Goal: Transaction & Acquisition: Purchase product/service

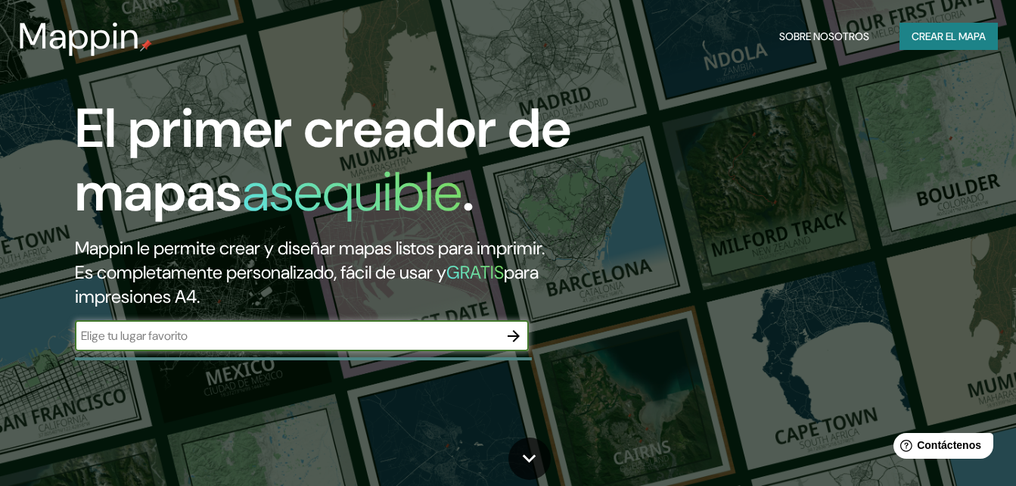
click at [280, 334] on input "text" at bounding box center [287, 335] width 424 height 17
type input "villa mercedes argentina"
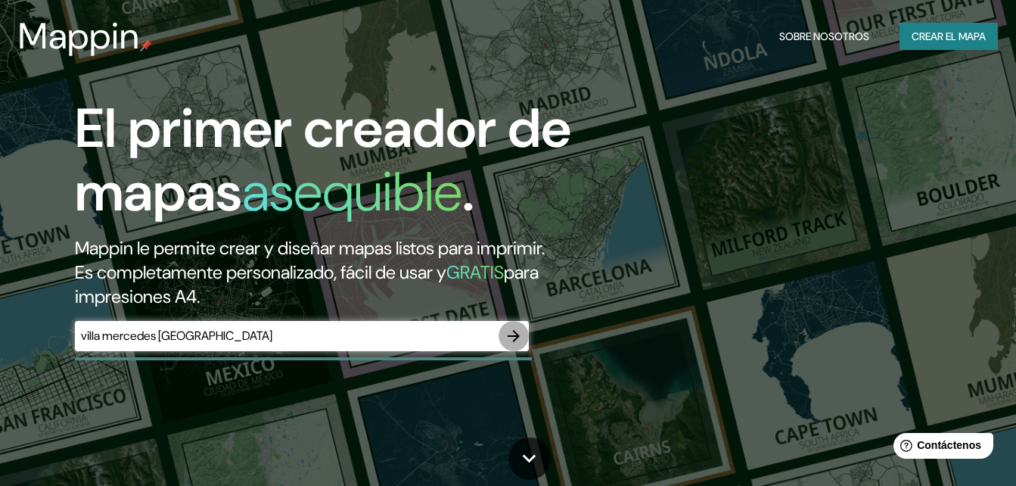
click at [518, 335] on icon "button" at bounding box center [514, 336] width 12 height 12
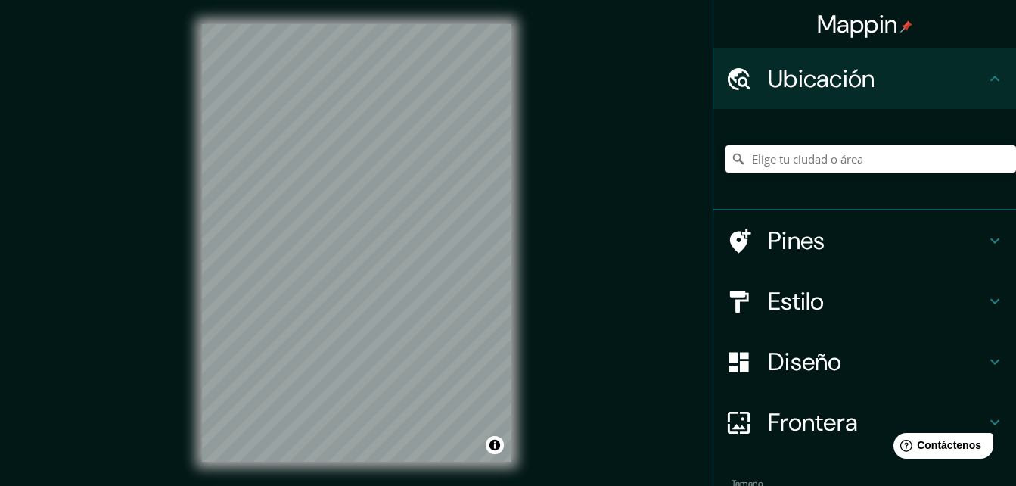
click at [846, 161] on input "Elige tu ciudad o área" at bounding box center [871, 158] width 291 height 27
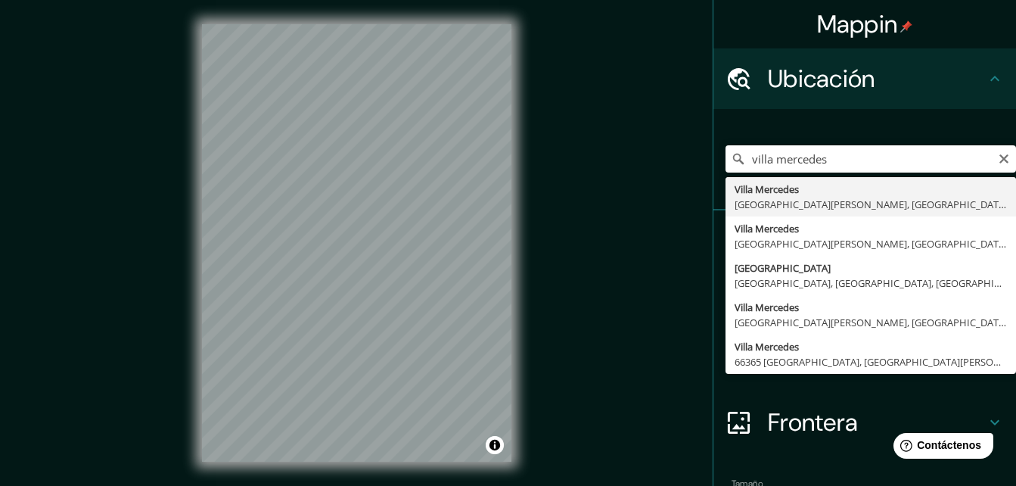
type input "[PERSON_NAME], [GEOGRAPHIC_DATA][PERSON_NAME], [GEOGRAPHIC_DATA]"
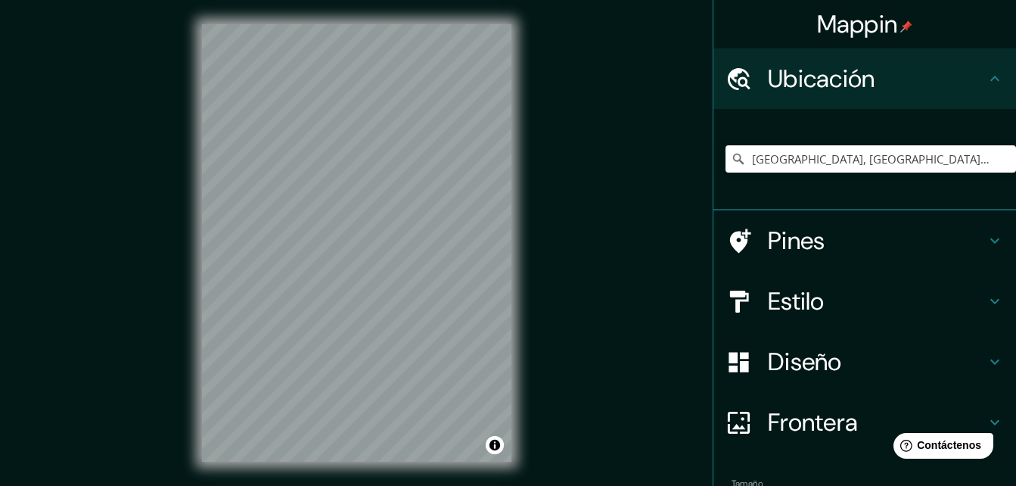
click at [534, 275] on div "© Mapbox © OpenStreetMap Improve this map" at bounding box center [357, 243] width 358 height 486
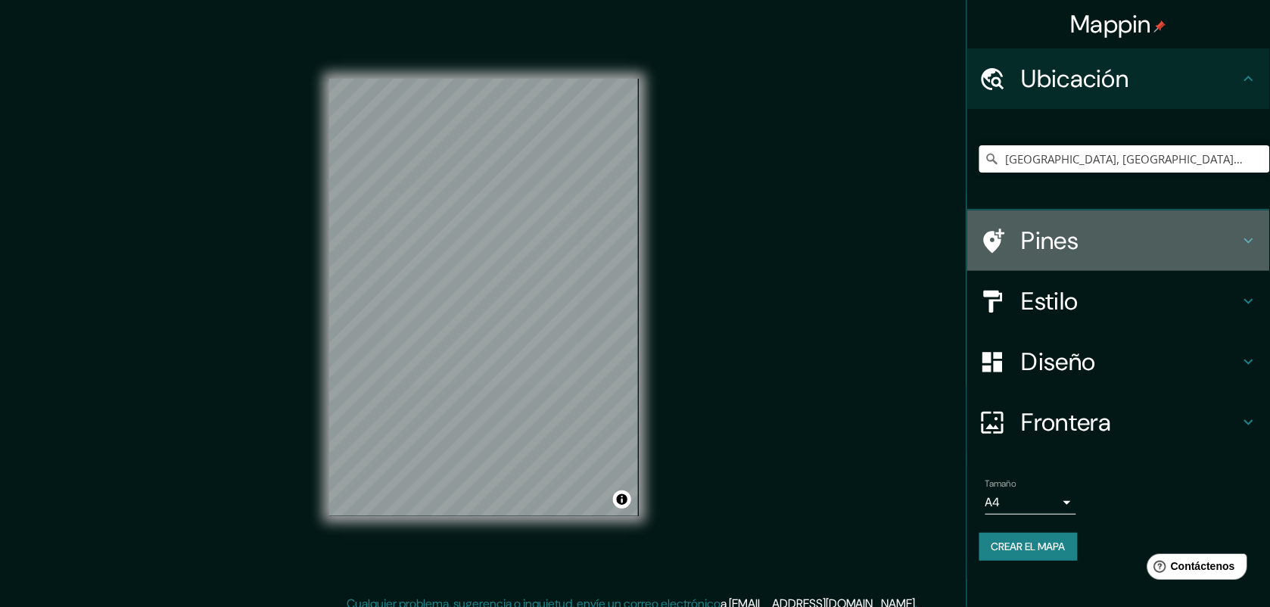
click at [1016, 250] on h4 "Pines" at bounding box center [1131, 241] width 218 height 30
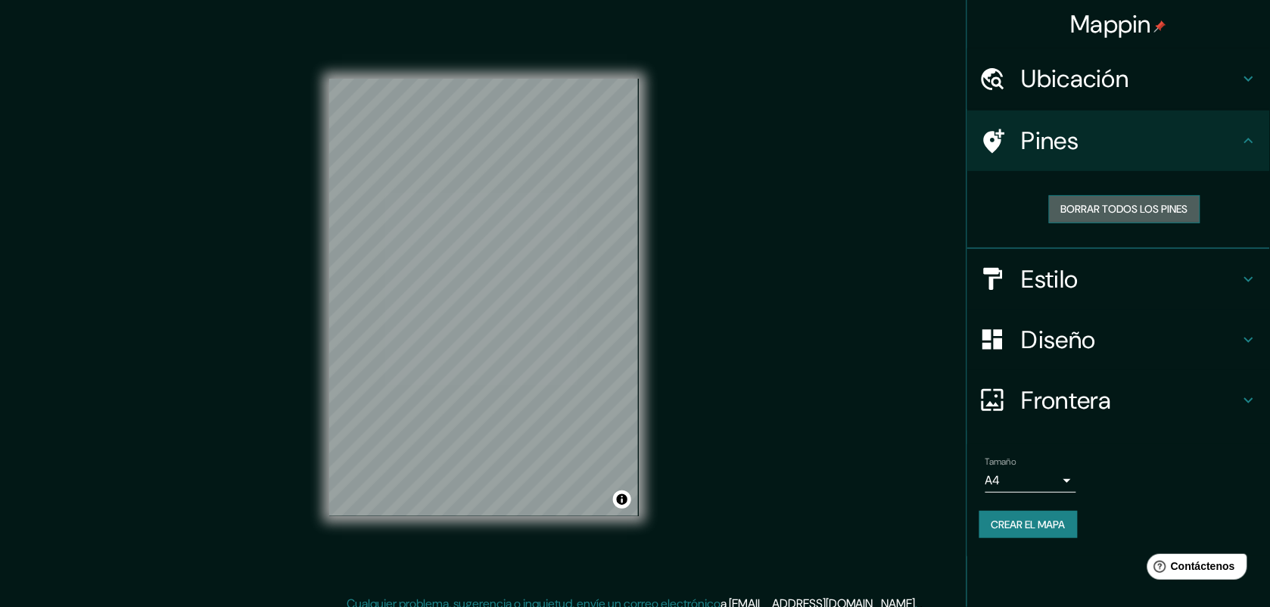
click at [1016, 209] on font "Borrar todos los pines" at bounding box center [1124, 209] width 127 height 19
click at [1016, 292] on h4 "Estilo" at bounding box center [1131, 279] width 218 height 30
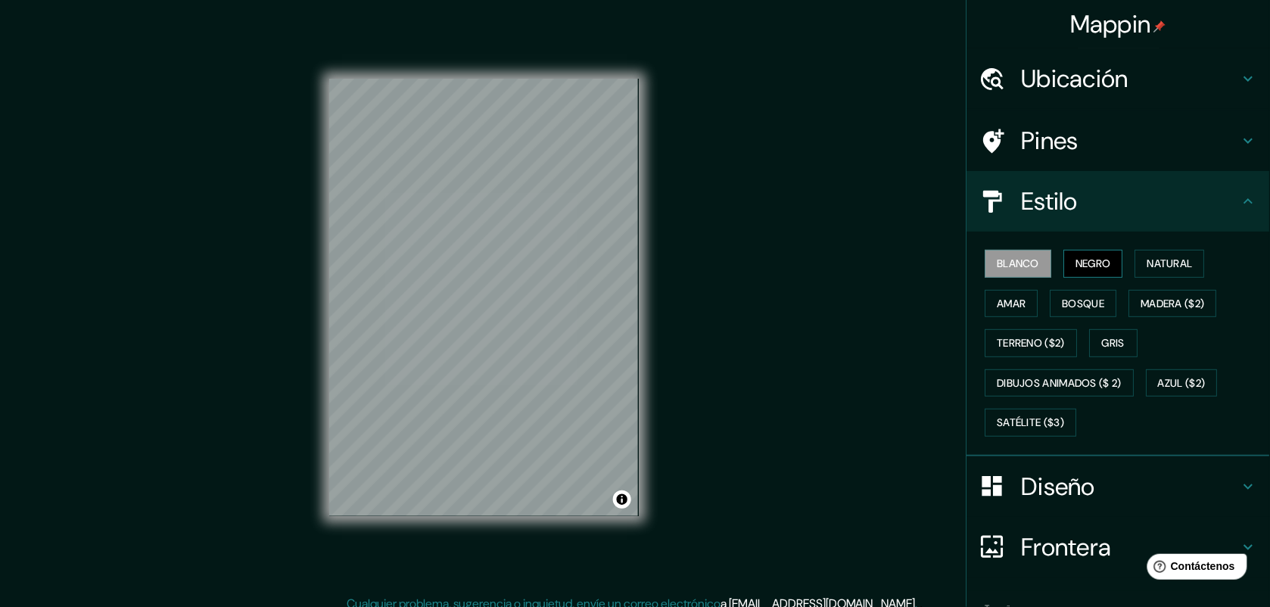
click at [1016, 263] on font "Negro" at bounding box center [1094, 263] width 36 height 19
click at [1016, 252] on button "Natural" at bounding box center [1170, 264] width 70 height 28
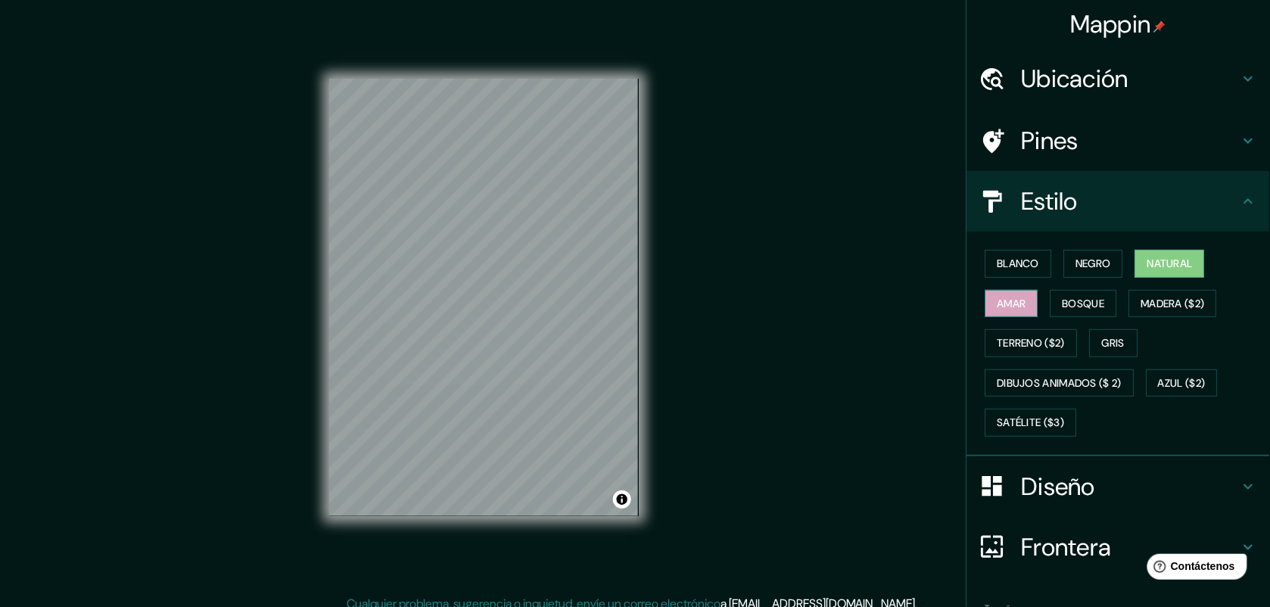
click at [1009, 297] on font "Amar" at bounding box center [1011, 303] width 29 height 19
click at [1016, 301] on font "Bosque" at bounding box center [1084, 303] width 42 height 19
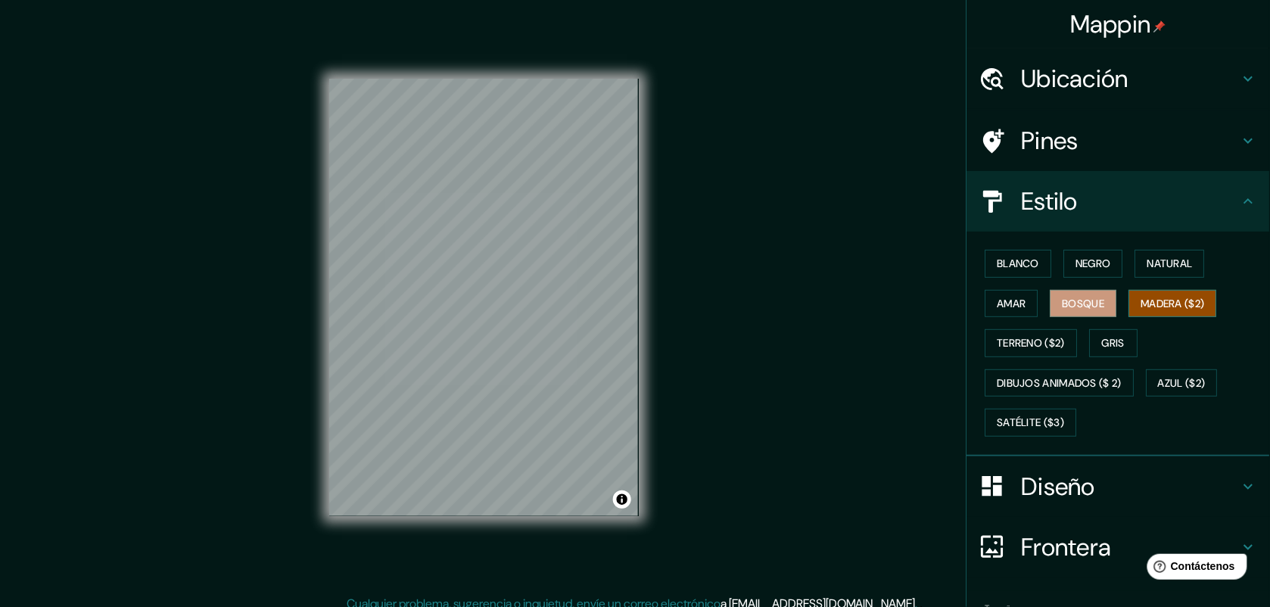
click at [1016, 301] on font "Madera ($2)" at bounding box center [1173, 303] width 64 height 19
click at [1016, 341] on font "Terreno ($2)" at bounding box center [1031, 343] width 68 height 19
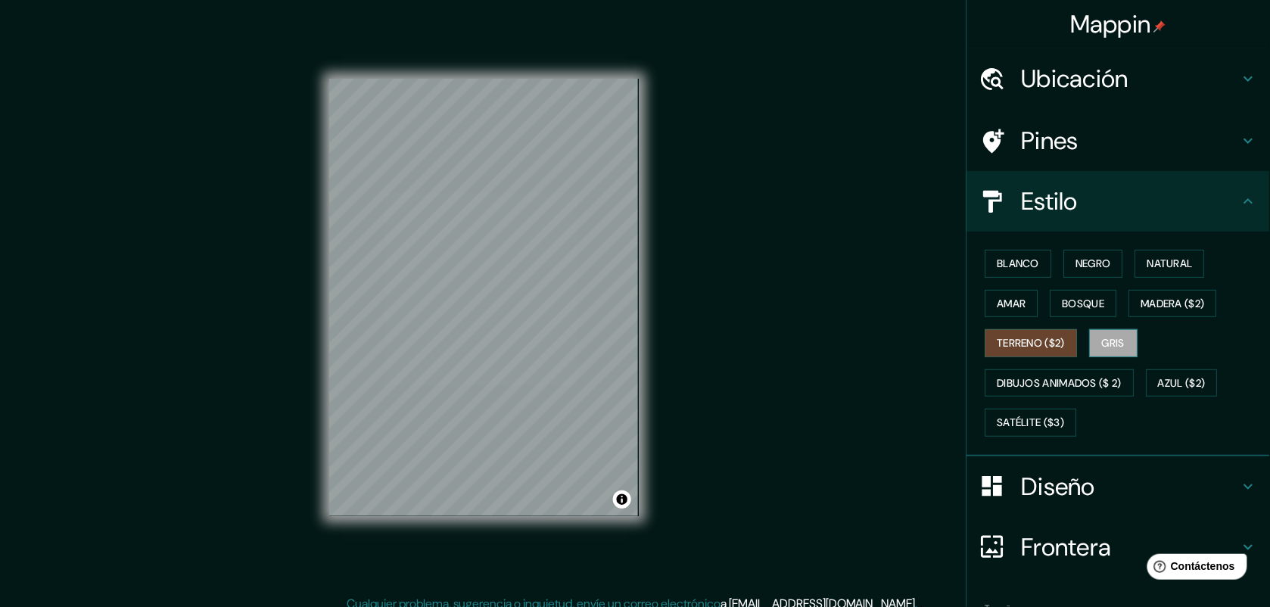
click at [1016, 337] on button "Gris" at bounding box center [1114, 343] width 48 height 28
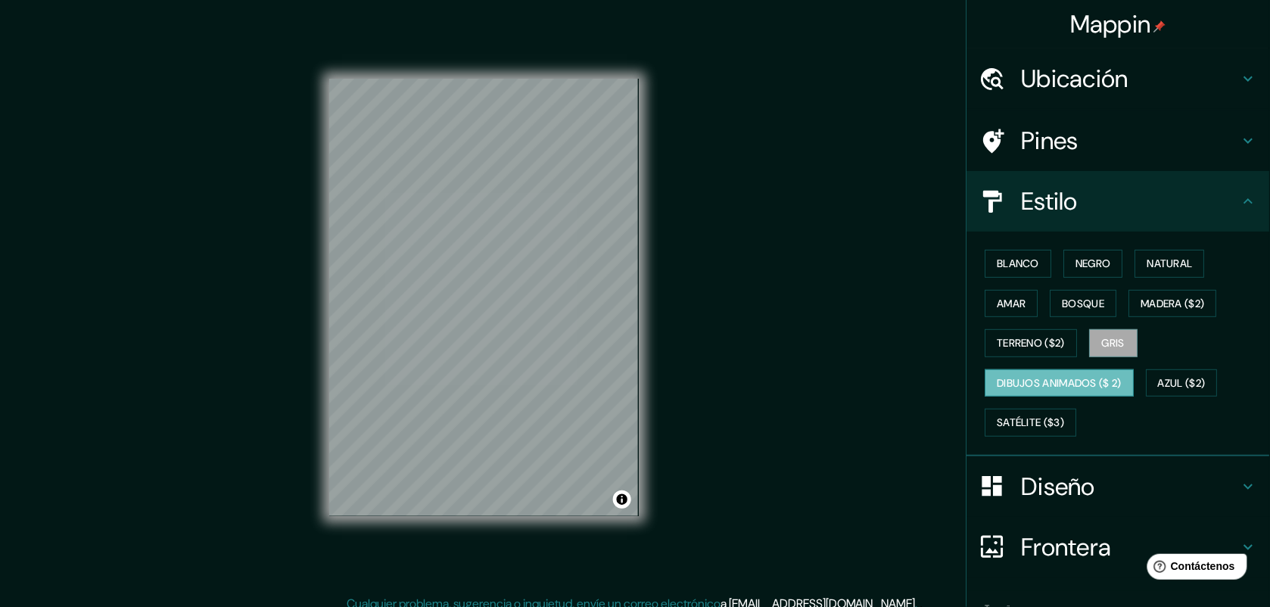
click at [1016, 390] on font "Dibujos animados ($ 2)" at bounding box center [1059, 383] width 125 height 19
click at [1016, 388] on font "Azul ($2)" at bounding box center [1183, 383] width 48 height 19
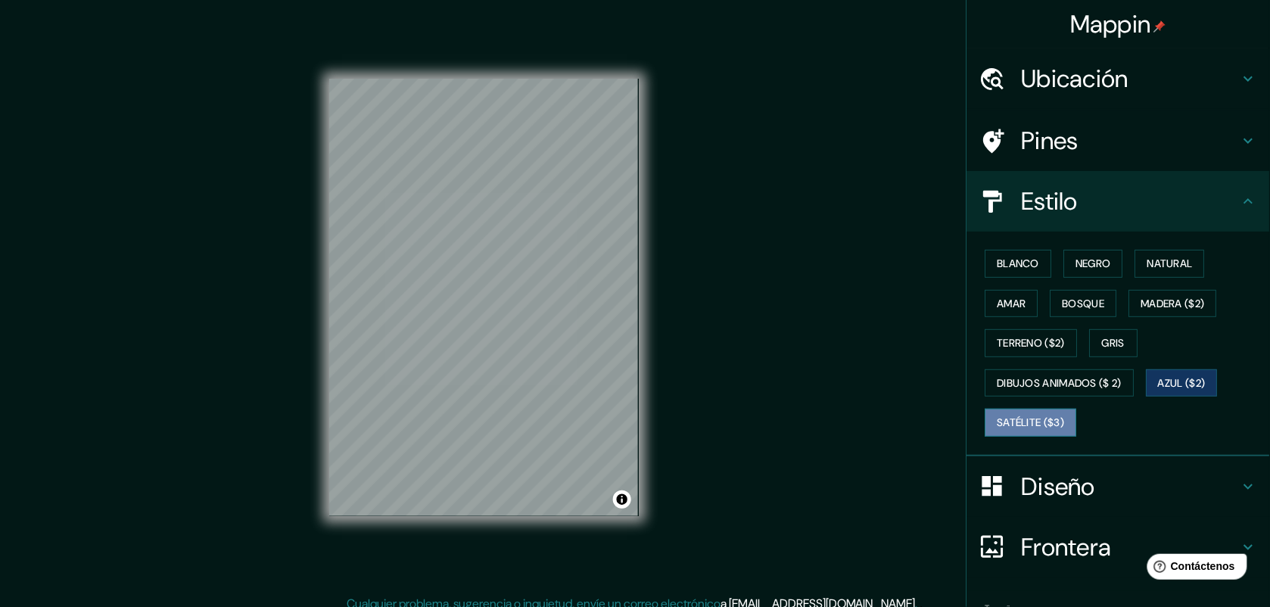
click at [1016, 419] on font "Satélite ($3)" at bounding box center [1030, 422] width 67 height 19
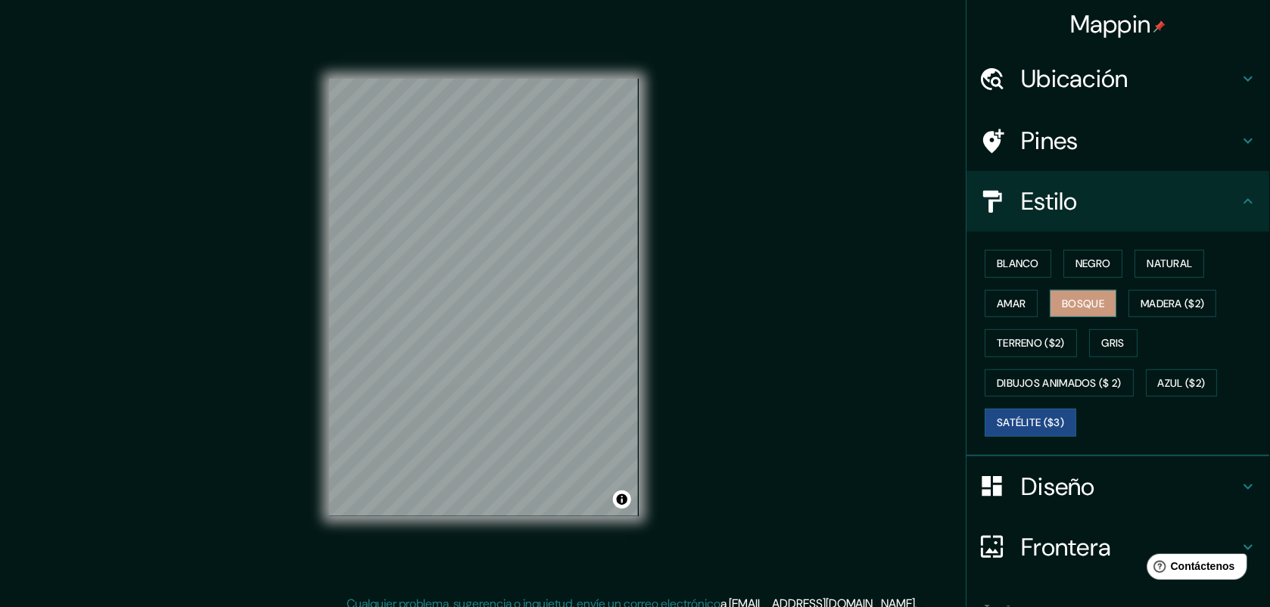
click at [1016, 301] on font "Bosque" at bounding box center [1084, 303] width 42 height 19
click at [997, 300] on font "Amar" at bounding box center [1011, 303] width 29 height 19
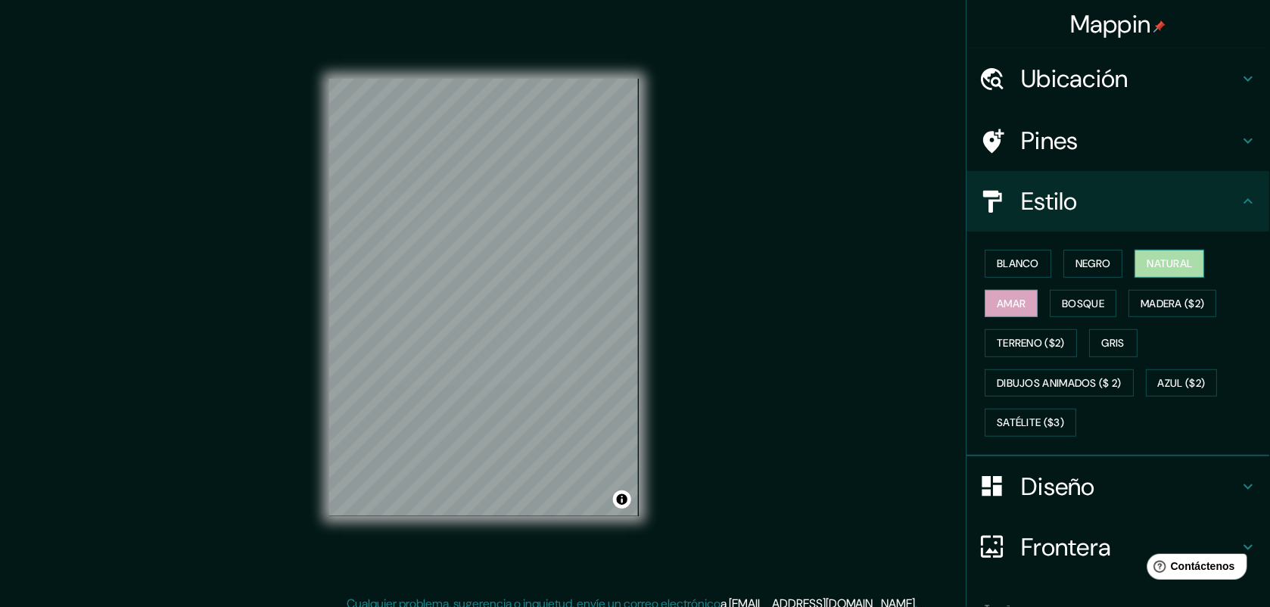
click at [1016, 265] on button "Natural" at bounding box center [1170, 264] width 70 height 28
click at [1016, 266] on font "Negro" at bounding box center [1094, 263] width 36 height 19
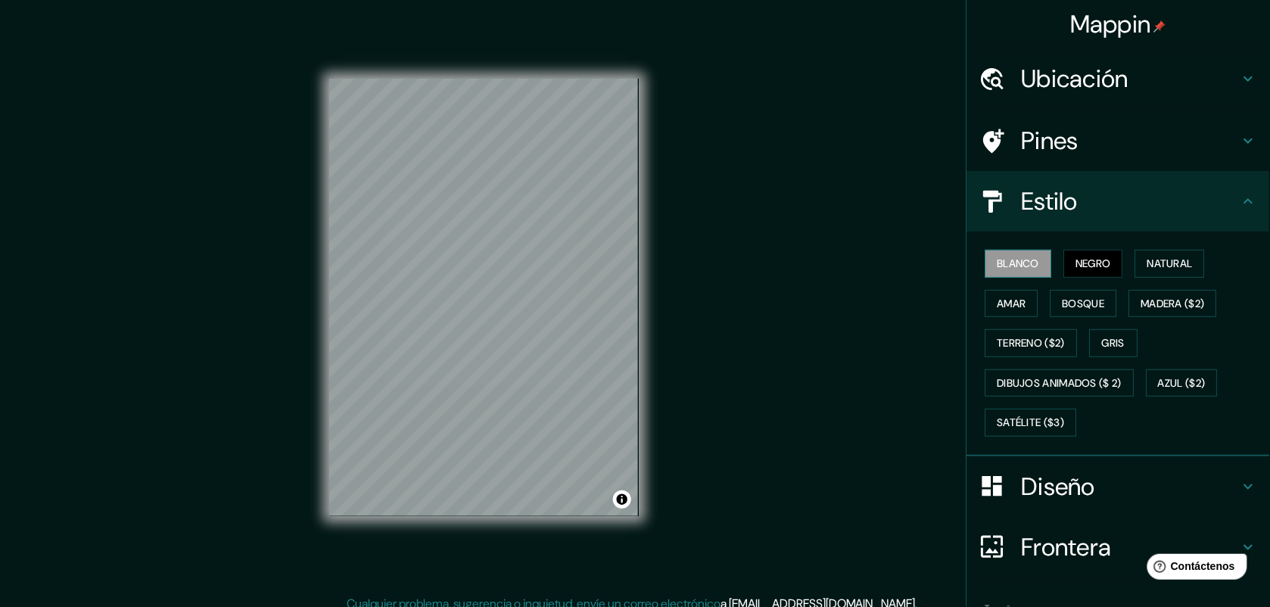
click at [1016, 266] on button "Blanco" at bounding box center [1018, 264] width 67 height 28
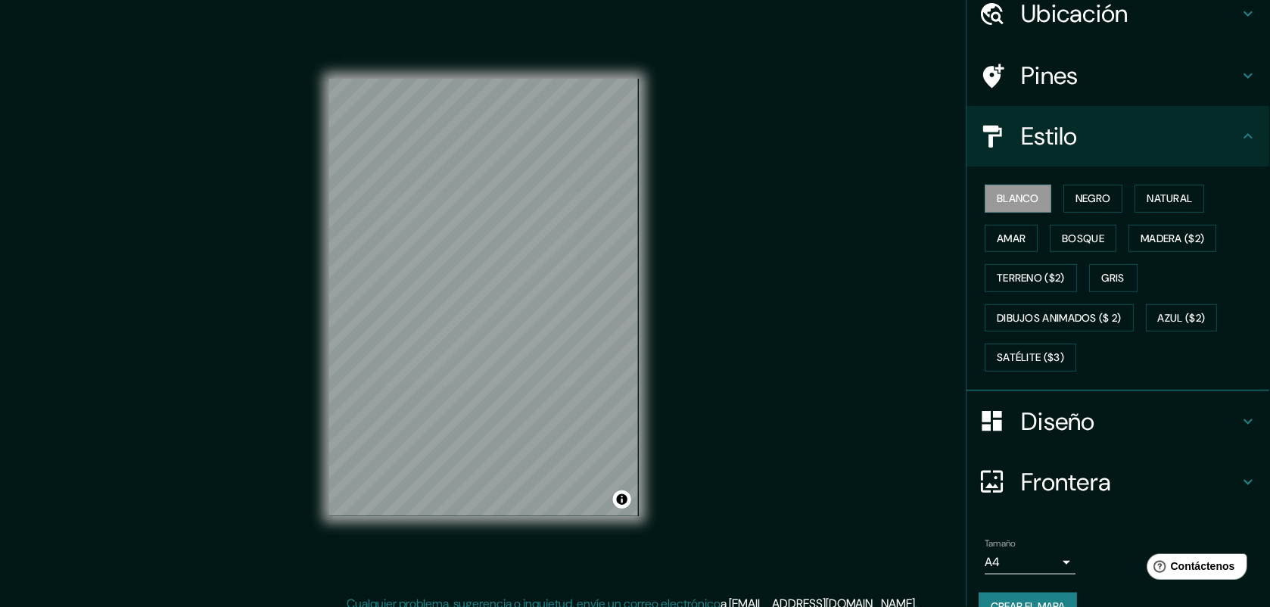
scroll to position [66, 0]
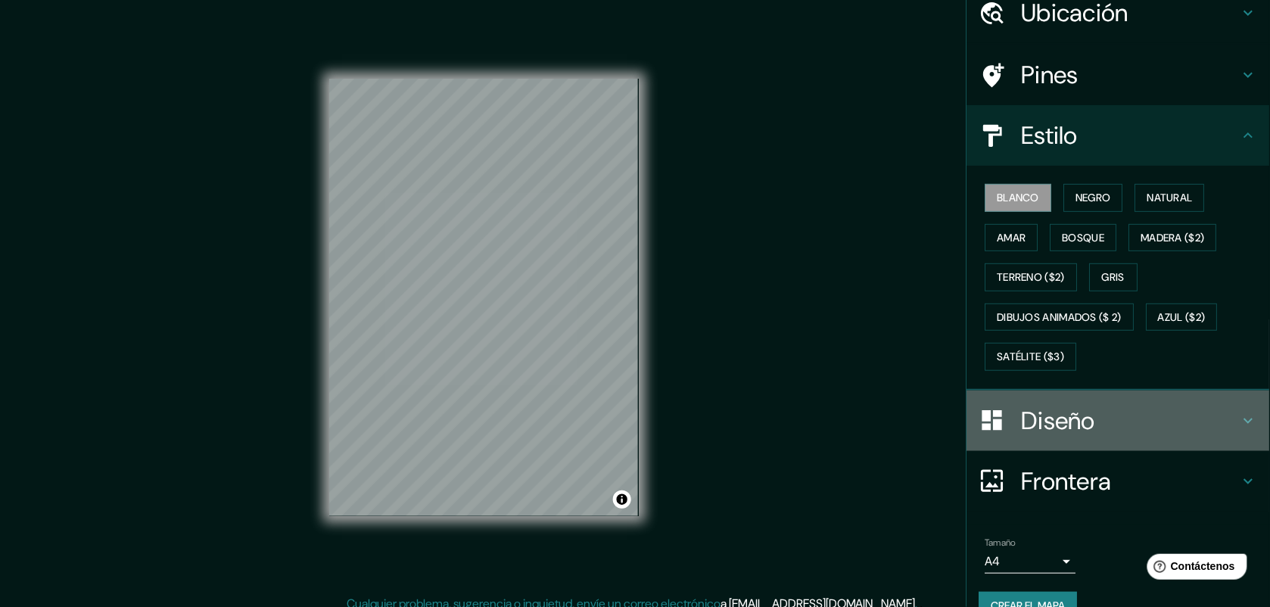
click at [1016, 424] on h4 "Diseño" at bounding box center [1131, 421] width 218 height 30
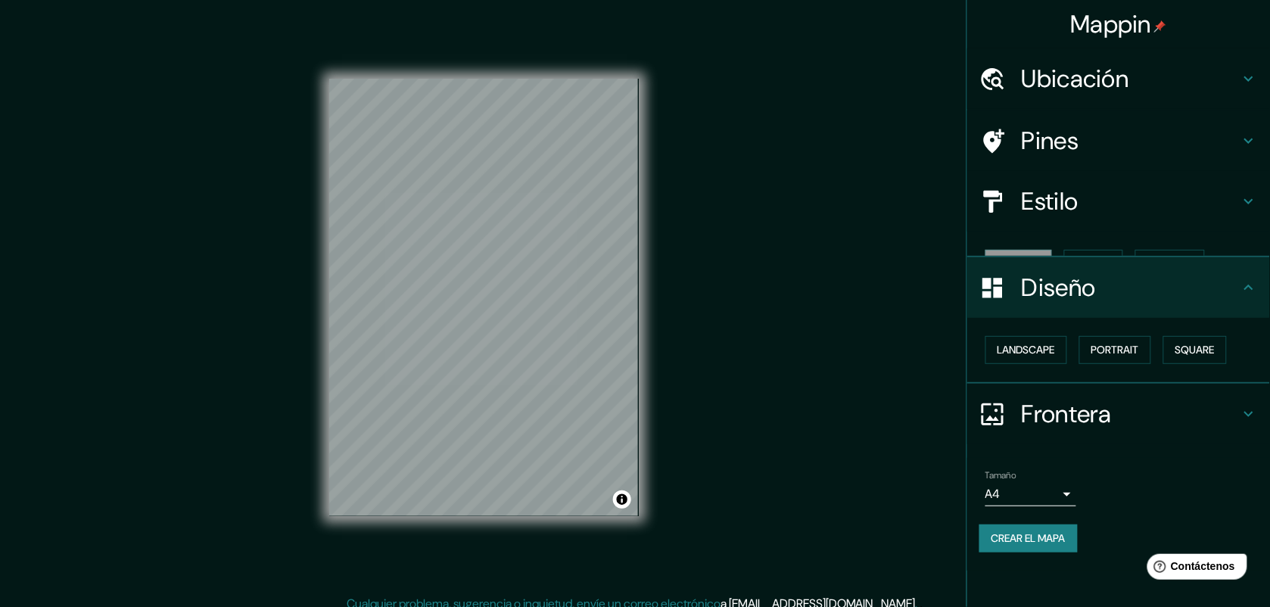
scroll to position [0, 0]
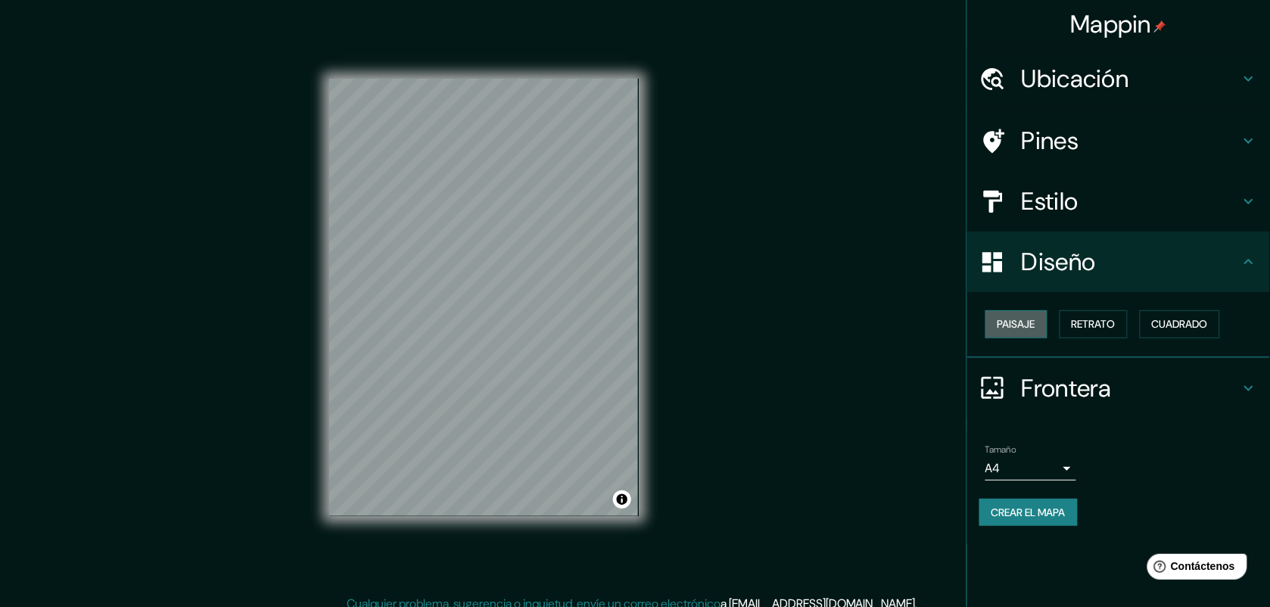
click at [1016, 326] on font "Paisaje" at bounding box center [1016, 324] width 38 height 19
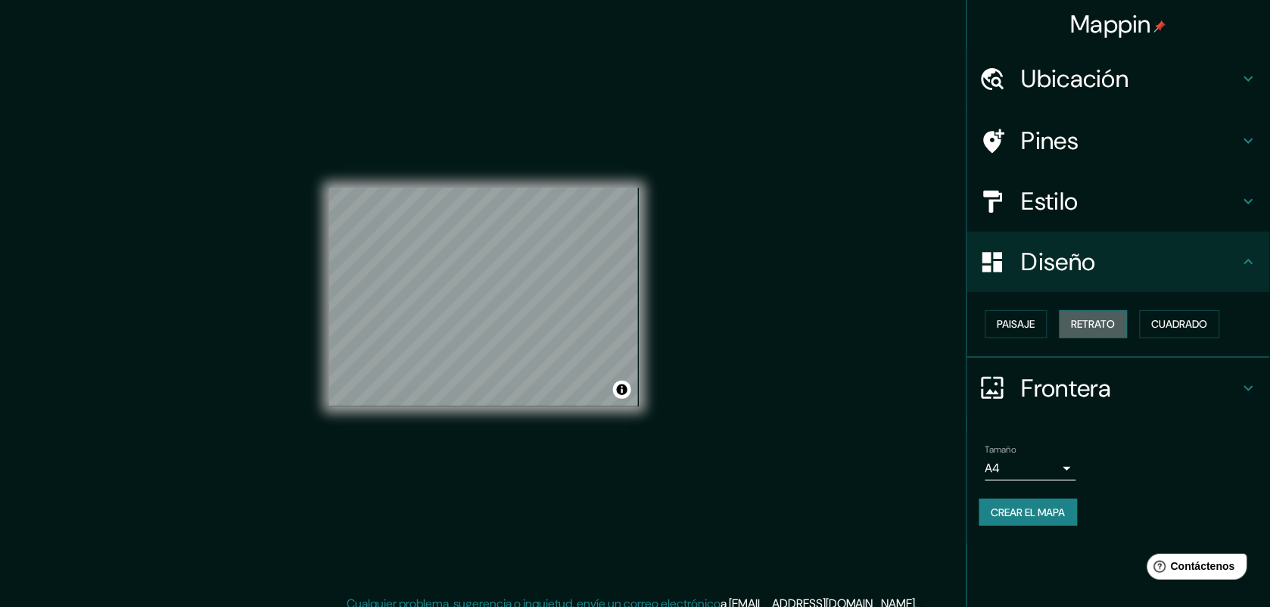
click at [1016, 324] on font "Retrato" at bounding box center [1094, 324] width 44 height 19
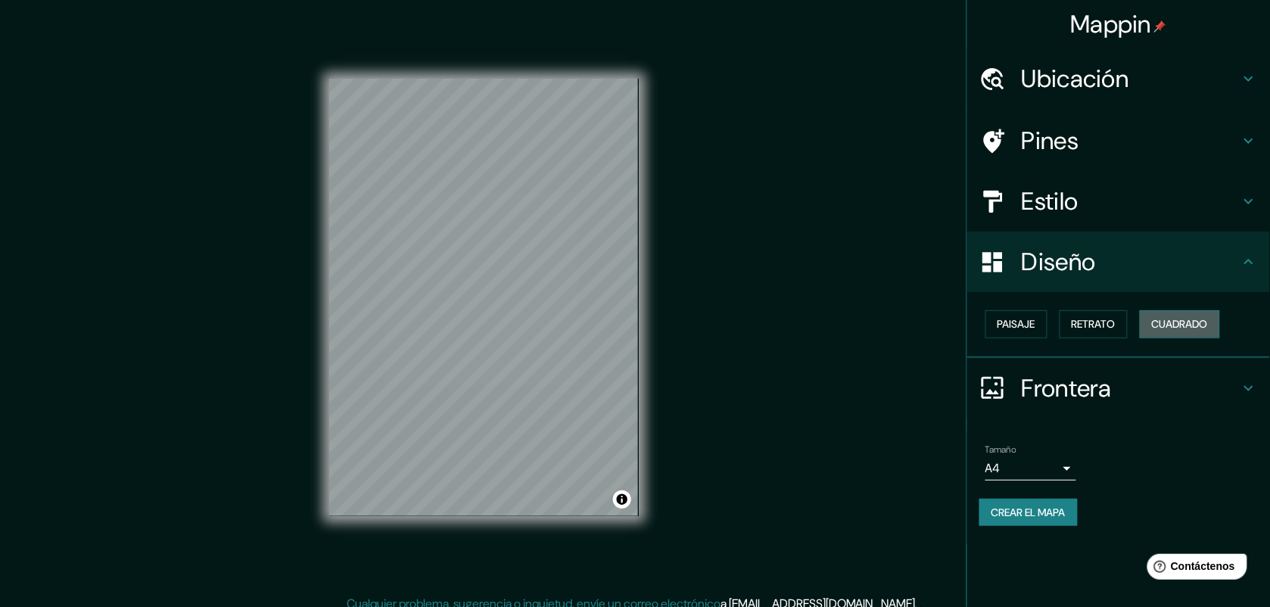
click at [1016, 327] on button "Cuadrado" at bounding box center [1180, 324] width 80 height 28
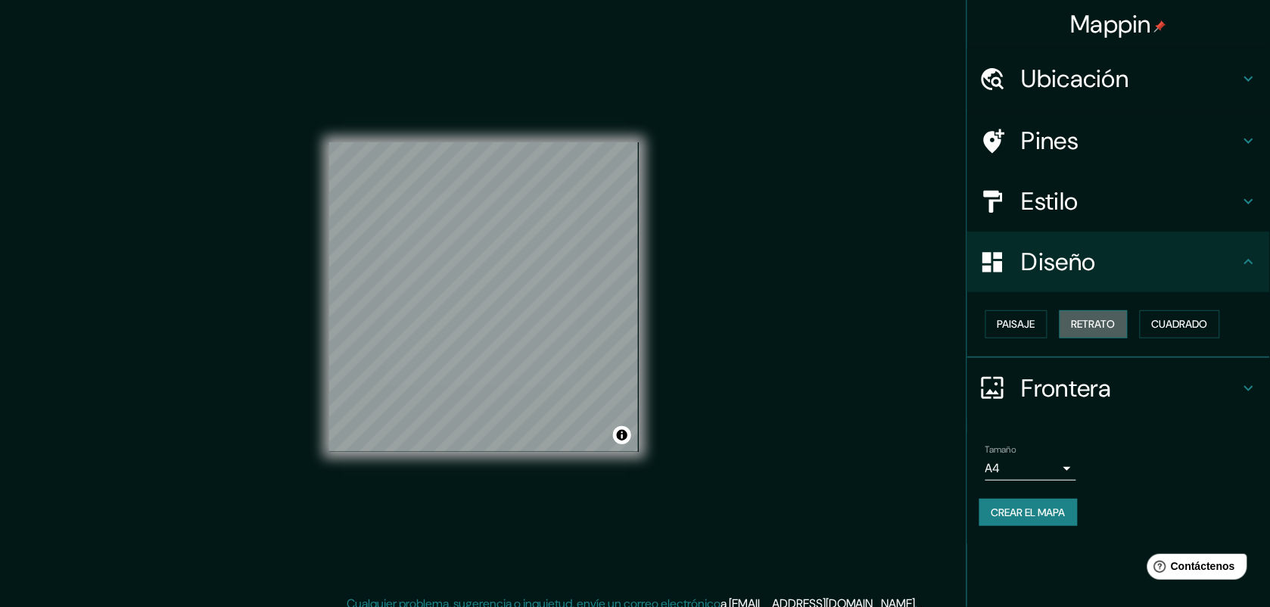
click at [1016, 331] on font "Retrato" at bounding box center [1094, 324] width 44 height 19
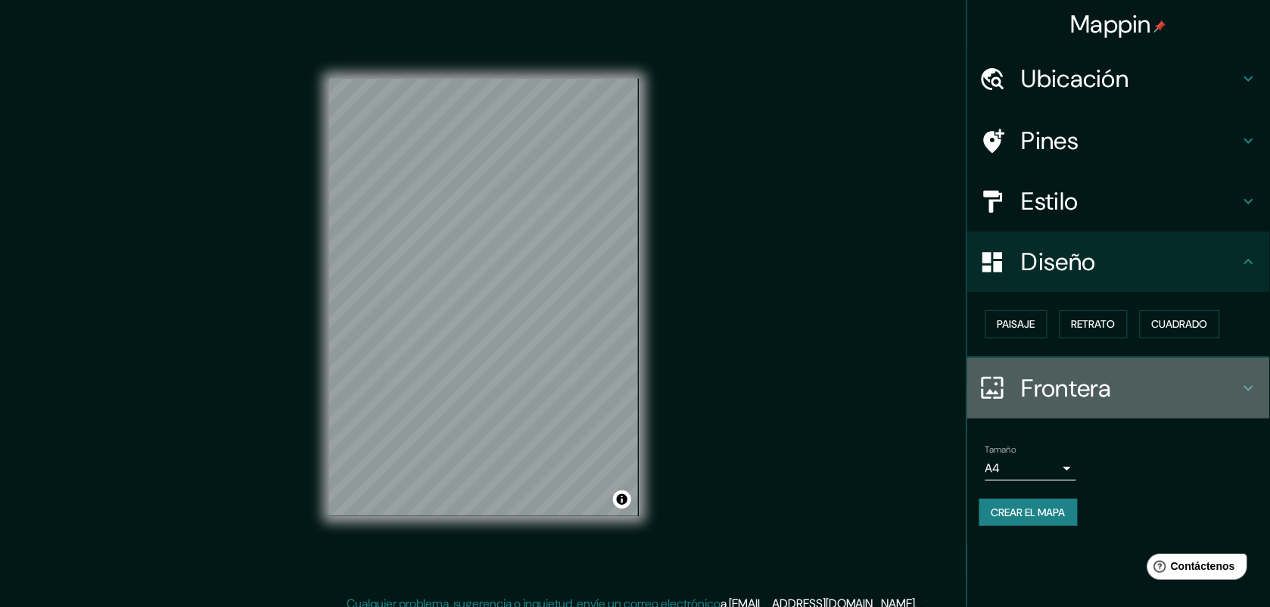
click at [1016, 379] on h4 "Frontera" at bounding box center [1131, 388] width 218 height 30
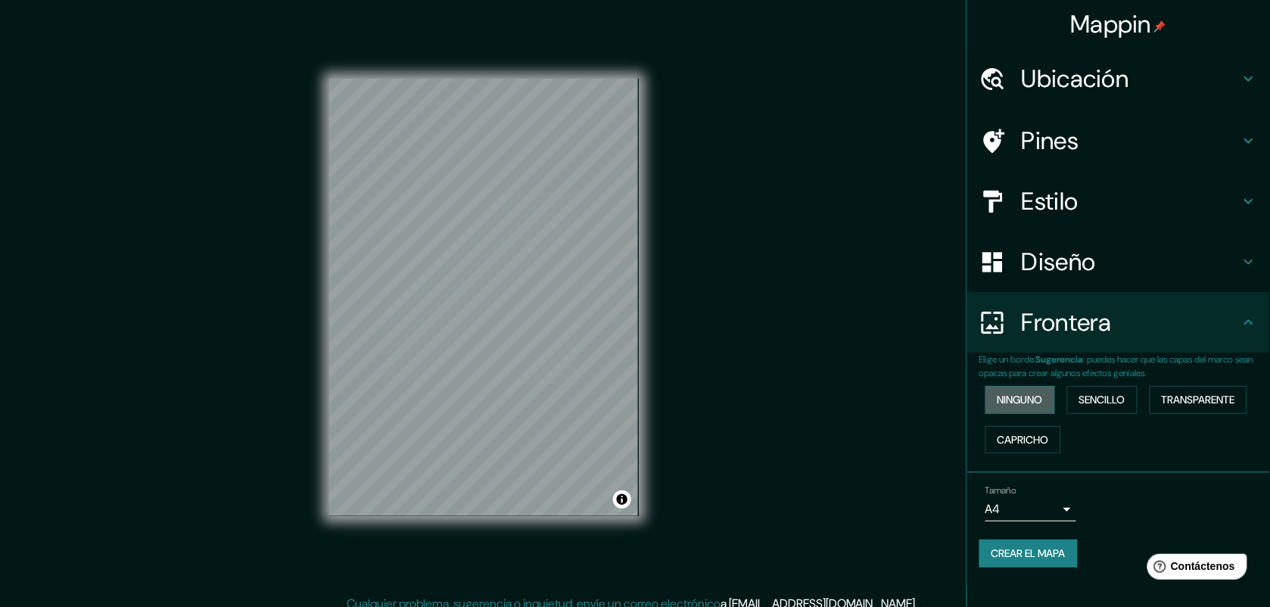
click at [1016, 405] on font "Ninguno" at bounding box center [1019, 400] width 45 height 19
click at [1016, 406] on font "Sencillo" at bounding box center [1102, 400] width 46 height 19
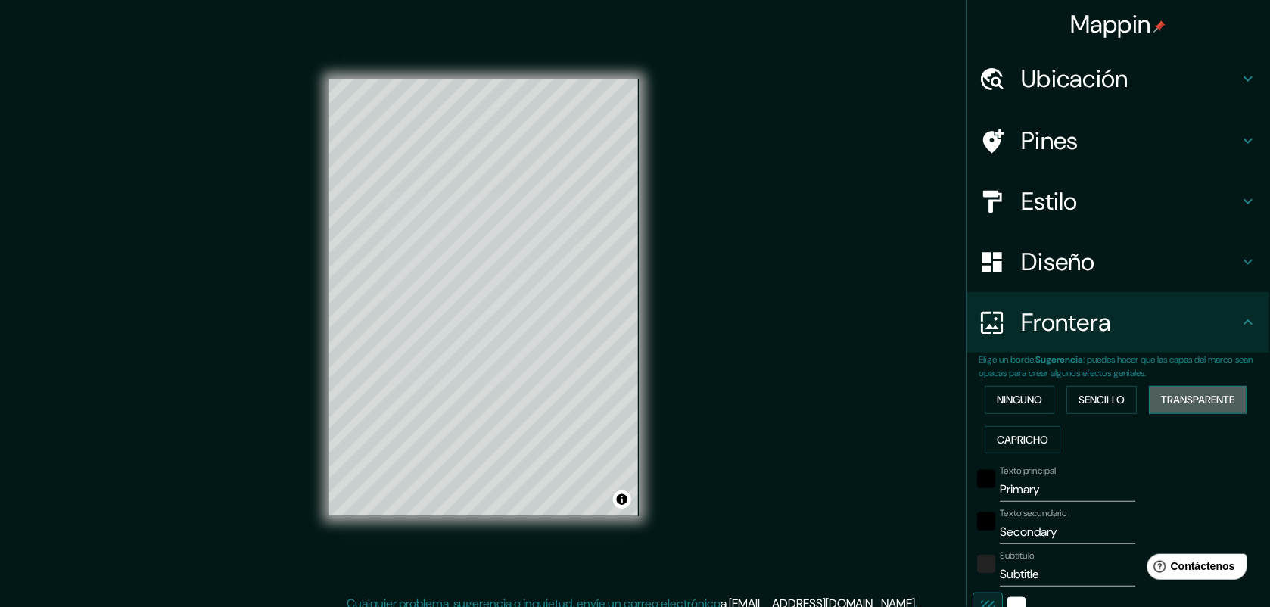
click at [1016, 399] on font "Transparente" at bounding box center [1198, 400] width 73 height 19
click at [1016, 443] on font "Capricho" at bounding box center [1022, 440] width 51 height 19
click at [1016, 394] on font "Transparente" at bounding box center [1198, 400] width 73 height 19
click at [1016, 396] on font "Sencillo" at bounding box center [1102, 400] width 46 height 19
click at [1016, 387] on button "Ninguno" at bounding box center [1020, 400] width 70 height 28
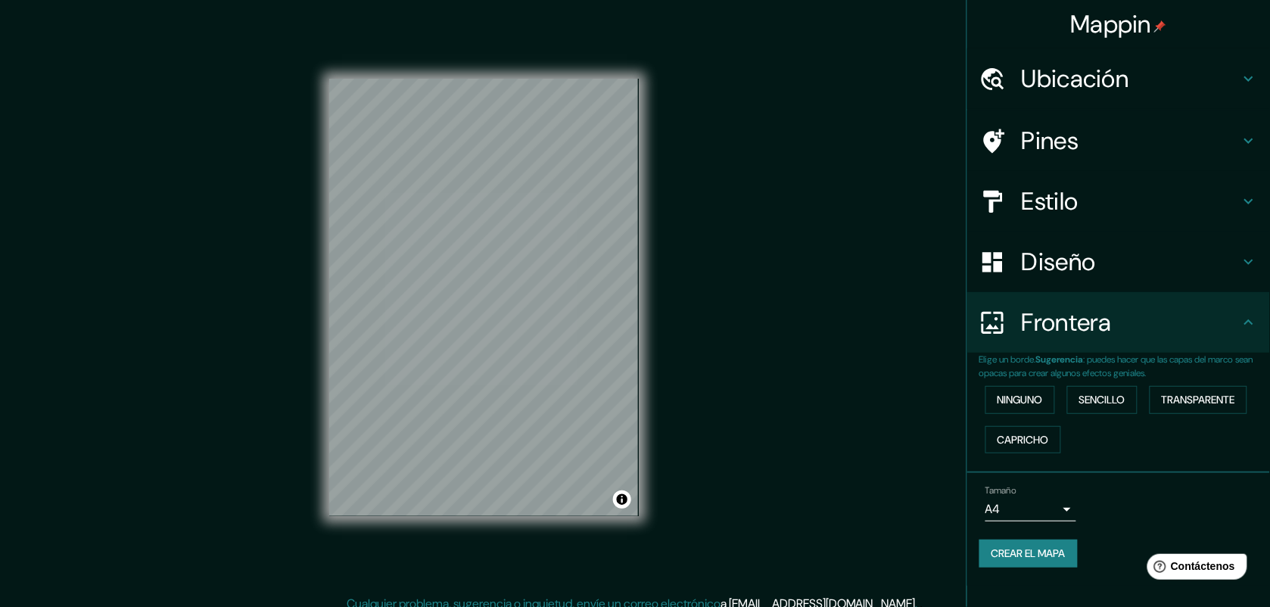
click at [1016, 416] on div "Ninguno Sencillo Transparente Capricho" at bounding box center [1124, 419] width 291 height 79
click at [1016, 406] on font "Sencillo" at bounding box center [1102, 400] width 46 height 19
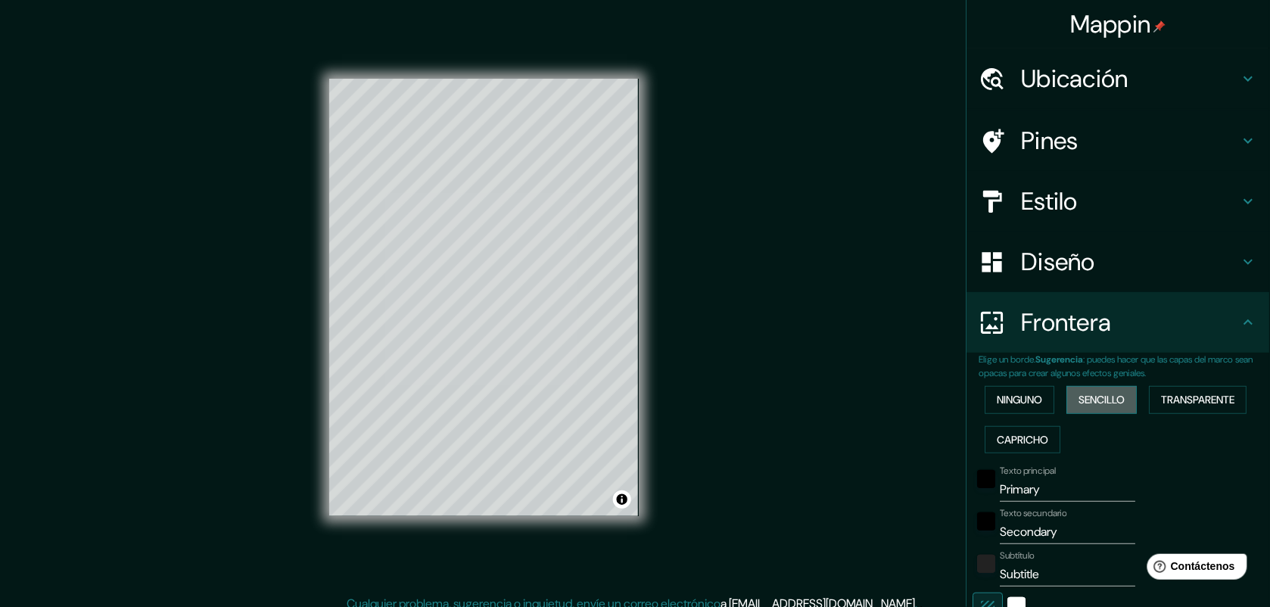
click at [1016, 406] on font "Sencillo" at bounding box center [1102, 400] width 46 height 19
type input "163"
type input "33"
click at [1016, 399] on font "Transparente" at bounding box center [1198, 400] width 73 height 19
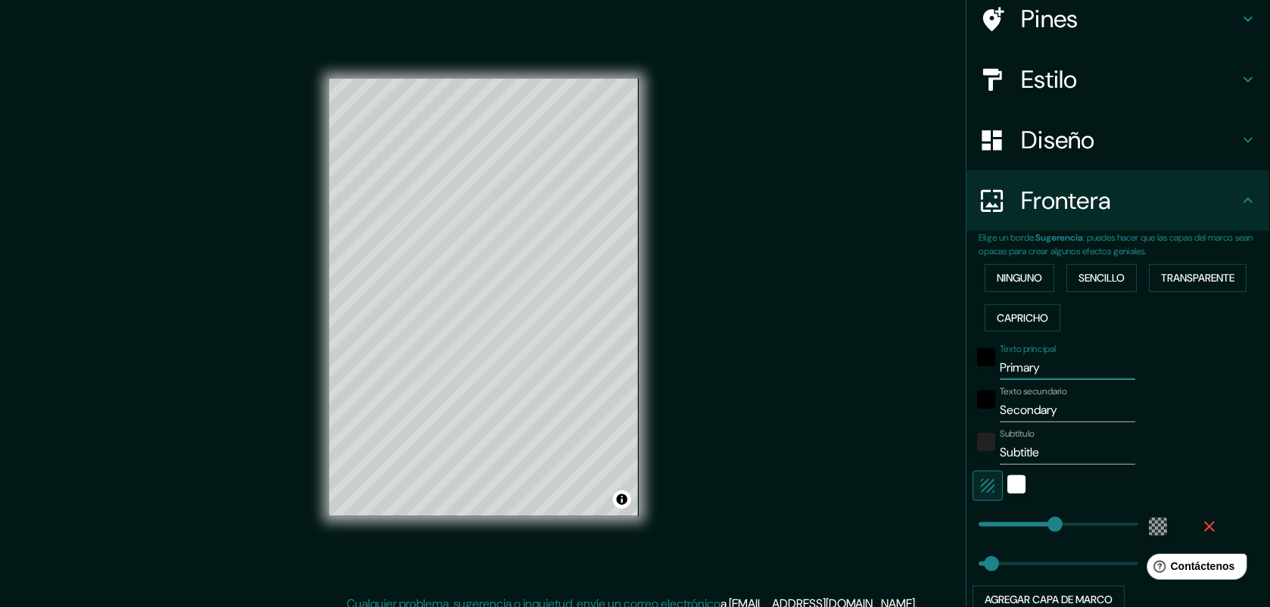
click at [1016, 361] on input "Primary" at bounding box center [1067, 368] width 135 height 24
type input "Primar"
type input "196"
type input "33"
type input "Prima"
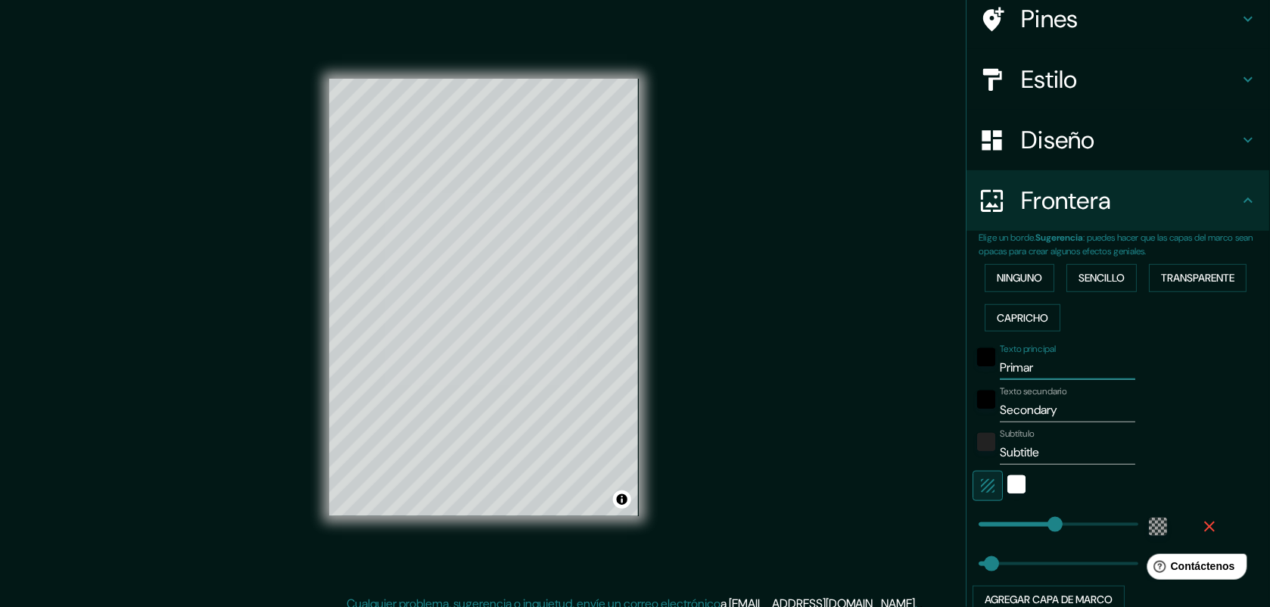
type input "196"
type input "33"
type input "Prim"
type input "196"
type input "33"
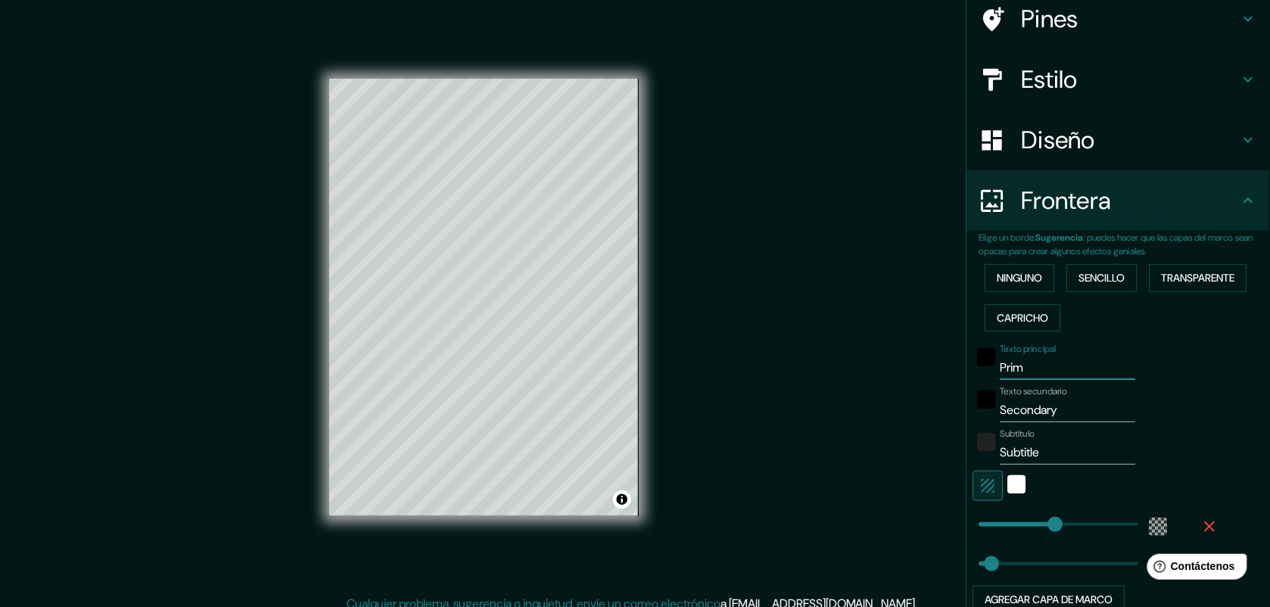
type input "Pri"
type input "196"
type input "33"
type input "Pr"
type input "196"
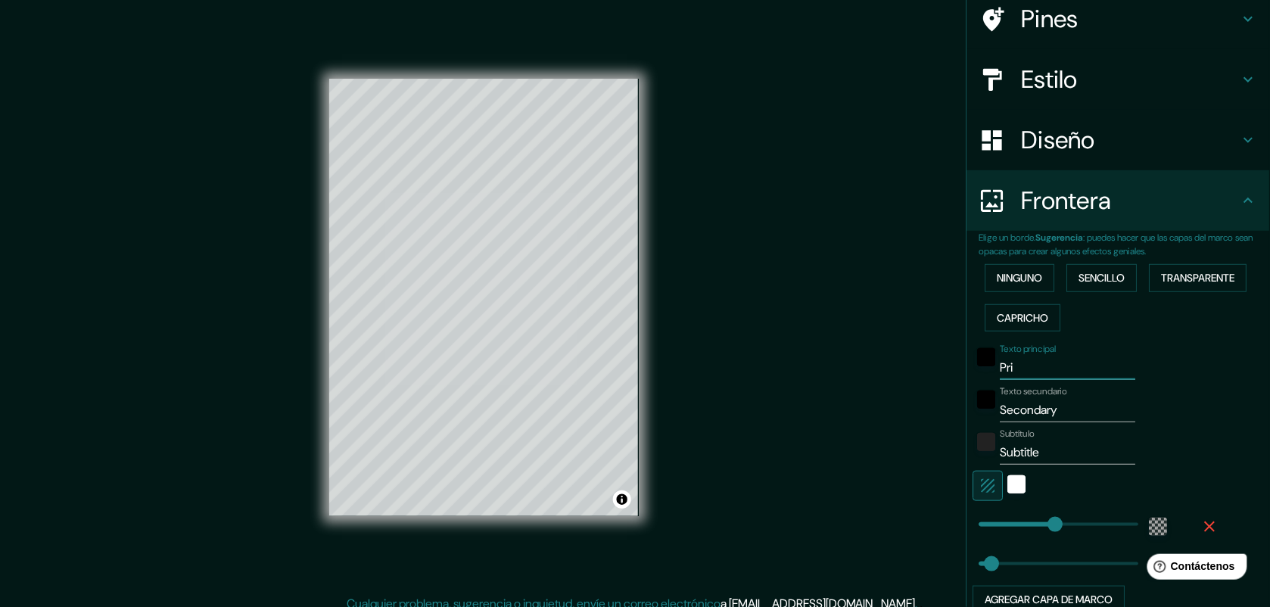
type input "33"
type input "P"
type input "196"
type input "33"
type input "196"
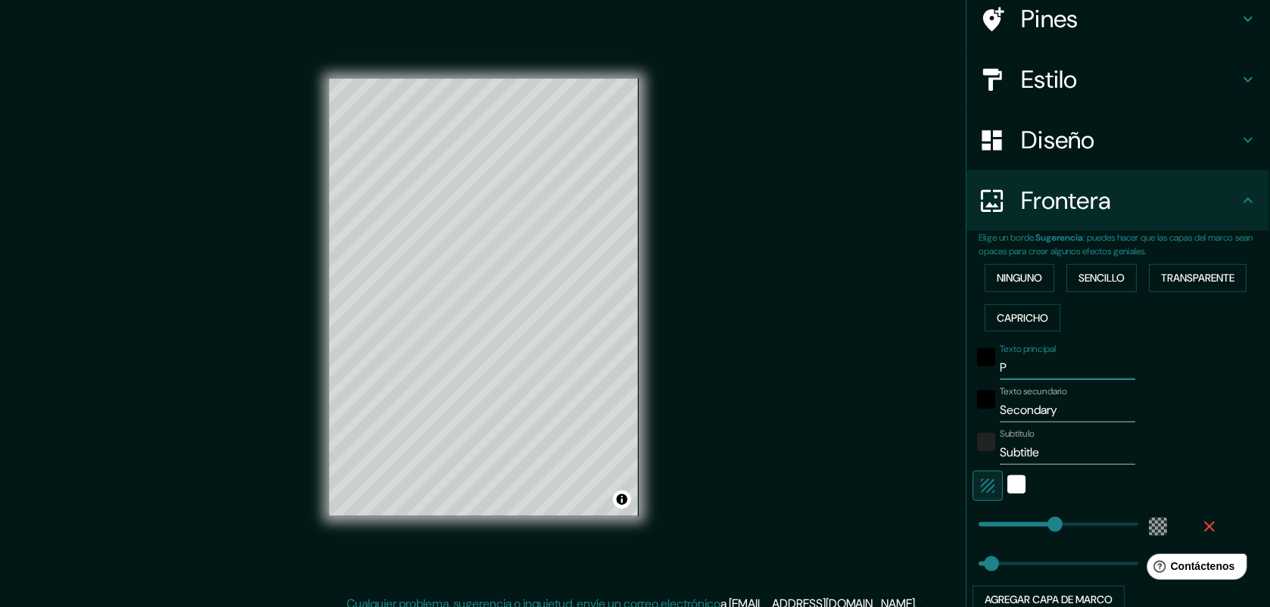
type input "33"
type input "v"
type input "196"
type input "33"
type input "vi"
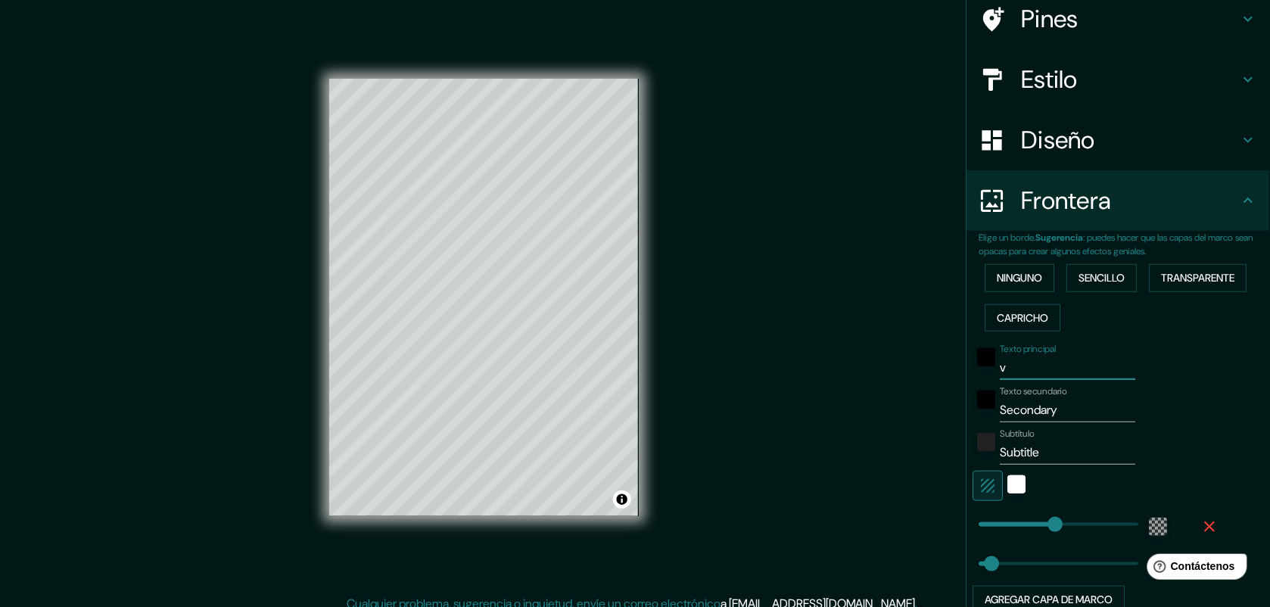
type input "196"
type input "33"
type input "vil"
type input "196"
type input "33"
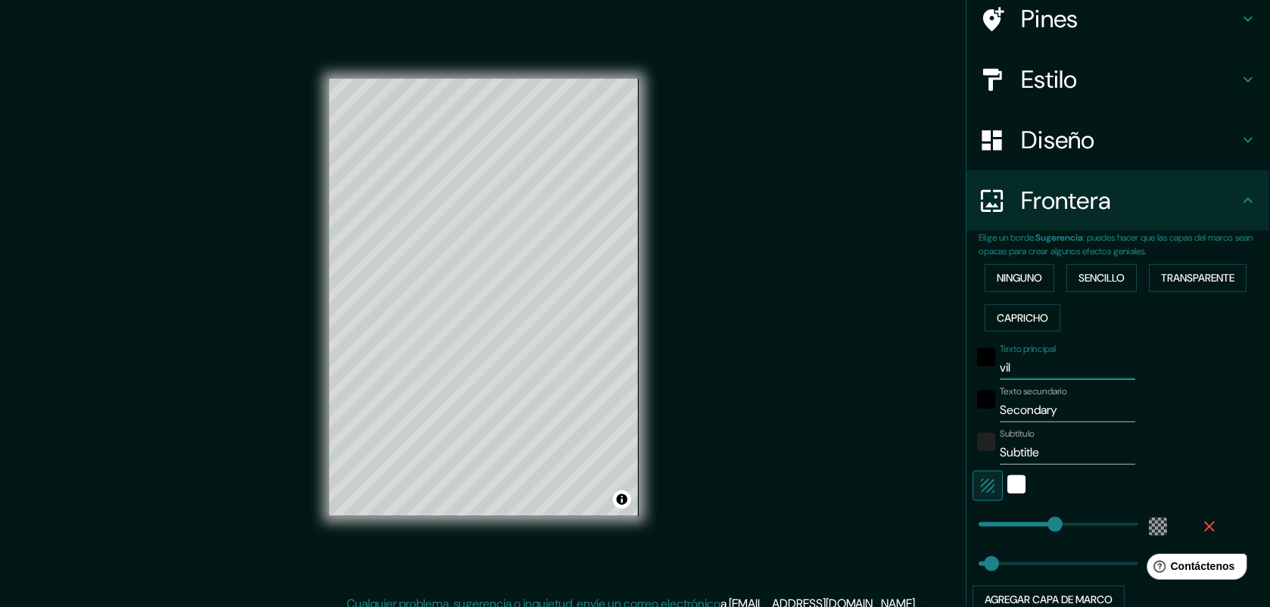
type input "vill"
type input "196"
type input "33"
type input "villa"
type input "196"
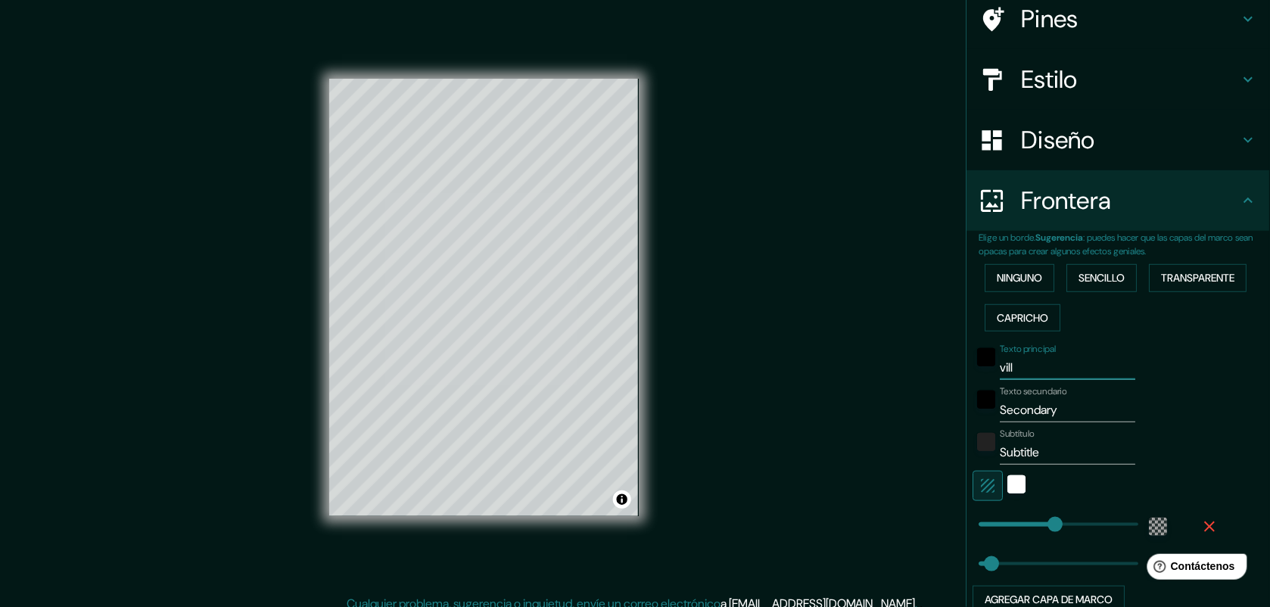
type input "33"
type input "villa"
type input "196"
type input "33"
type input "villa m"
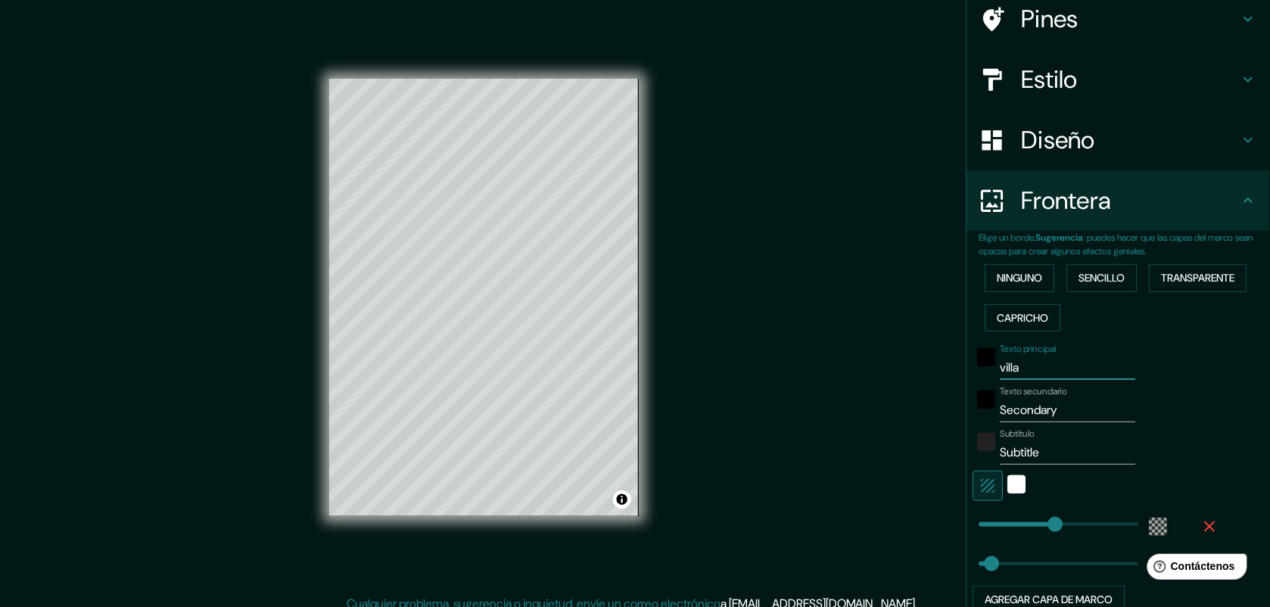
type input "196"
type input "33"
type input "villa me"
type input "196"
type input "33"
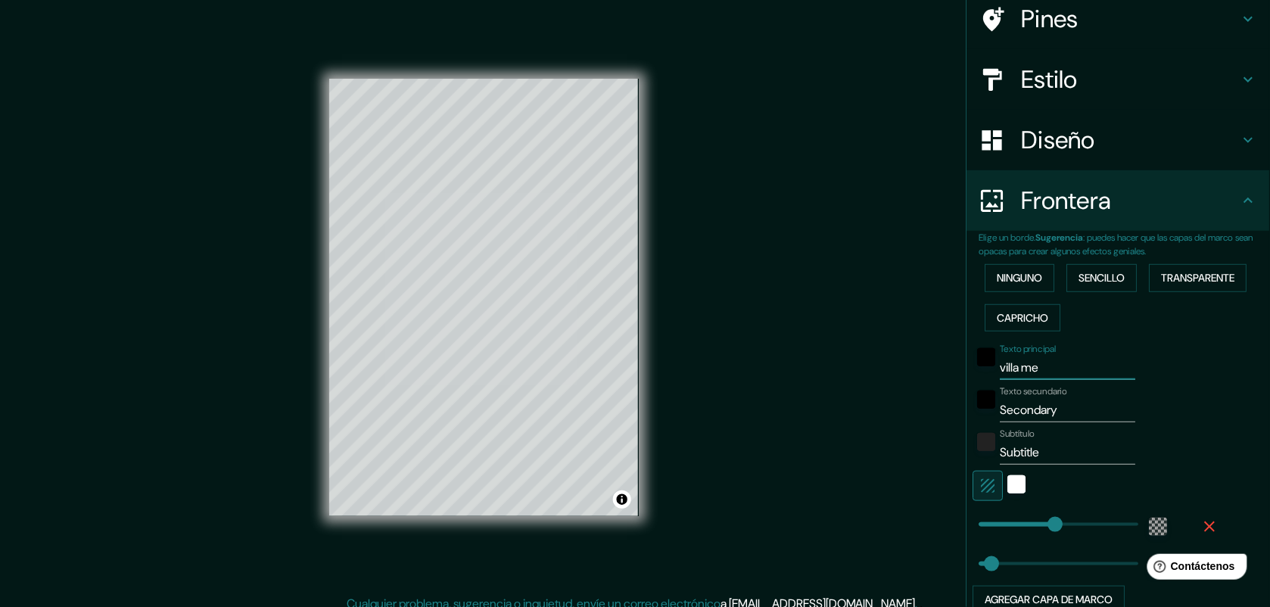
type input "villa mer"
type input "196"
type input "33"
type input "villa me"
type input "196"
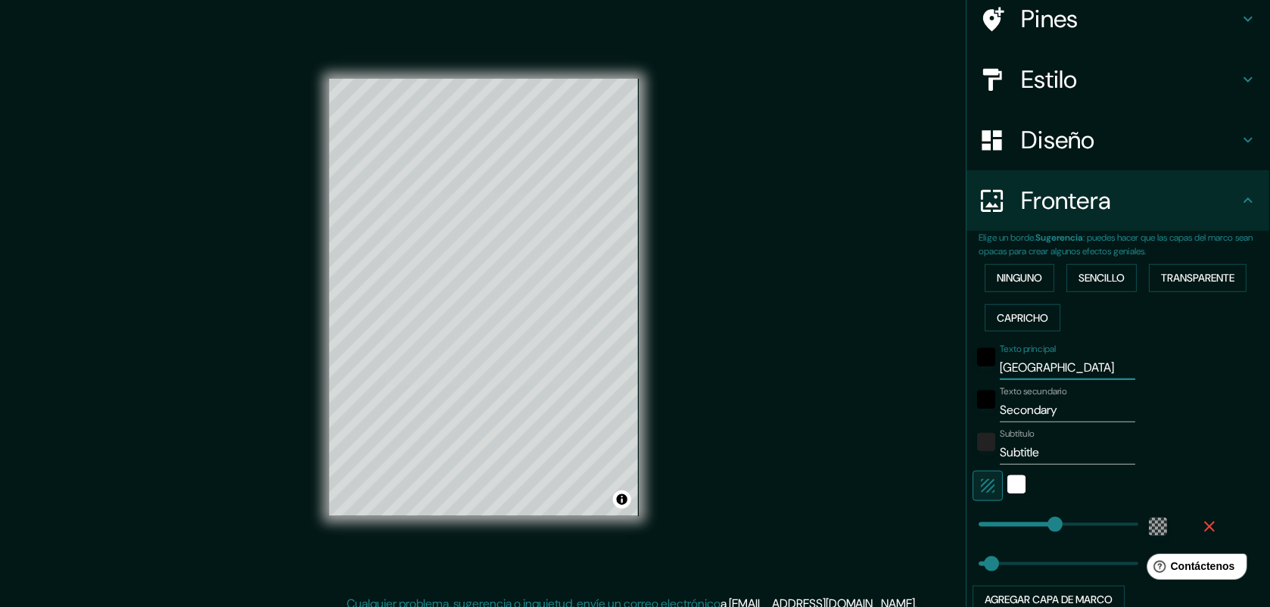
type input "33"
type input "villa"
type input "196"
type input "33"
type input "vill"
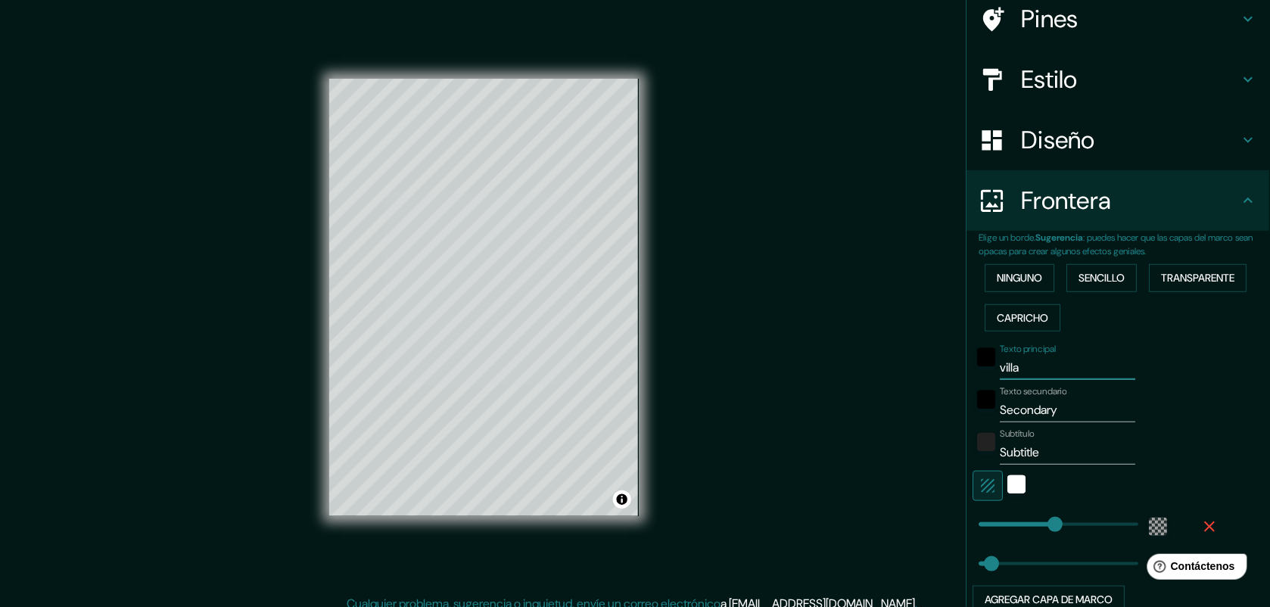
type input "196"
type input "33"
type input "vil"
type input "196"
type input "33"
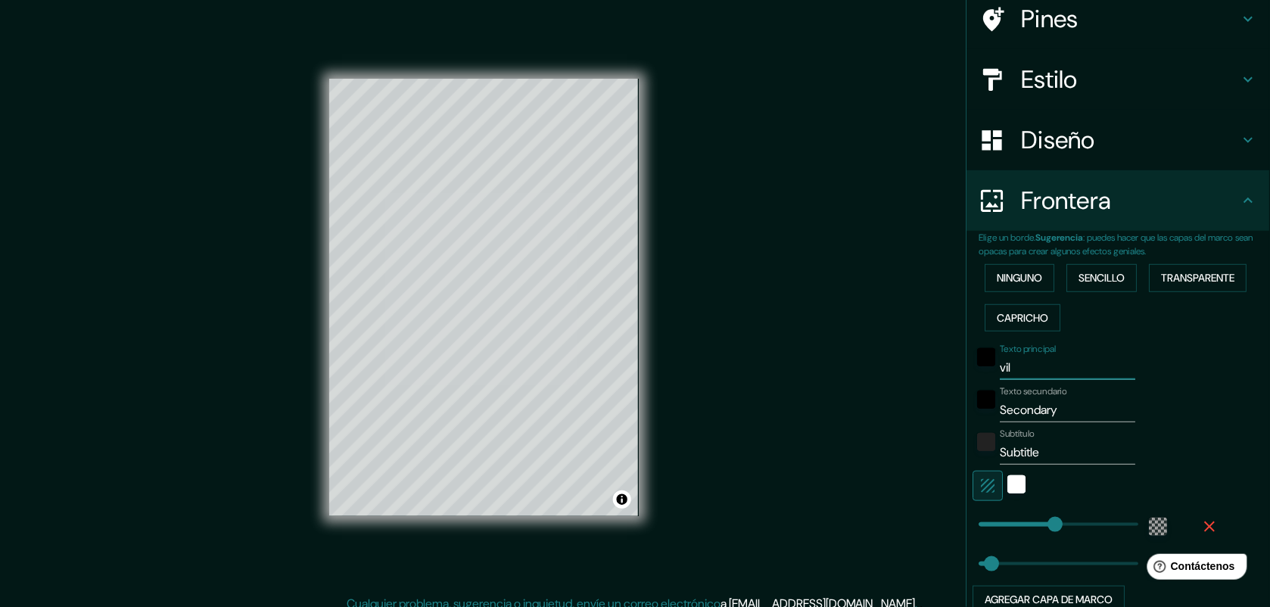
type input "vi"
type input "196"
type input "33"
type input "v"
type input "196"
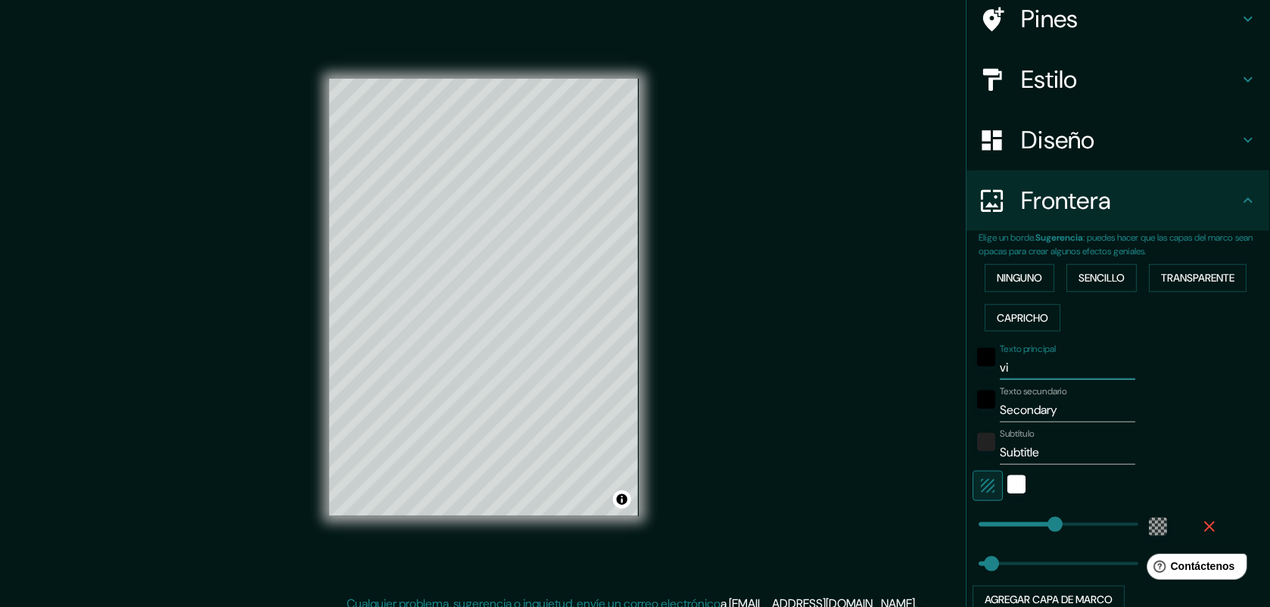
type input "33"
type input "196"
type input "33"
type input "a"
type input "196"
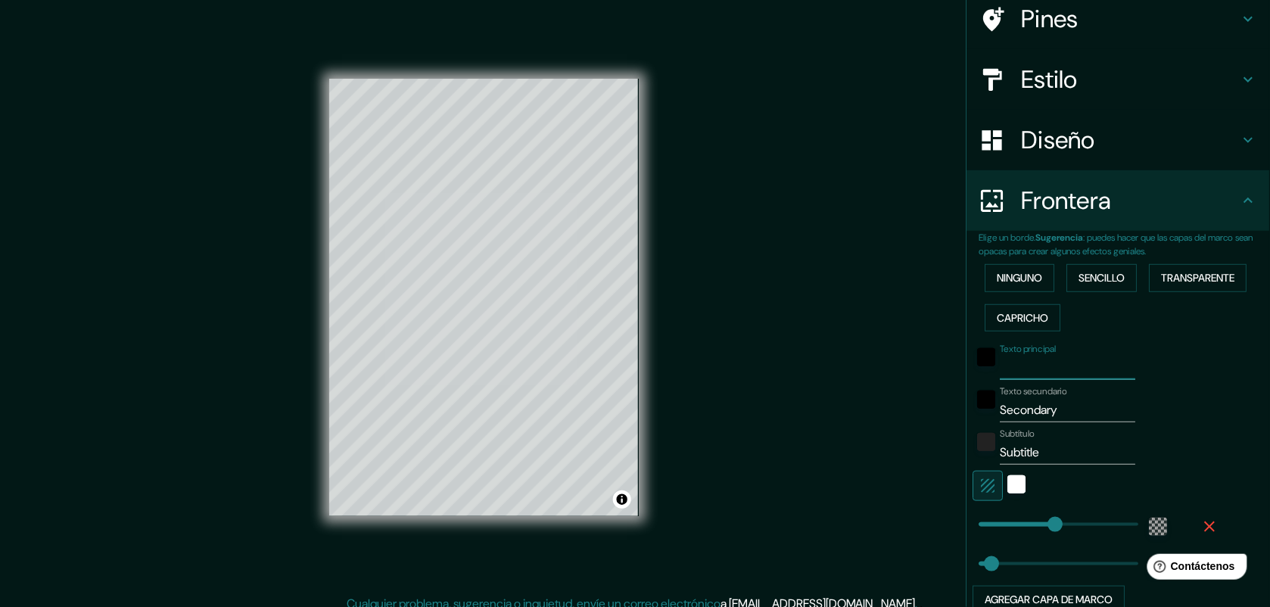
type input "33"
type input "an"
type input "196"
type input "33"
type input "ana"
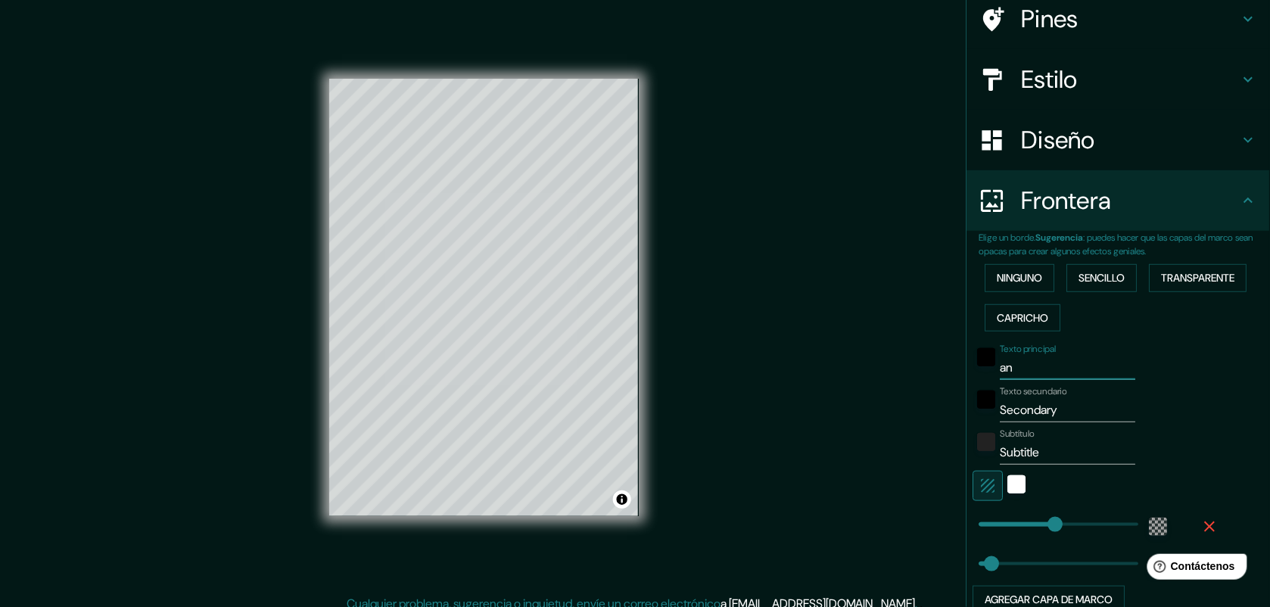
type input "196"
type input "33"
type input "anal"
type input "196"
type input "33"
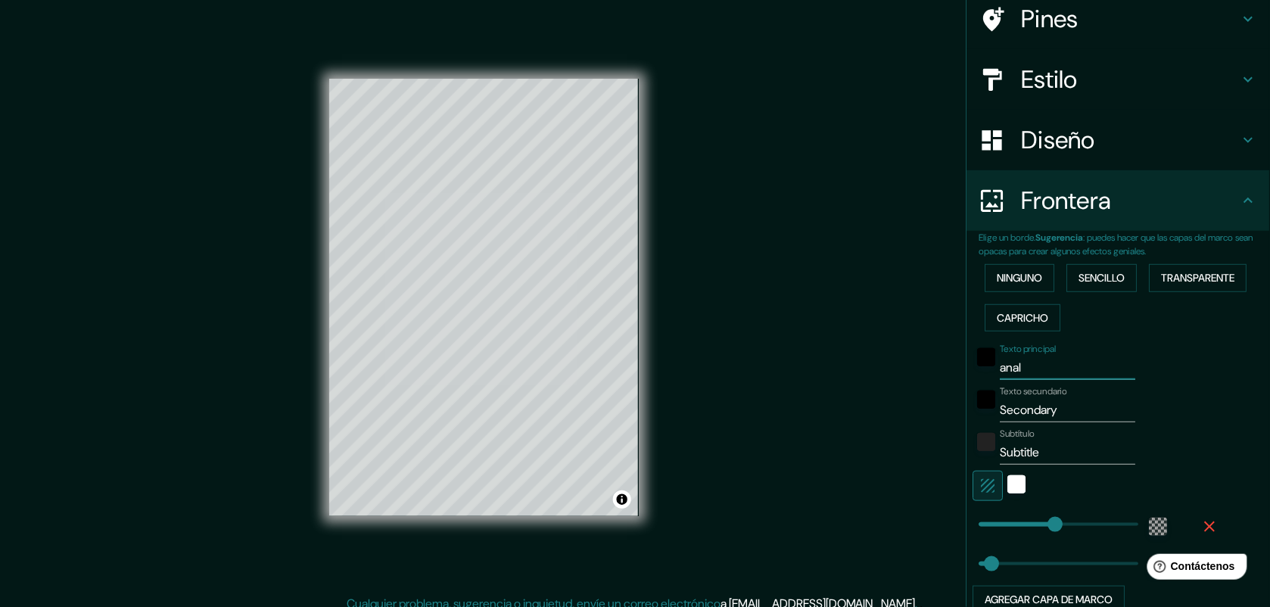
type input "anali"
type input "196"
type input "33"
type input "analis"
type input "196"
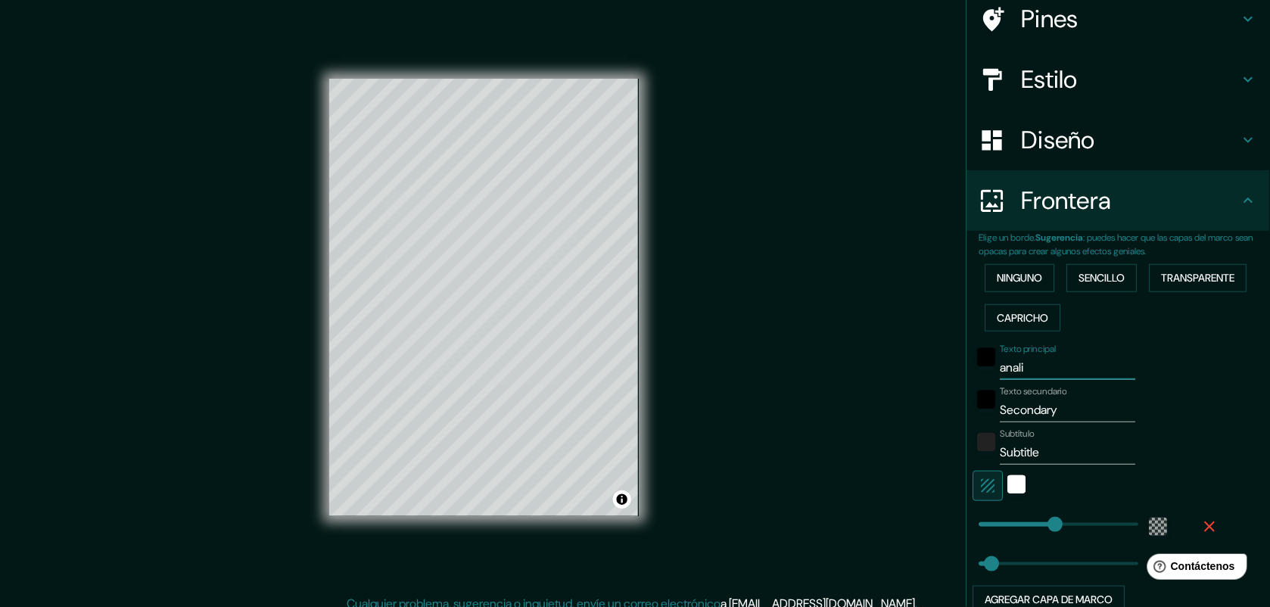
type input "33"
type input "analisi"
type input "196"
type input "33"
type input "analisis"
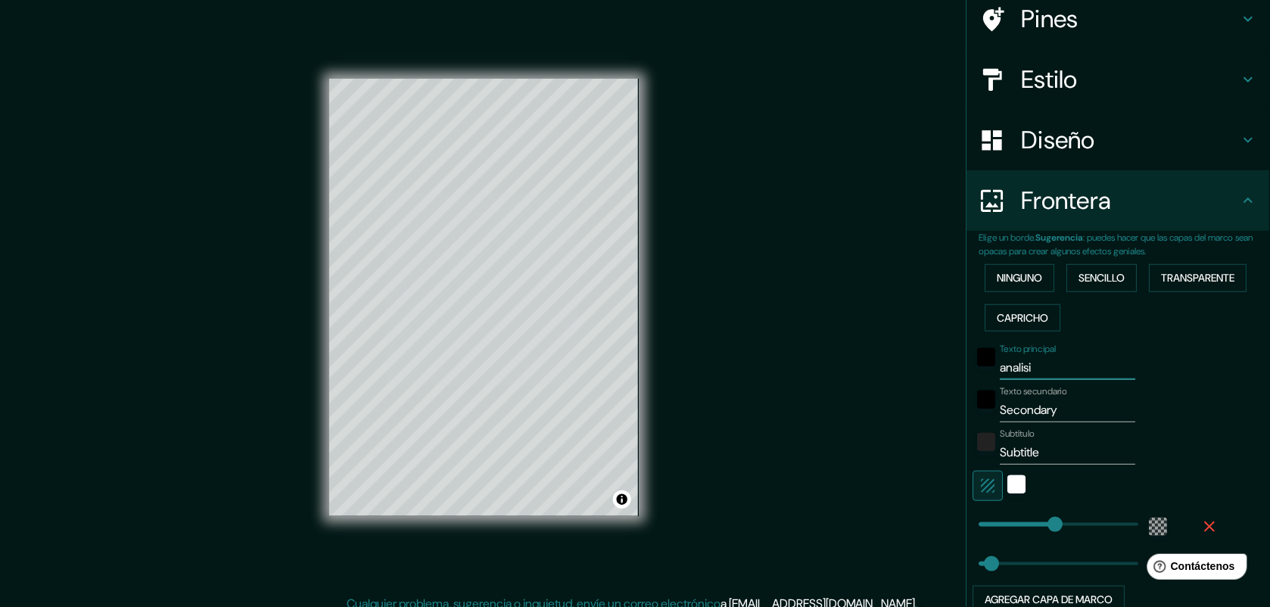
type input "196"
type input "33"
type input "analisis"
type input "196"
type input "33"
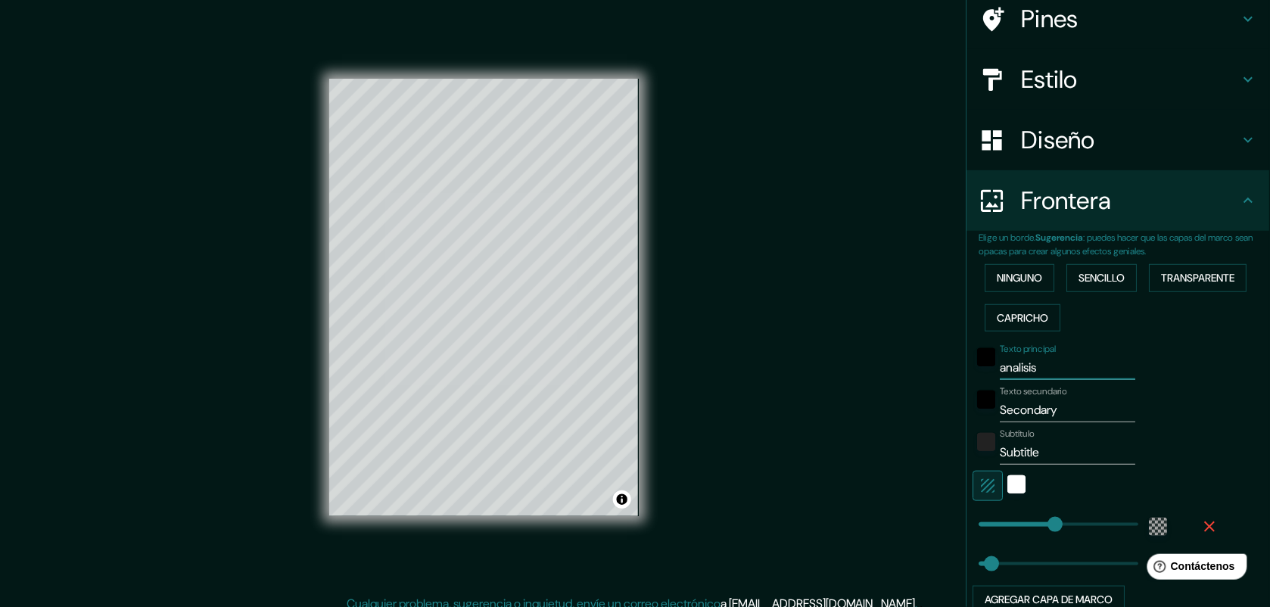
type input "analisis m"
type input "196"
type input "33"
type input "analisis ma"
type input "196"
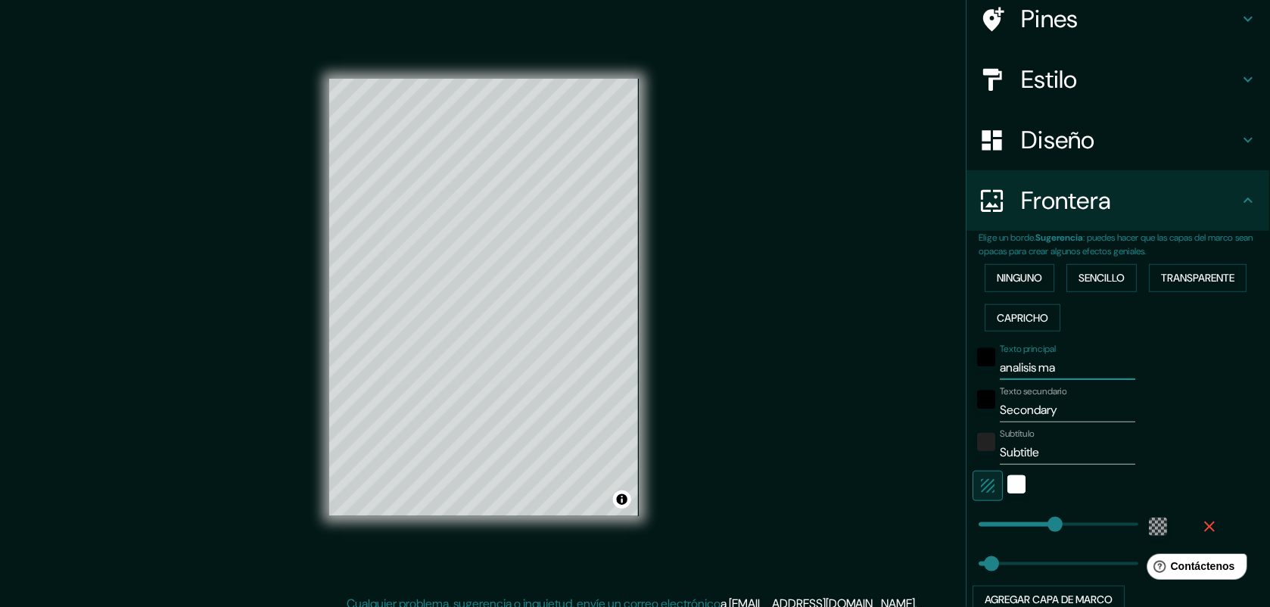
type input "33"
type input "analisis mac"
type input "196"
type input "33"
type input "analisis macr"
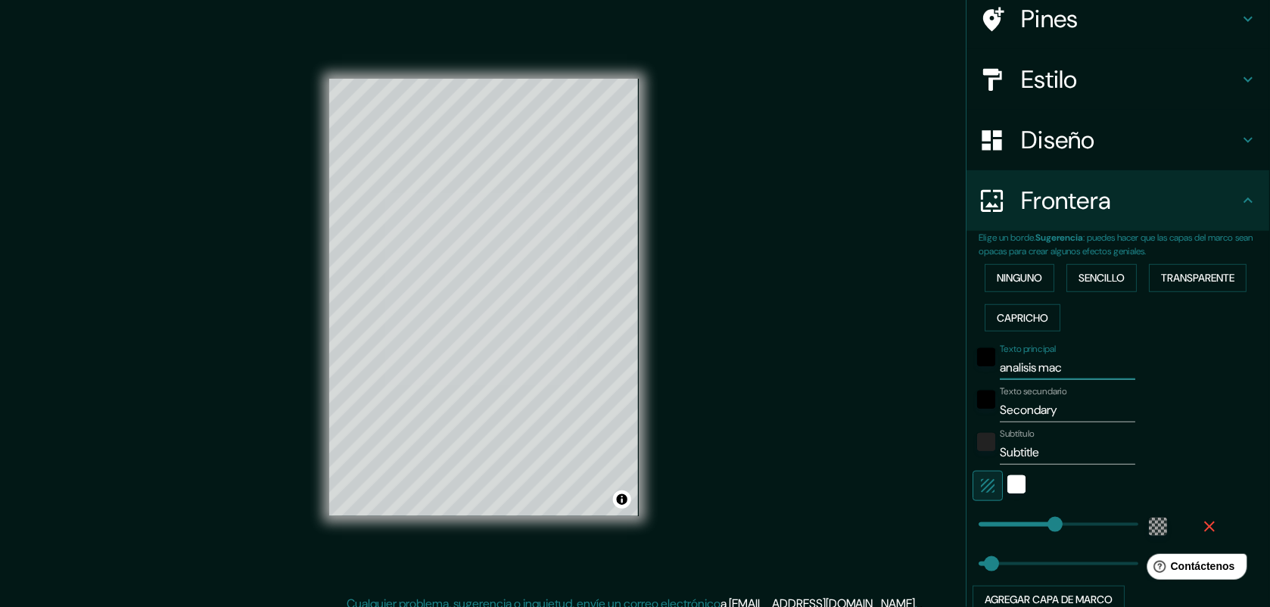
type input "196"
type input "33"
type input "analisis mac"
type input "196"
type input "33"
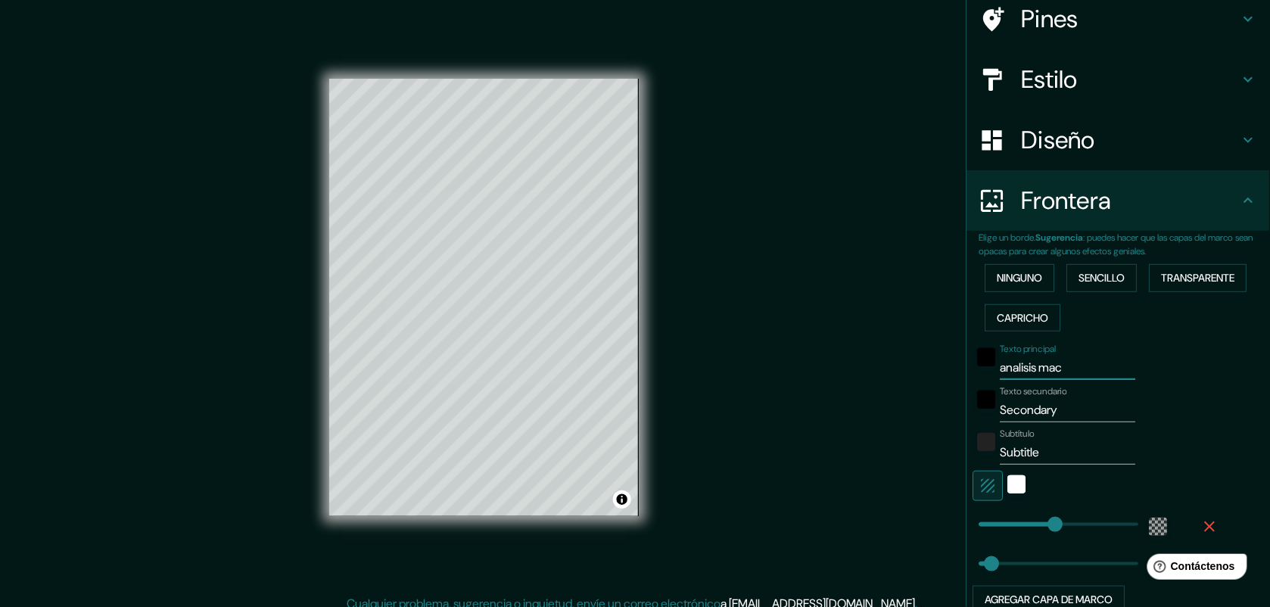
type input "analisis ma"
type input "196"
type input "33"
type input "analisis m"
type input "196"
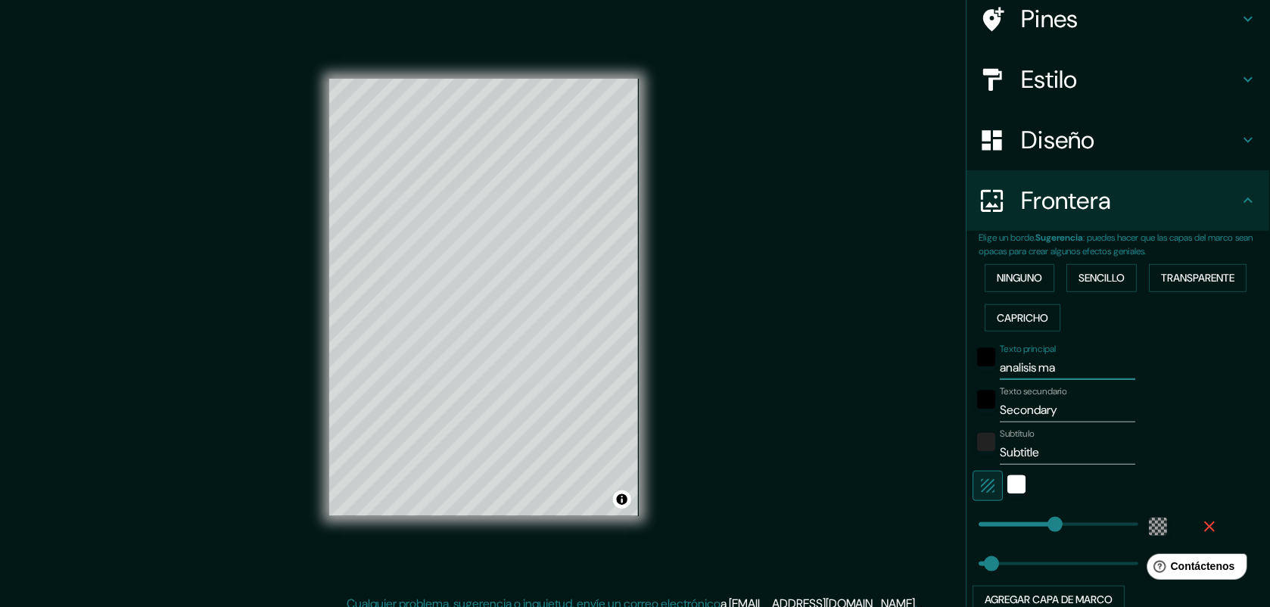
type input "33"
type input "analisis"
type input "196"
type input "33"
type input "analisi"
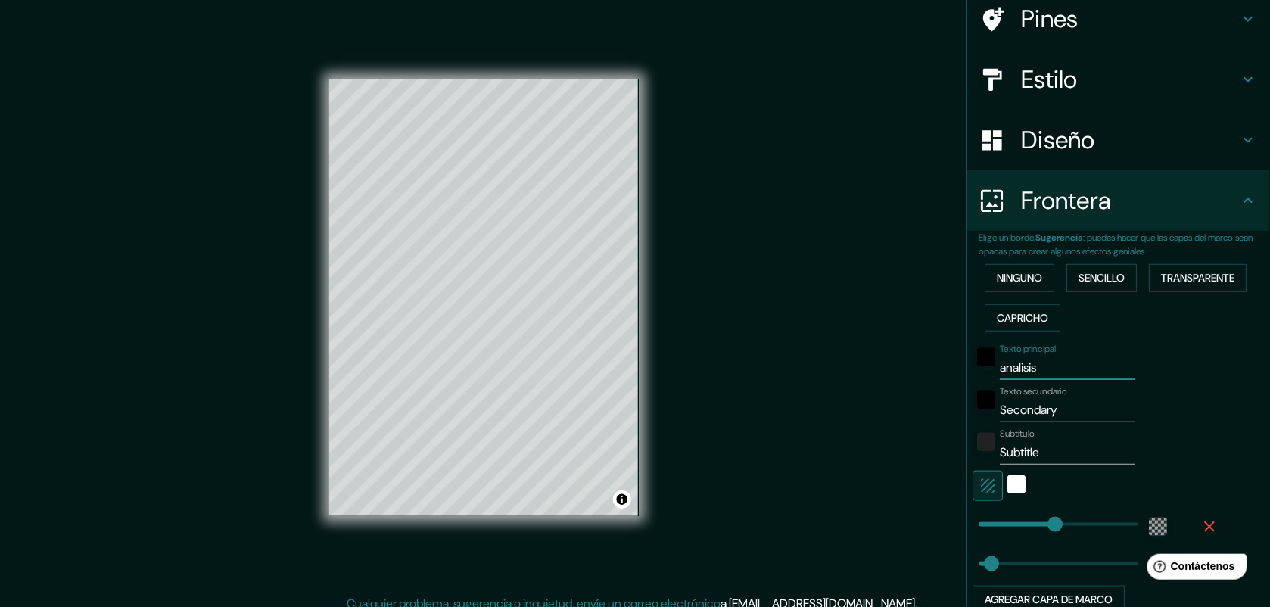
type input "196"
type input "33"
type input "analis"
type input "196"
type input "33"
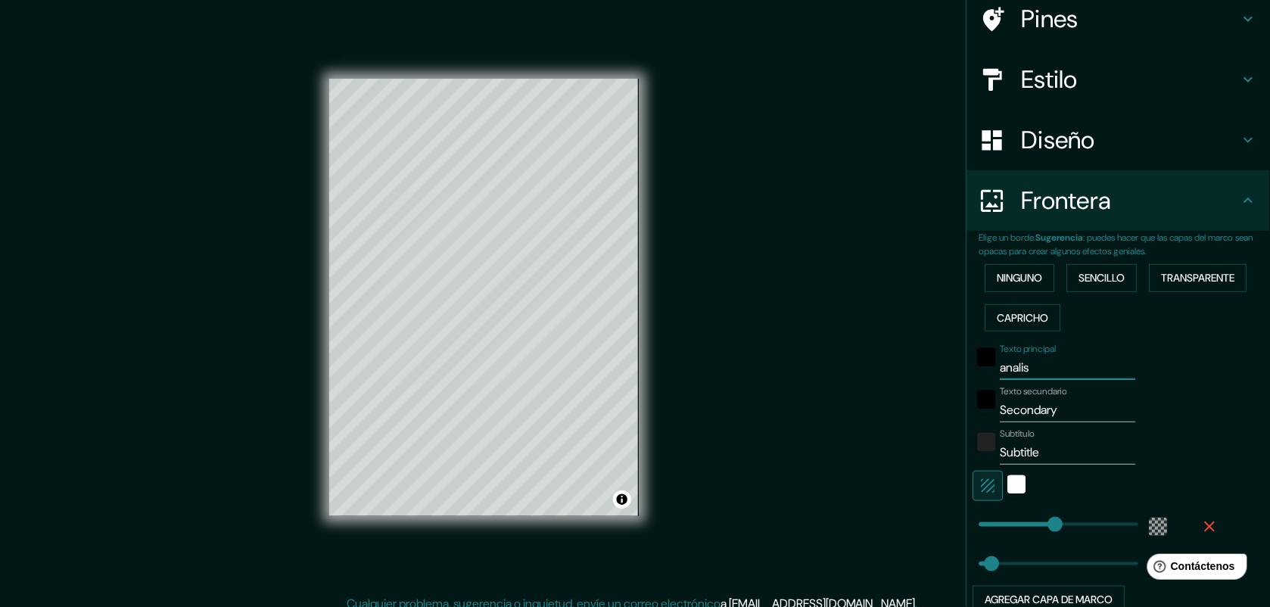
type input "anali"
type input "196"
type input "33"
type input "anal"
type input "196"
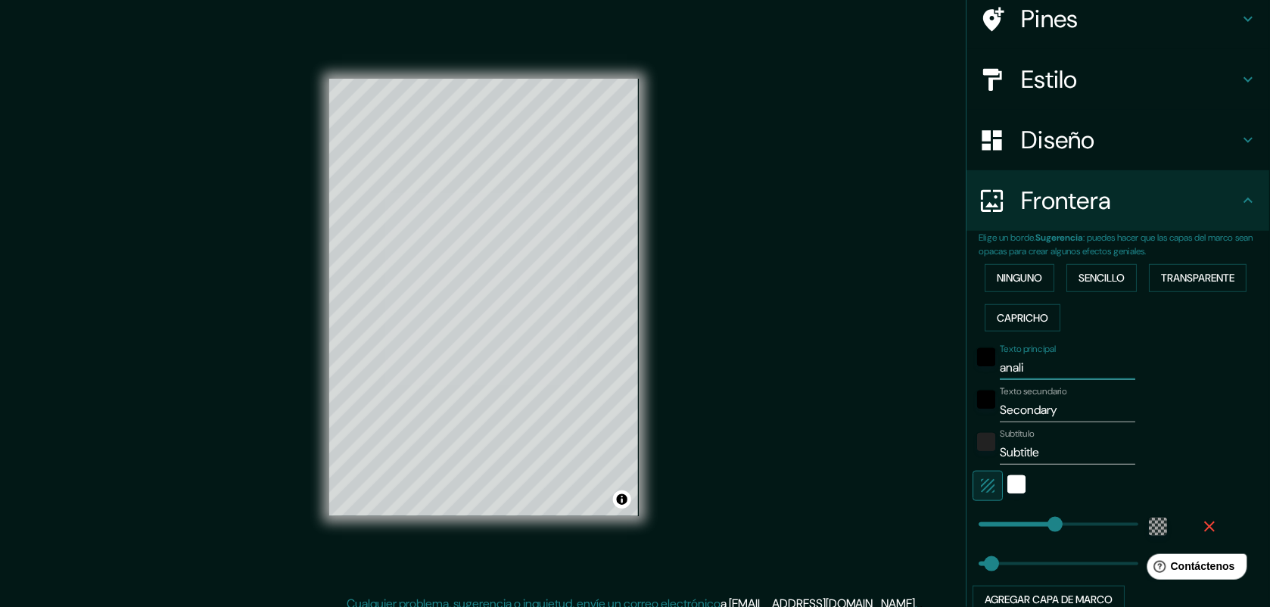
type input "33"
type input "an"
type input "196"
type input "33"
type input "a"
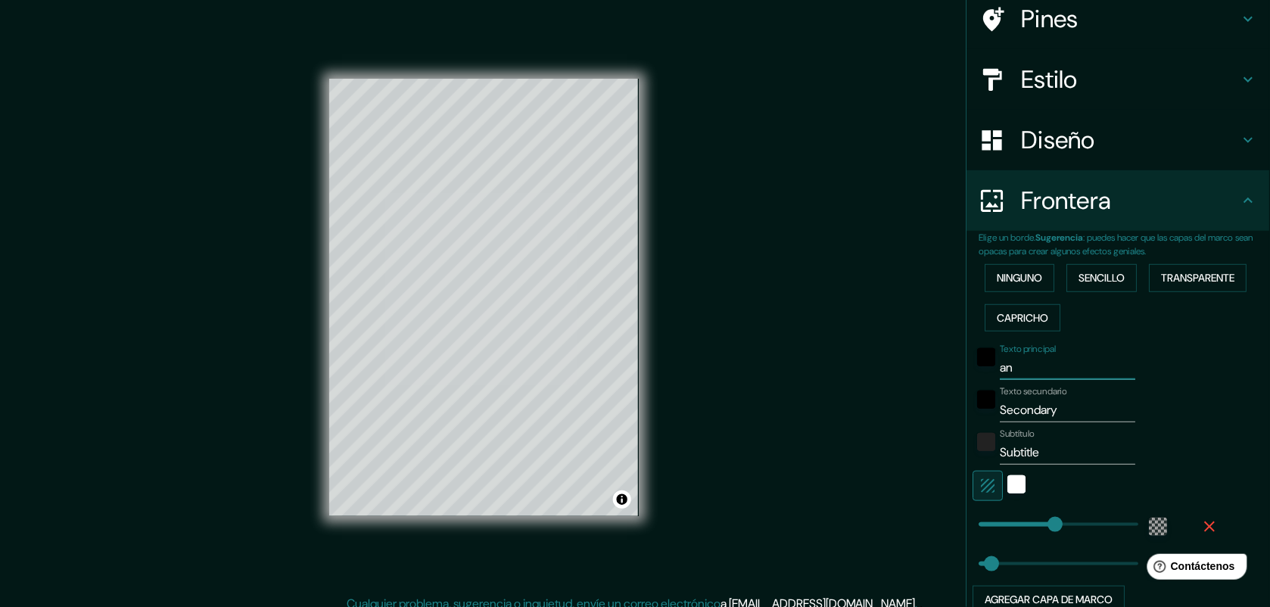
type input "196"
type input "33"
type input "196"
type input "33"
type input "m"
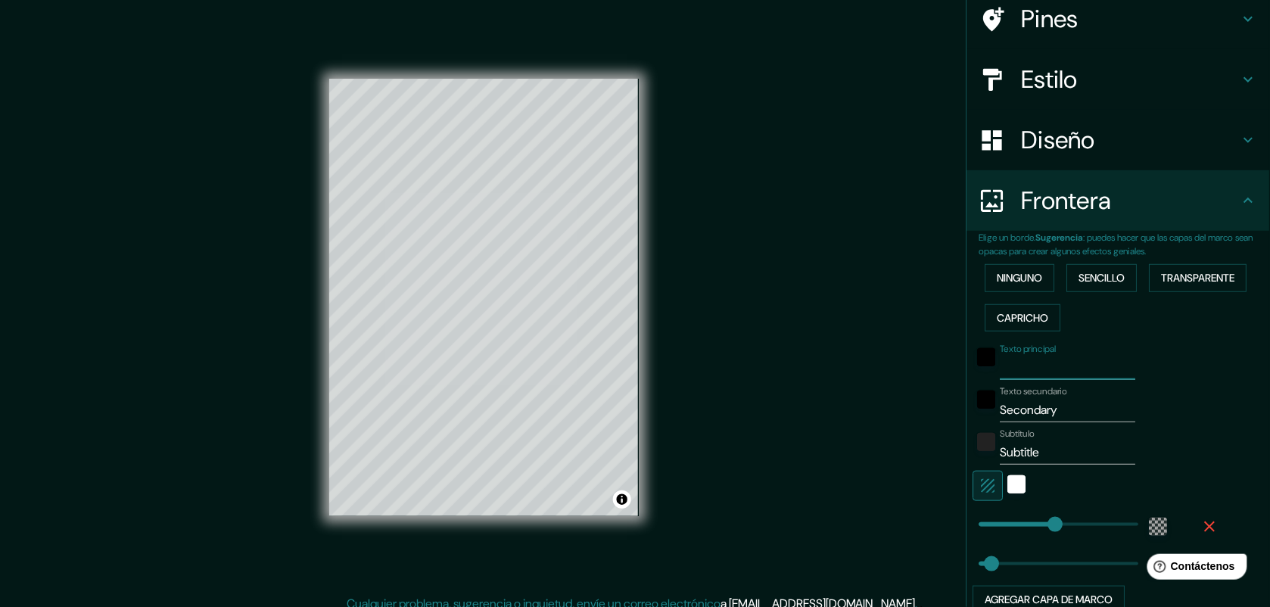
type input "196"
type input "33"
type input "196"
type input "33"
type input "a"
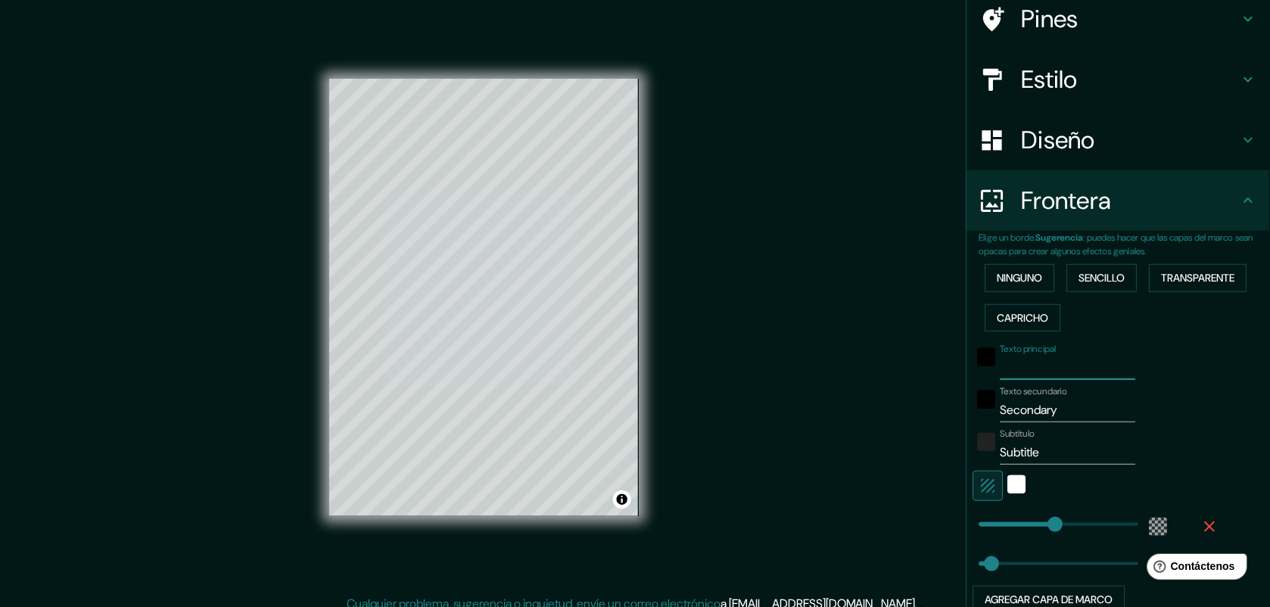
type input "196"
type input "33"
type input "196"
type input "33"
type input "A"
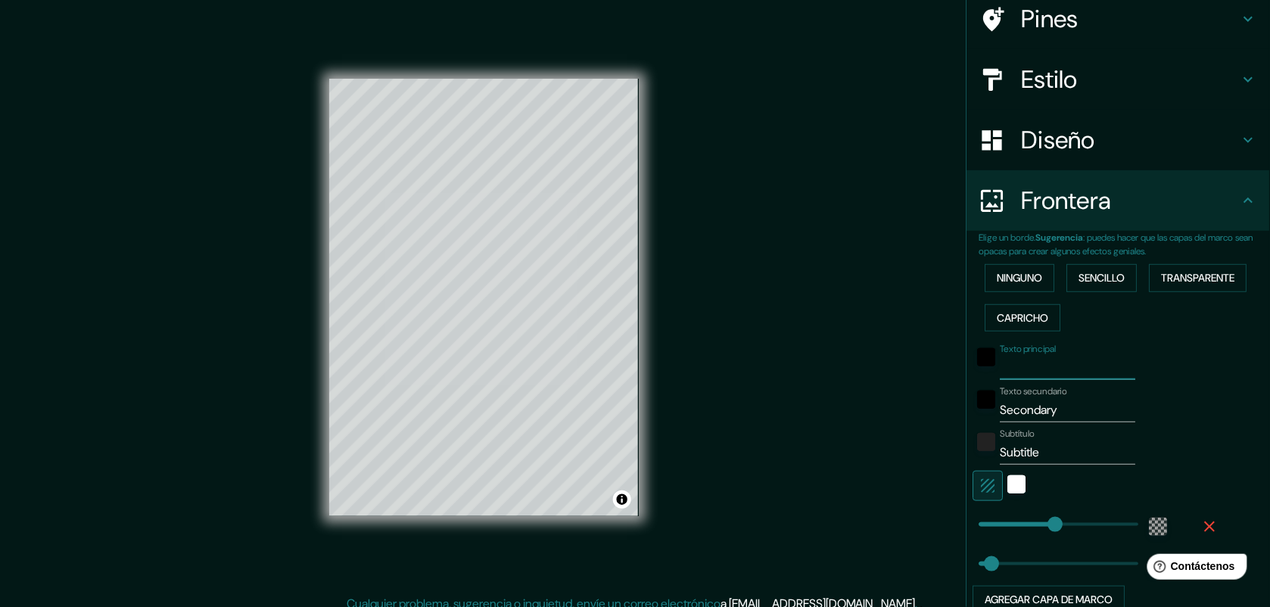
type input "196"
type input "33"
type input "An"
type input "196"
type input "33"
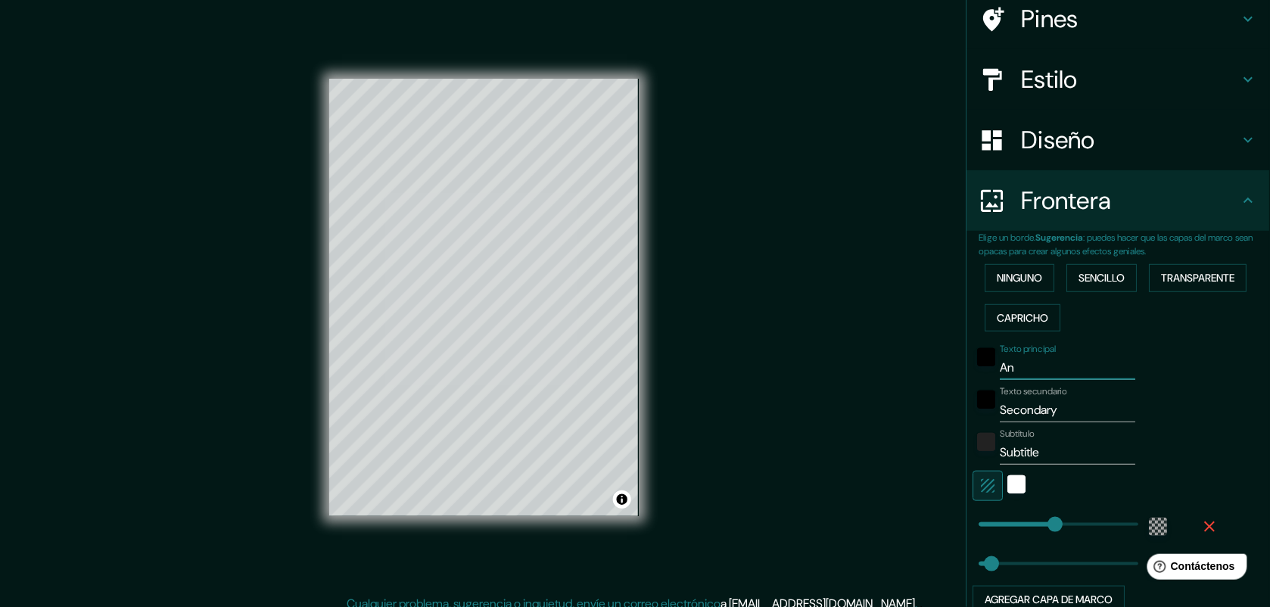
type input "Ana"
type input "196"
type input "33"
type input "An"
type input "196"
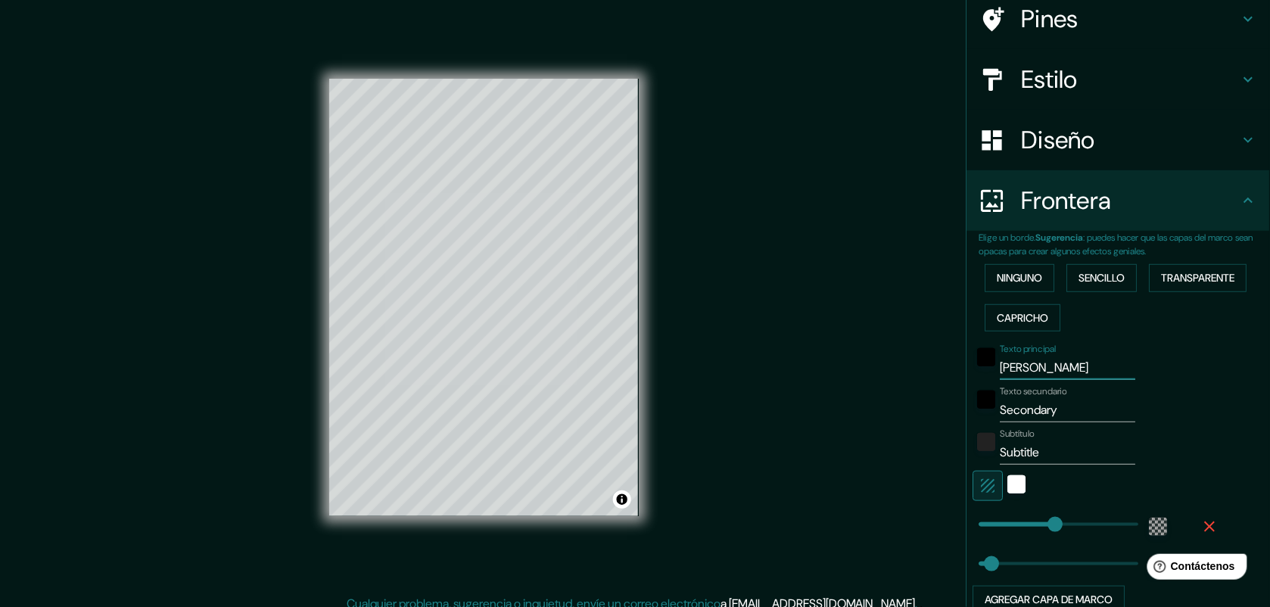
type input "33"
type input "A"
type input "196"
type input "33"
type input "196"
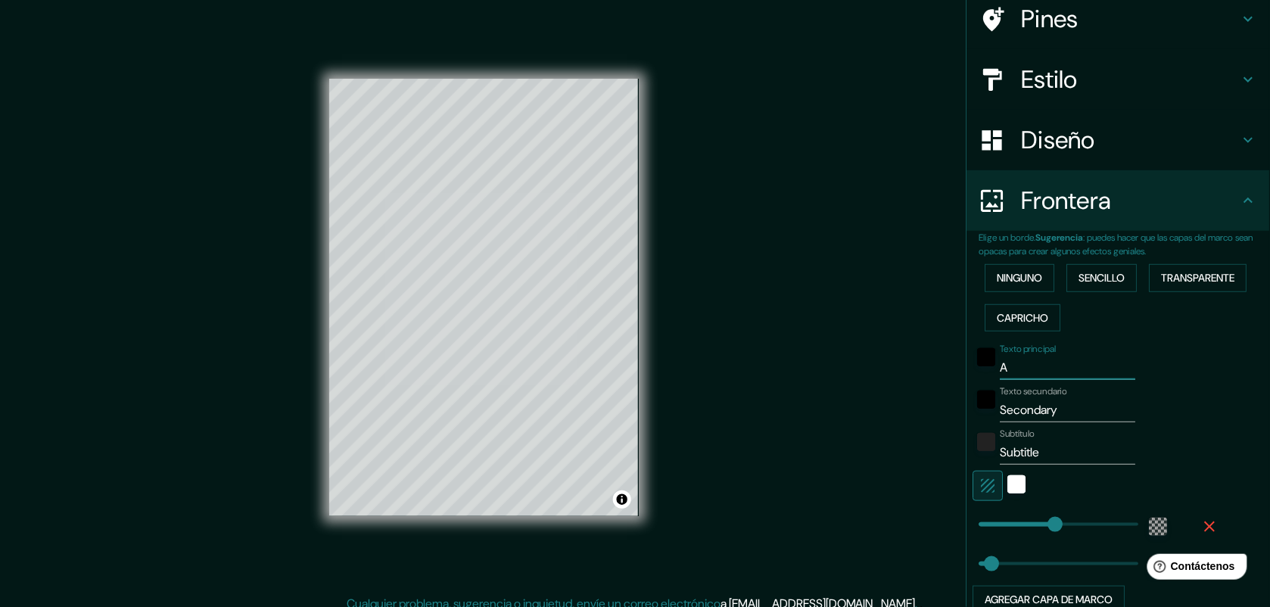
type input "33"
type input "M"
type input "196"
type input "33"
type input "196"
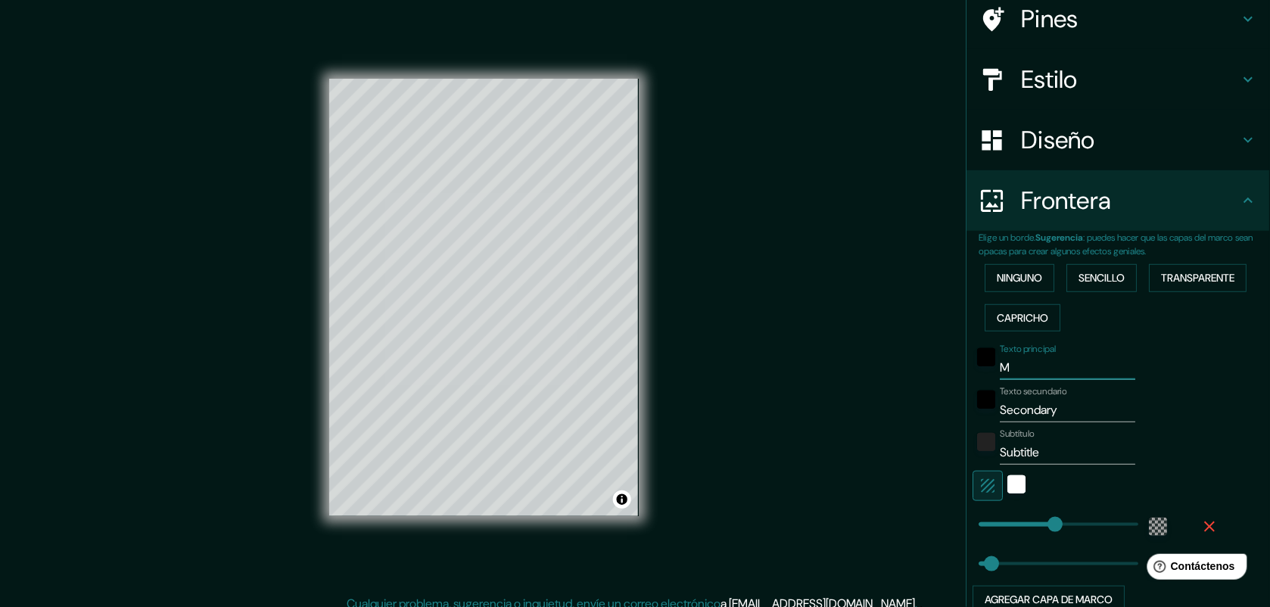
type input "33"
type input "V"
type input "196"
type input "33"
type input "VI"
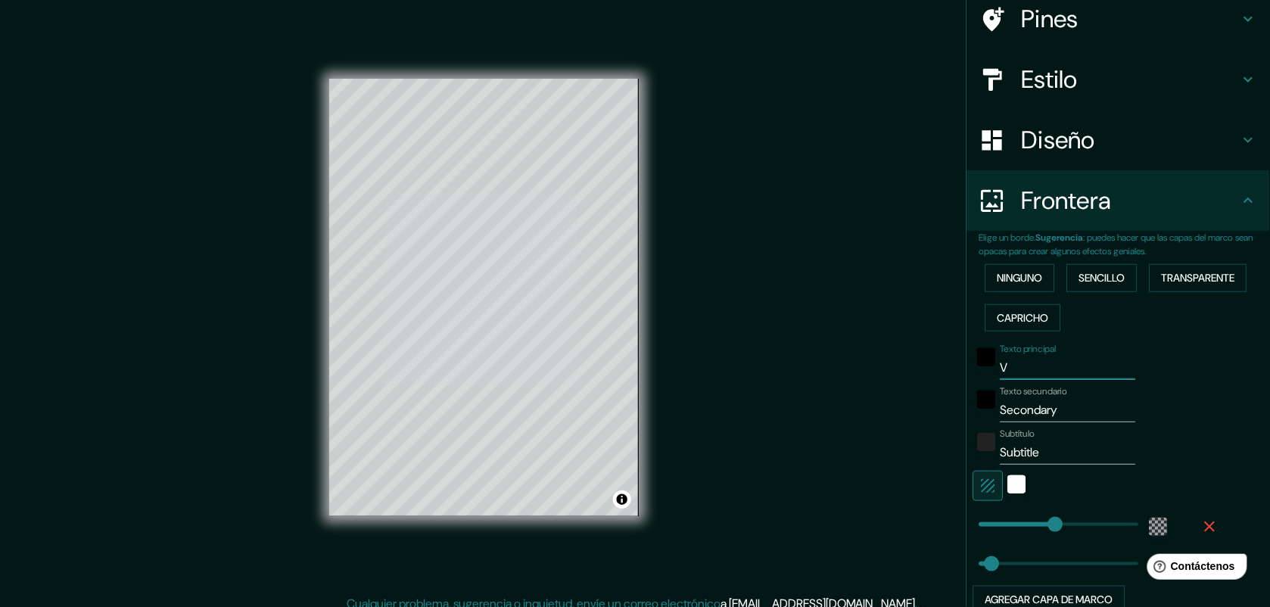
type input "196"
type input "33"
type input "VIL"
type input "196"
type input "33"
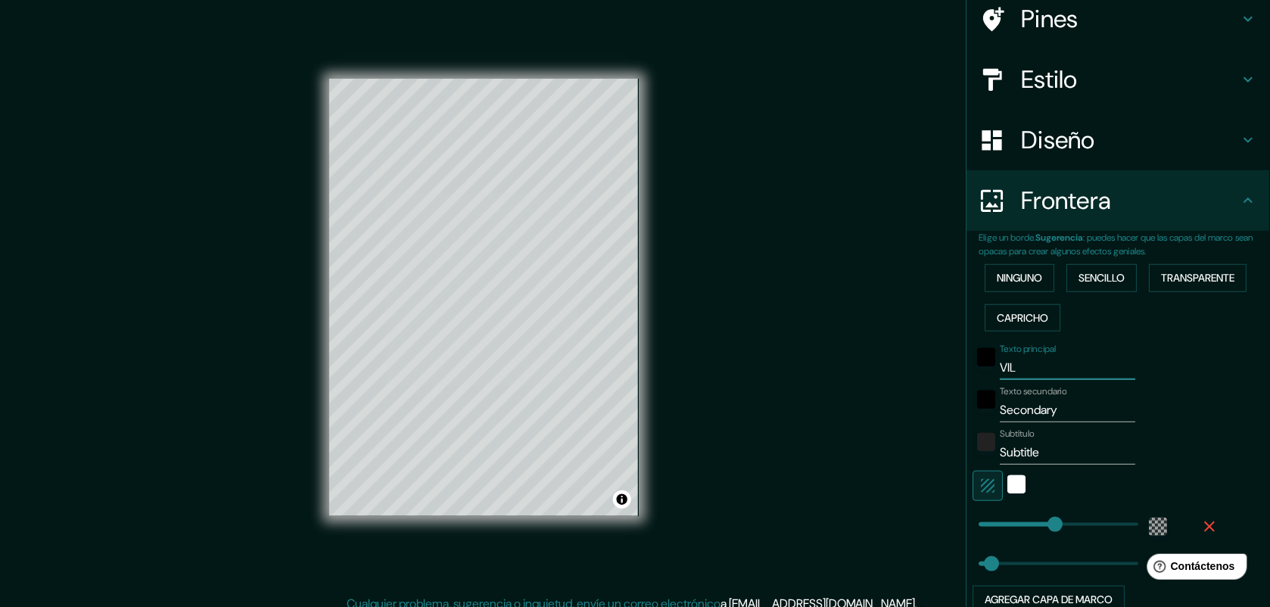
type input "VILL"
type input "196"
type input "33"
type input "VILLA"
type input "196"
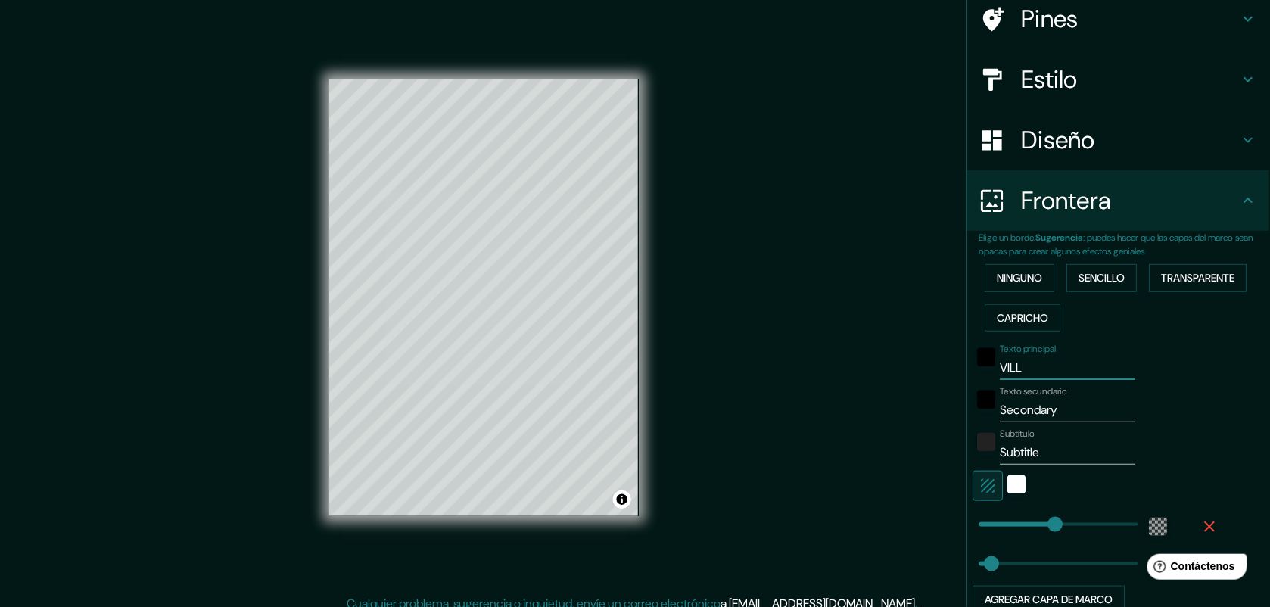
type input "33"
type input "VILLA"
type input "196"
type input "33"
type input "VILLA M"
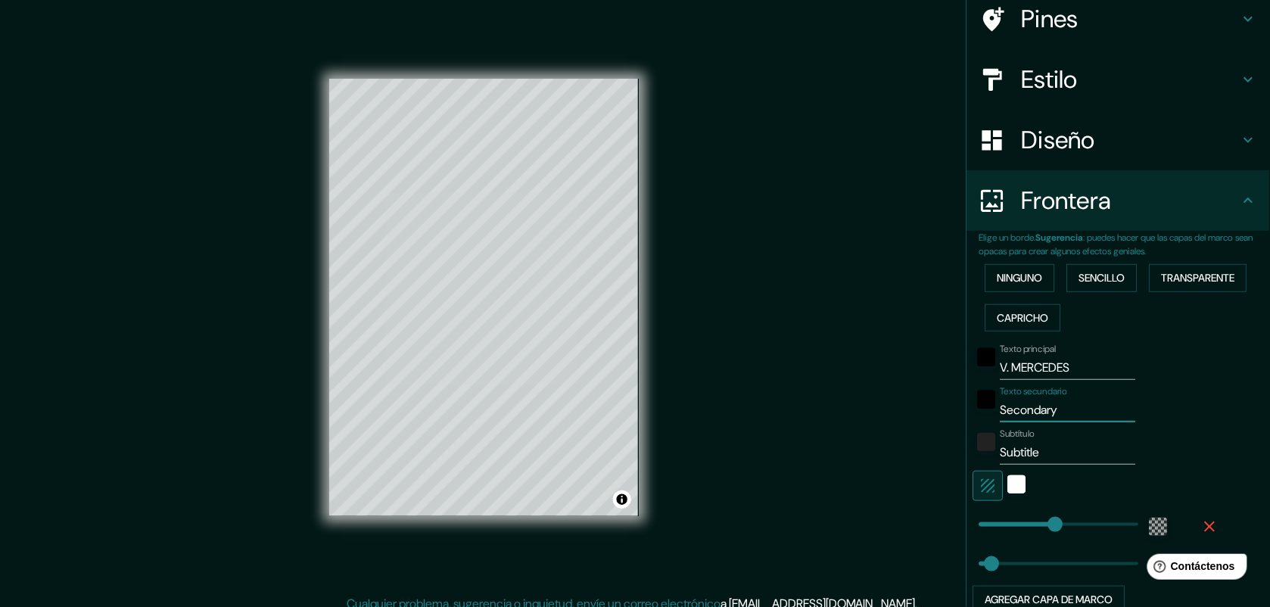
drag, startPoint x: 1068, startPoint y: 405, endPoint x: 859, endPoint y: 409, distance: 208.9
click at [859, 409] on div "Mappin Ubicación Villa Mercedes, Provincia de San Luis, Argentina Pines Estilo …" at bounding box center [635, 309] width 1270 height 619
drag, startPoint x: 1072, startPoint y: 453, endPoint x: 966, endPoint y: 450, distance: 106.7
click at [973, 450] on div "Subtítulo Subtitle" at bounding box center [1097, 446] width 248 height 36
click at [1016, 406] on div "Texto secundario ANALISIS MACRO" at bounding box center [1097, 404] width 248 height 36
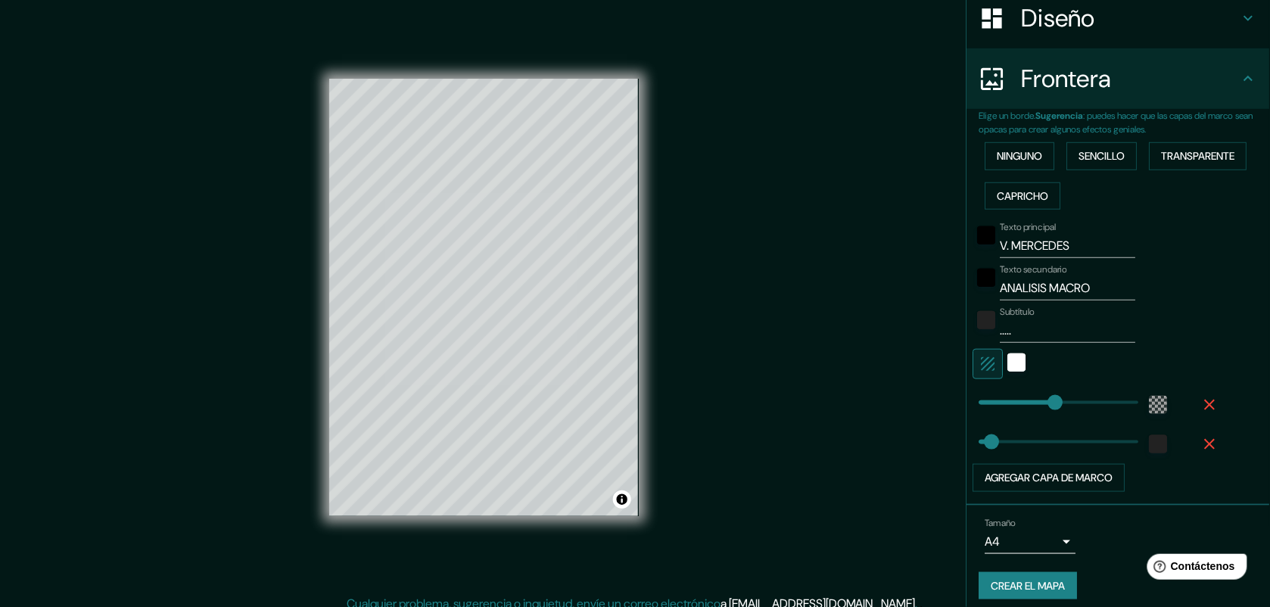
scroll to position [247, 0]
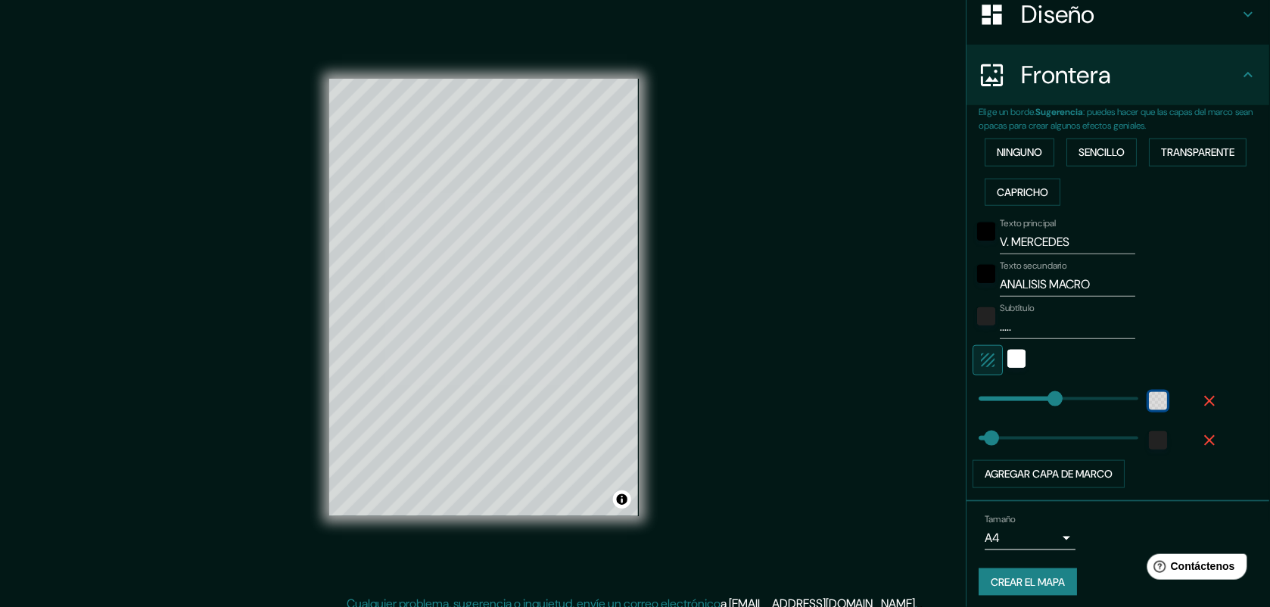
click at [1016, 405] on div "color-55555544" at bounding box center [1159, 401] width 18 height 18
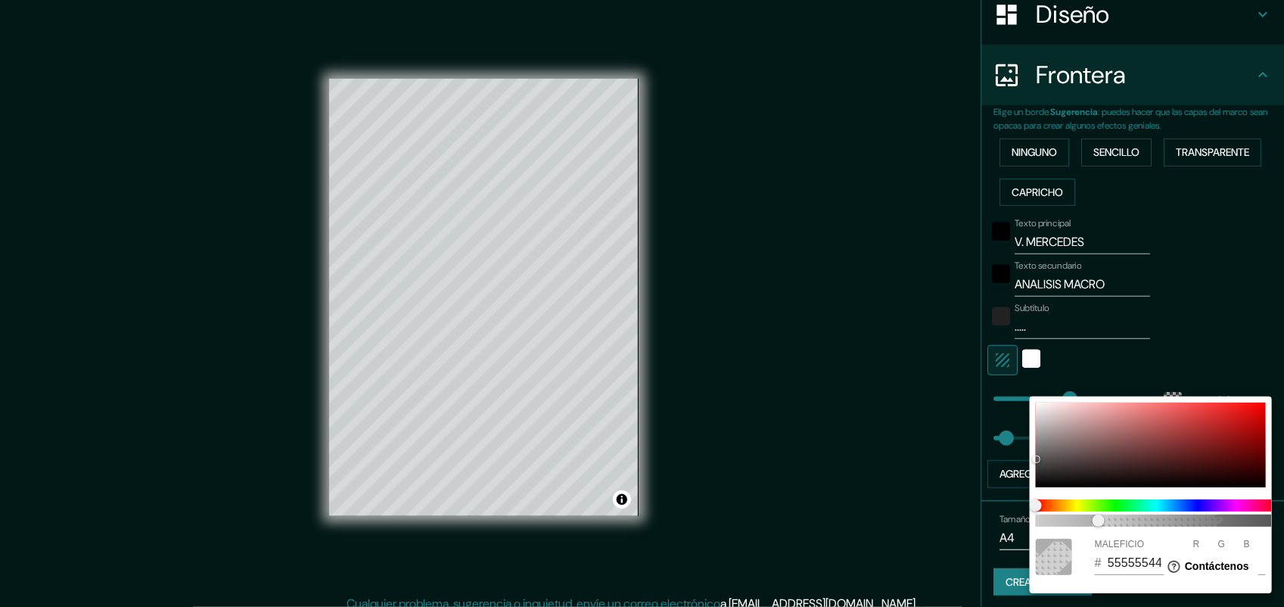
drag, startPoint x: 1134, startPoint y: 331, endPoint x: 1115, endPoint y: 347, distance: 24.7
click at [1016, 331] on div at bounding box center [642, 303] width 1284 height 607
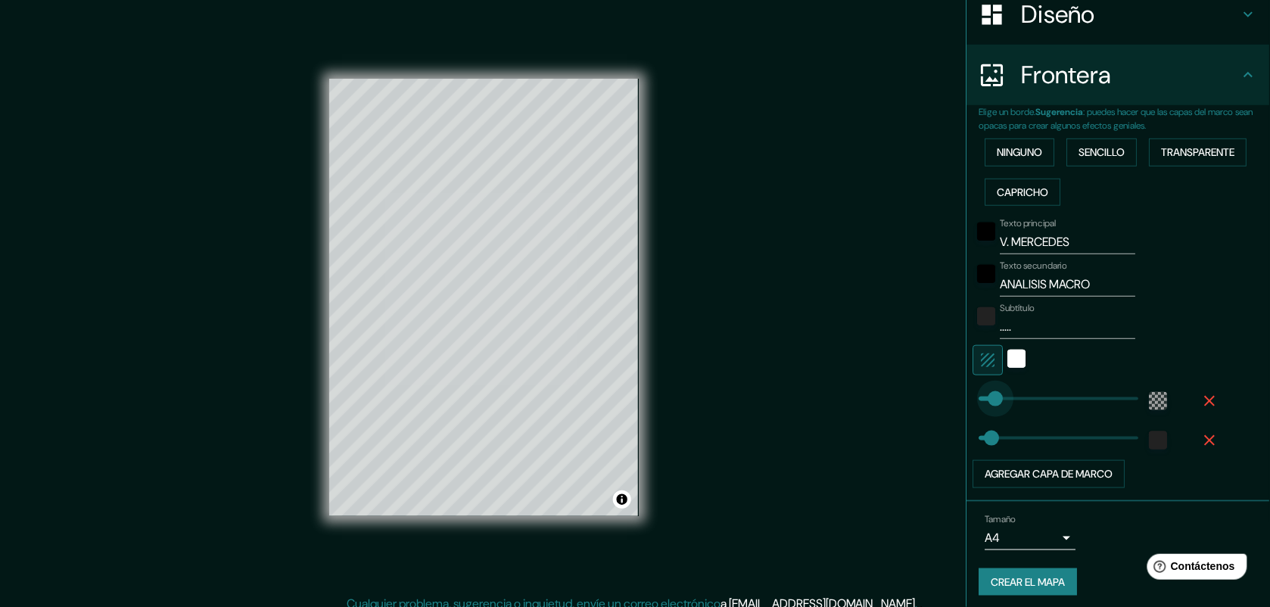
drag, startPoint x: 1042, startPoint y: 395, endPoint x: 982, endPoint y: 392, distance: 59.9
drag, startPoint x: 985, startPoint y: 394, endPoint x: 1078, endPoint y: 398, distance: 93.9
drag, startPoint x: 1078, startPoint y: 398, endPoint x: 1041, endPoint y: 400, distance: 37.9
drag, startPoint x: 991, startPoint y: 437, endPoint x: 1081, endPoint y: 437, distance: 89.3
drag, startPoint x: 1081, startPoint y: 437, endPoint x: 959, endPoint y: 436, distance: 121.8
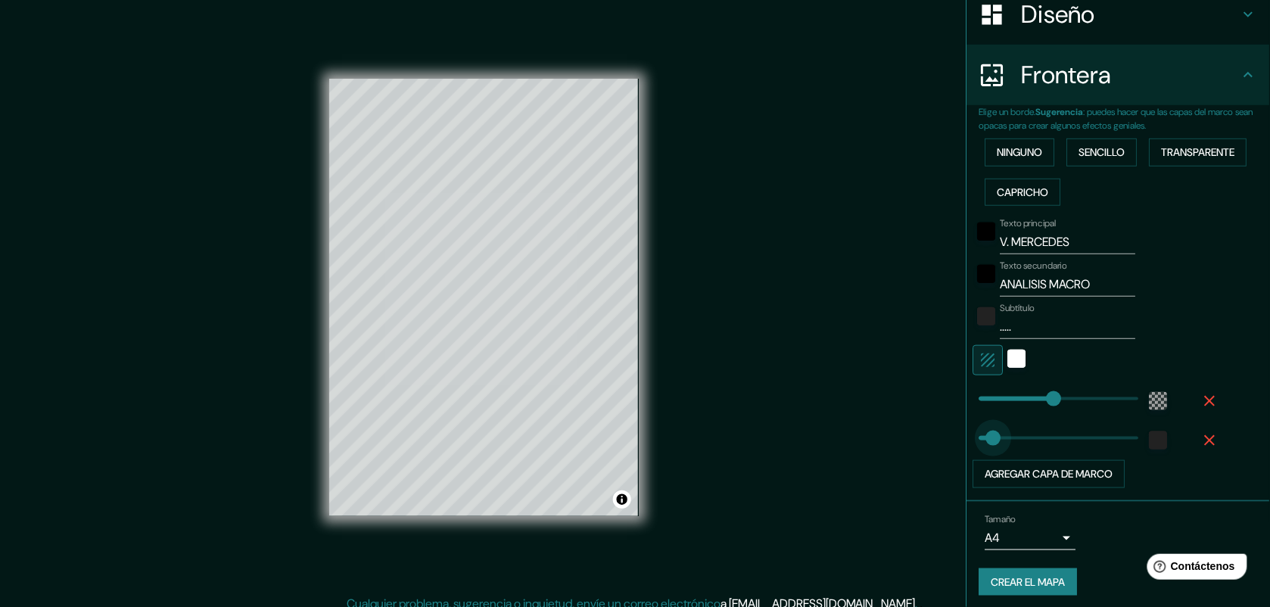
drag, startPoint x: 965, startPoint y: 439, endPoint x: 982, endPoint y: 439, distance: 17.4
click at [1016, 437] on icon "button" at bounding box center [1210, 440] width 18 height 18
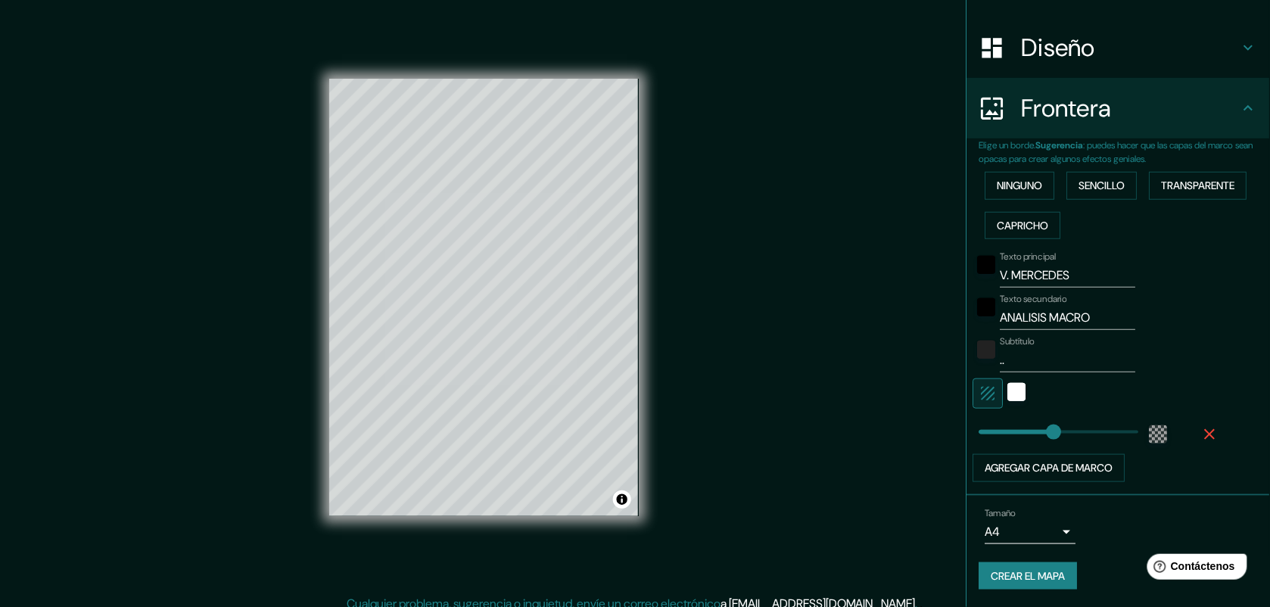
drag, startPoint x: 1171, startPoint y: 346, endPoint x: 1114, endPoint y: 416, distance: 90.4
click at [1016, 346] on div "Subtítulo .." at bounding box center [1097, 354] width 248 height 36
click at [1016, 481] on button "Agregar capa de marco" at bounding box center [1049, 468] width 152 height 28
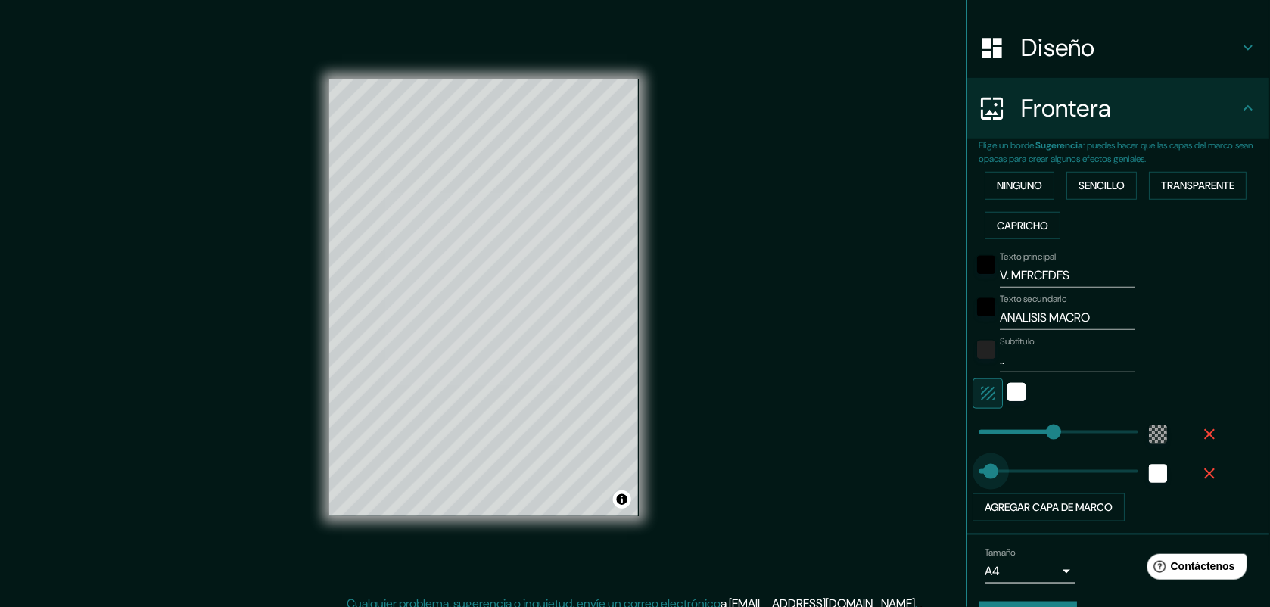
drag, startPoint x: 1020, startPoint y: 469, endPoint x: 978, endPoint y: 474, distance: 42.6
click at [1016, 471] on div "Blanco" at bounding box center [1159, 474] width 18 height 18
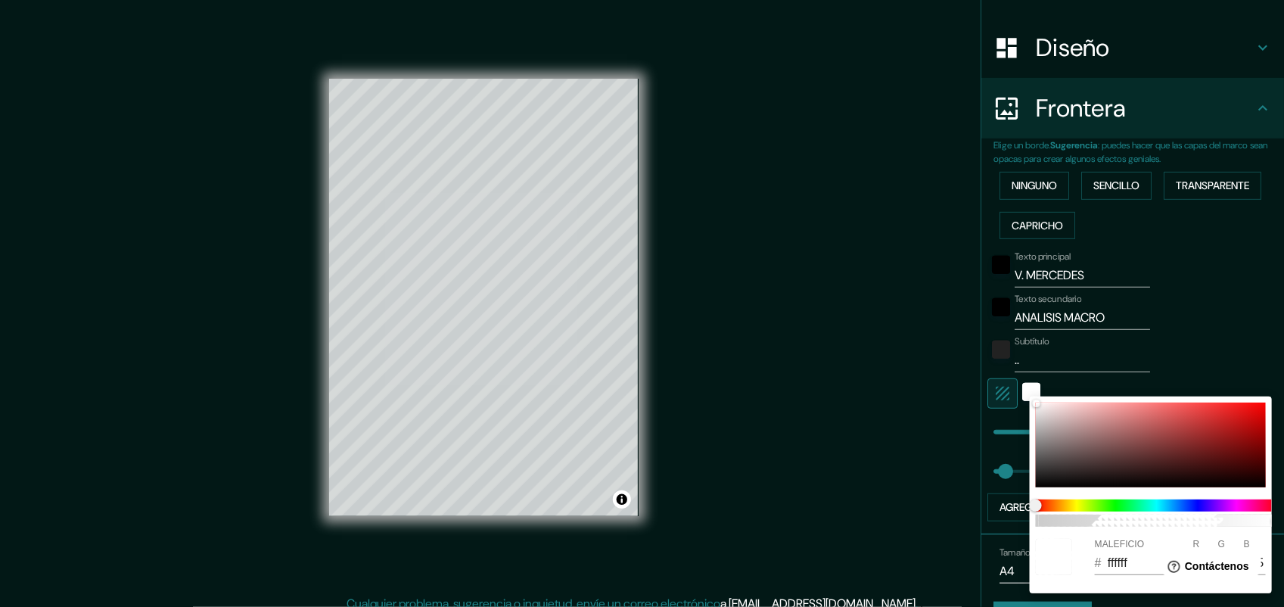
drag, startPoint x: 1035, startPoint y: 473, endPoint x: 1029, endPoint y: 481, distance: 9.9
click at [1016, 481] on div "100 MALEFICIO # ffffff R 255 G 255 B 255" at bounding box center [1151, 495] width 242 height 197
drag, startPoint x: 1043, startPoint y: 471, endPoint x: 1024, endPoint y: 487, distance: 24.2
click at [1016, 485] on div "100 MALEFICIO # 070707 R 7 G 7 B 7" at bounding box center [642, 303] width 1284 height 607
click at [1016, 485] on div at bounding box center [642, 303] width 1284 height 607
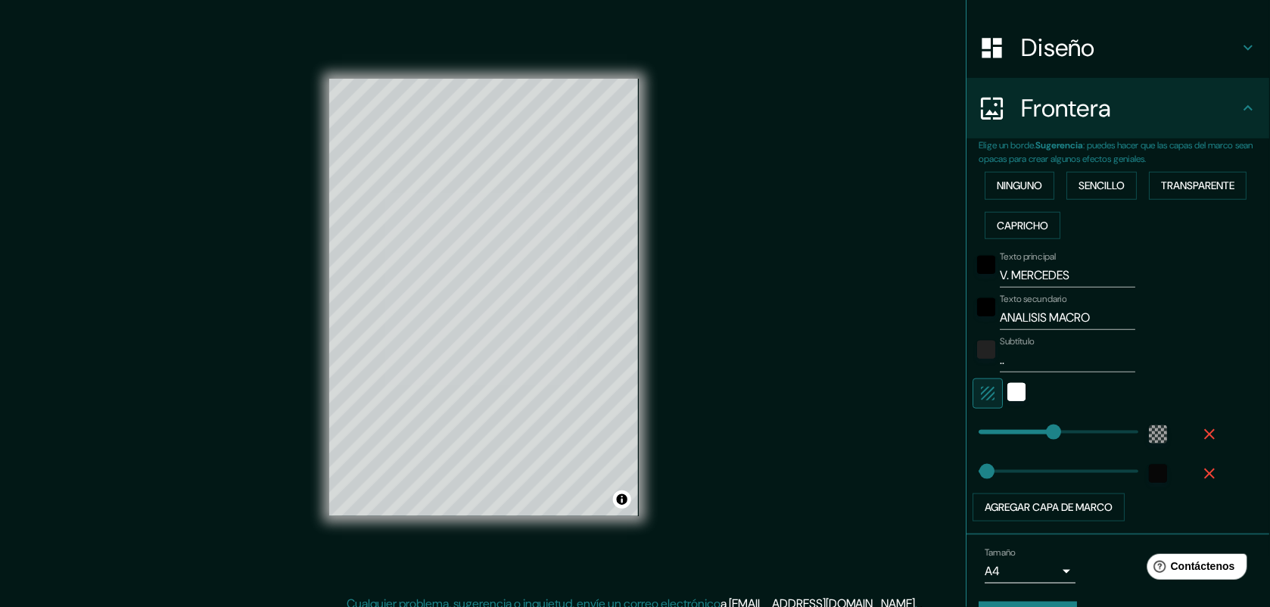
click at [1016, 341] on div "Subtítulo .." at bounding box center [1097, 354] width 248 height 36
click at [1016, 274] on input "V. MERCEDES" at bounding box center [1067, 275] width 135 height 24
click at [1016, 314] on input "ANALISIS MACRO" at bounding box center [1067, 318] width 135 height 24
click at [1016, 358] on input ".." at bounding box center [1067, 360] width 135 height 24
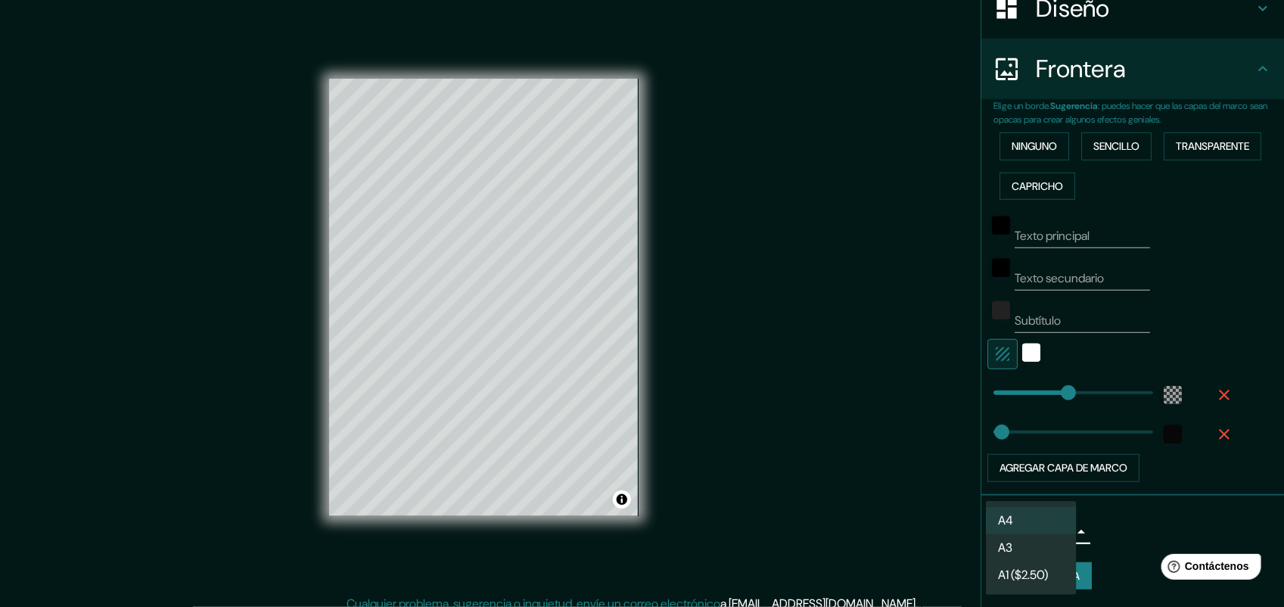
click at [1016, 485] on body "Mappin Ubicación Villa Mercedes, Provincia de San Luis, Argentina Pines Estilo …" at bounding box center [642, 303] width 1284 height 607
click at [1016, 485] on li "A3" at bounding box center [1031, 547] width 91 height 27
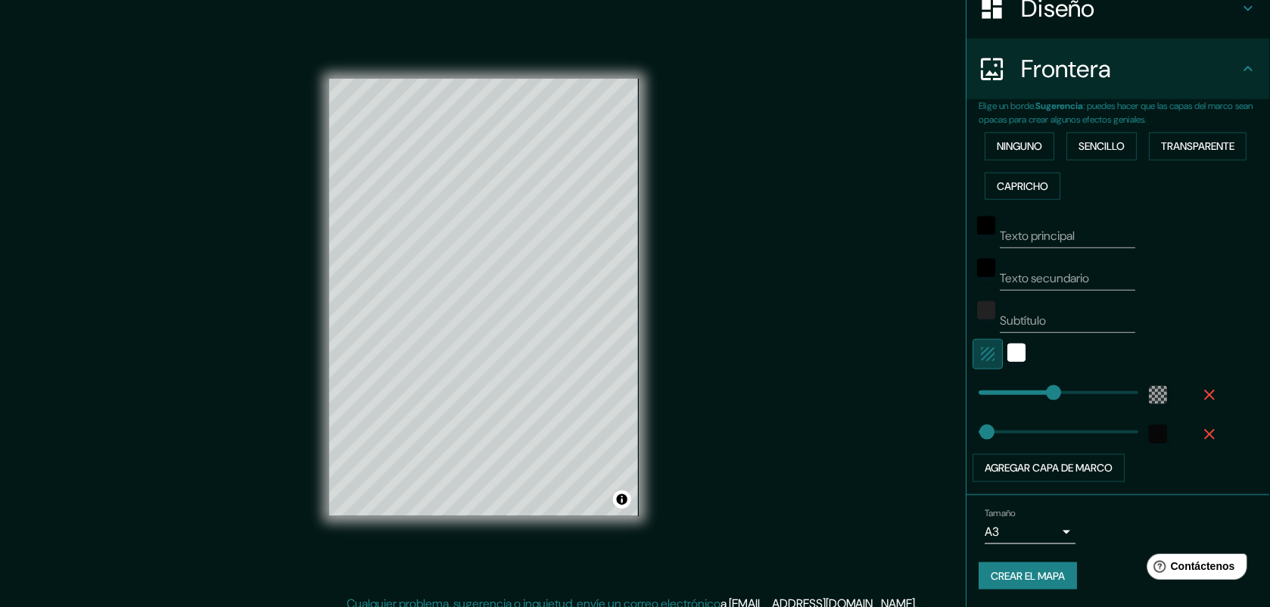
click at [979, 353] on icon "button" at bounding box center [988, 354] width 18 height 18
click at [1008, 353] on div "Blanco" at bounding box center [1017, 353] width 18 height 18
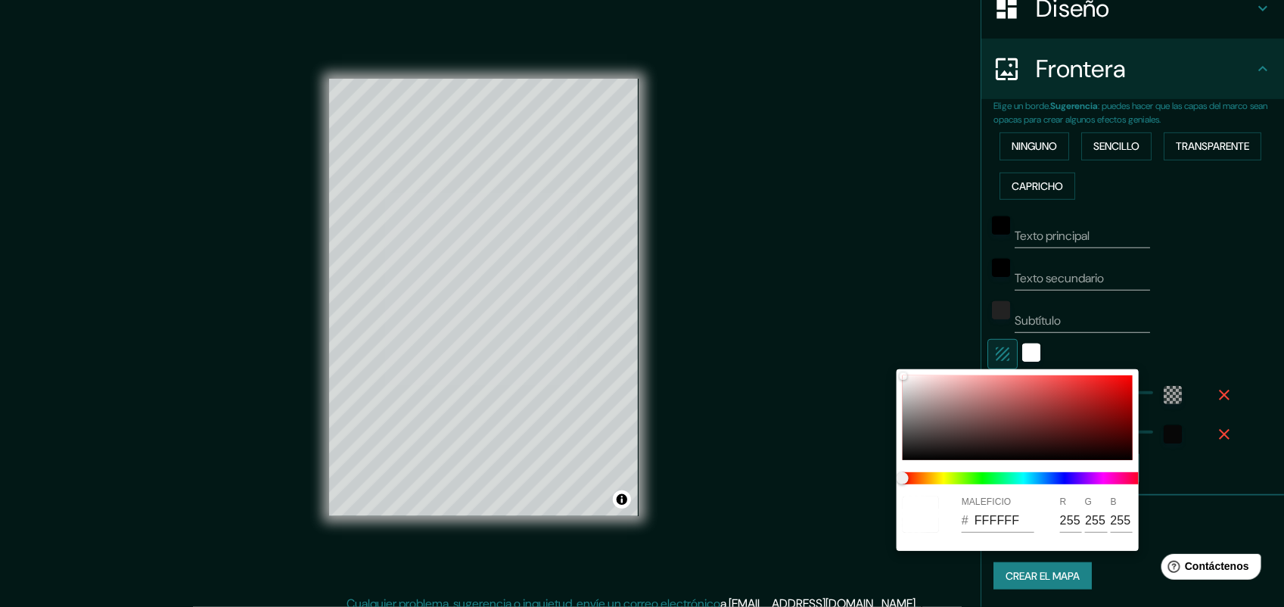
click at [1016, 289] on div at bounding box center [642, 303] width 1284 height 607
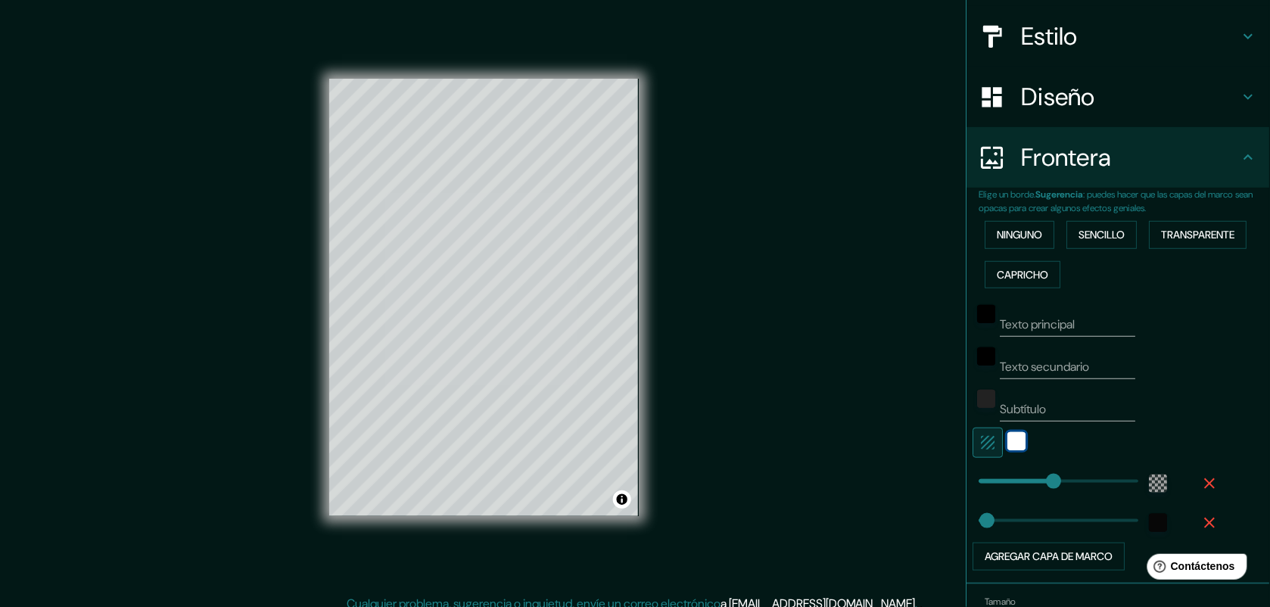
scroll to position [157, 0]
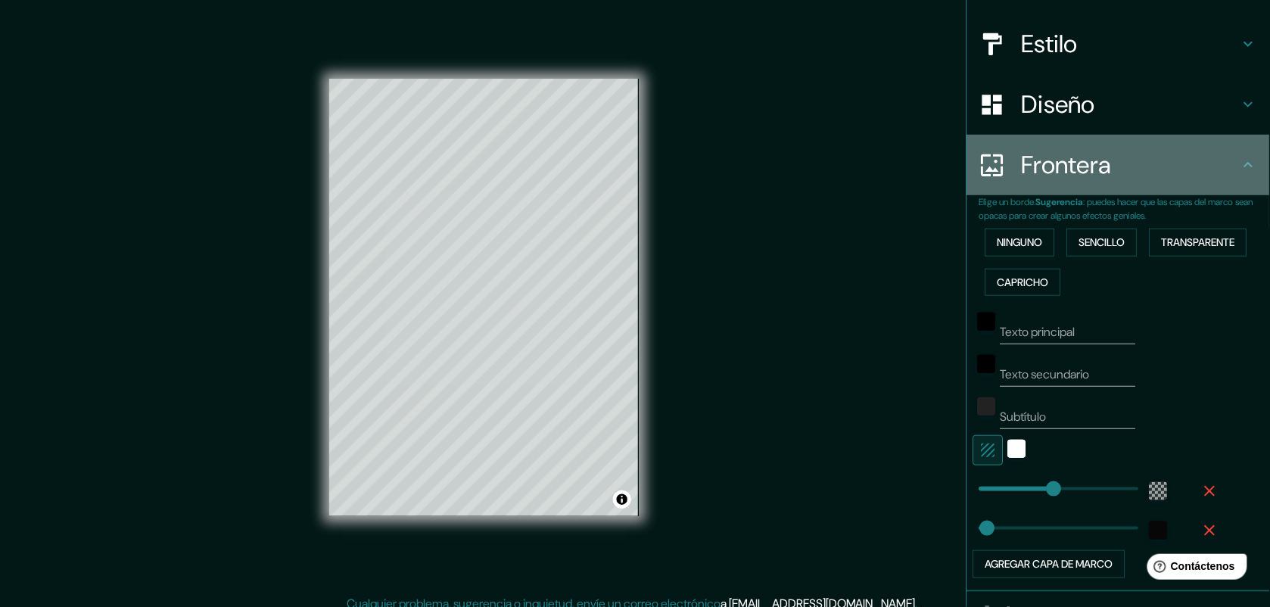
click at [1016, 156] on icon at bounding box center [1249, 165] width 18 height 18
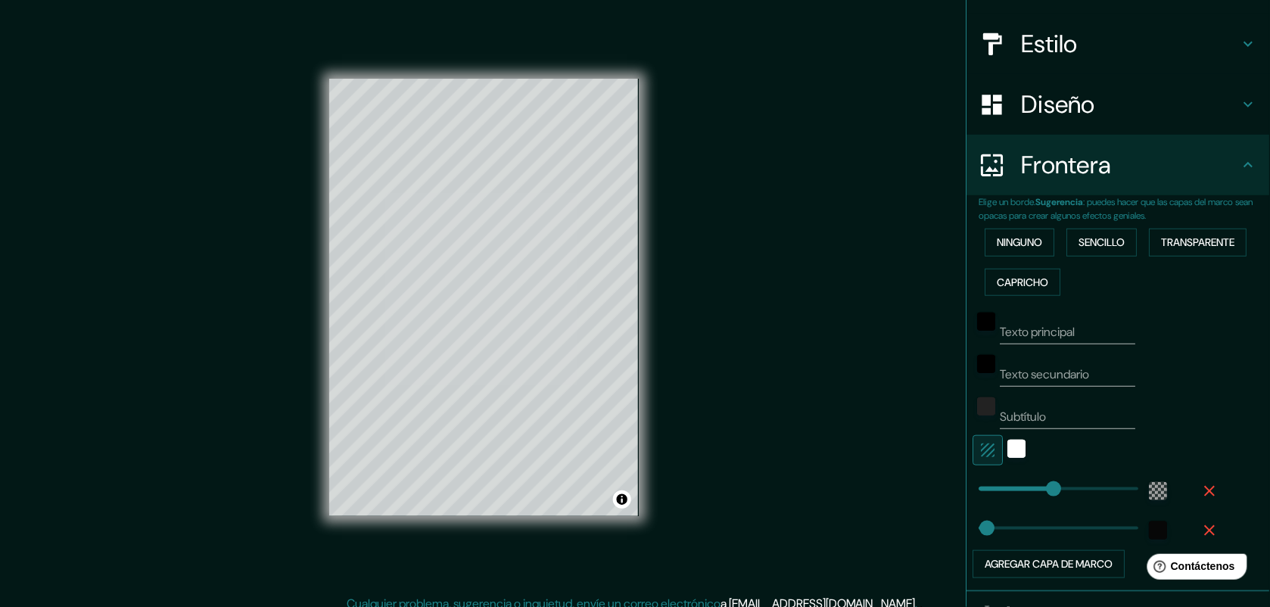
click at [1016, 325] on div "Texto principal" at bounding box center [1097, 326] width 248 height 36
drag, startPoint x: 647, startPoint y: 318, endPoint x: 723, endPoint y: 190, distance: 148.6
click at [723, 190] on div "Mappin Ubicación Villa Mercedes, Provincia de San Luis, Argentina Pines Estilo …" at bounding box center [635, 309] width 1270 height 619
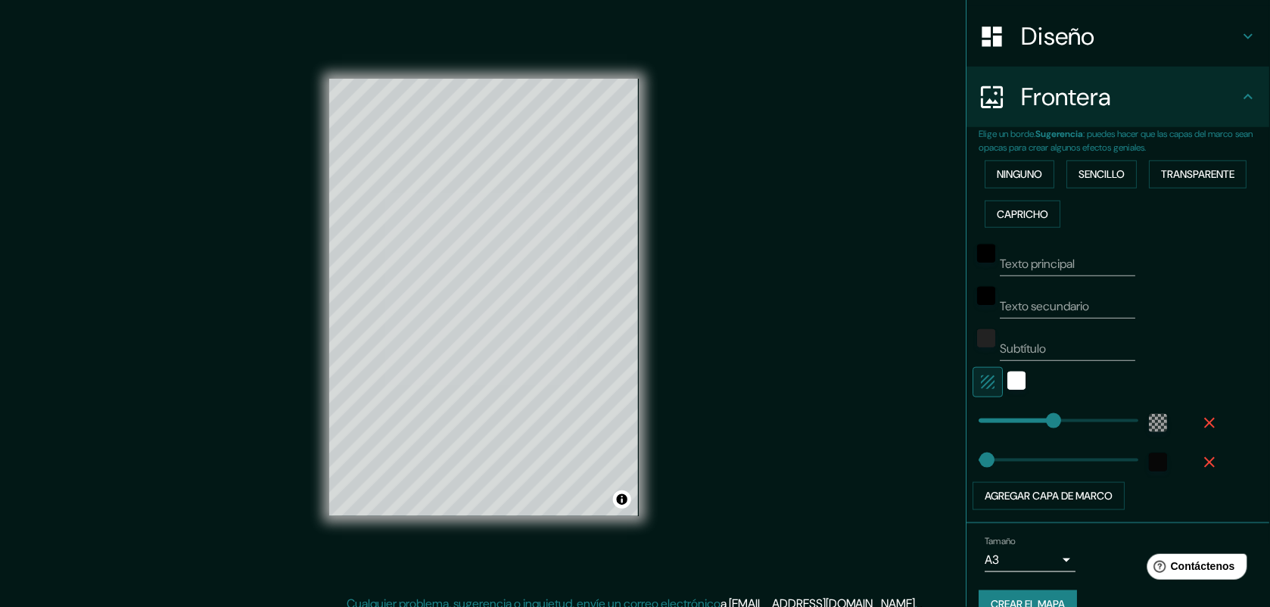
scroll to position [254, 0]
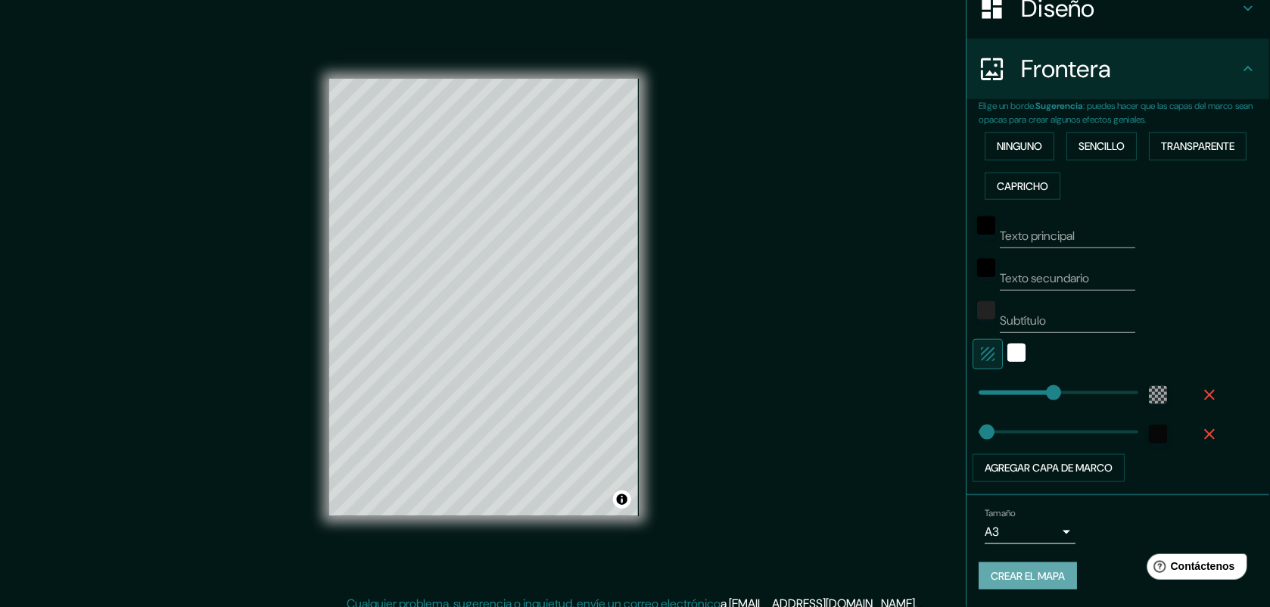
click at [1016, 485] on font "Crear el mapa" at bounding box center [1028, 576] width 74 height 19
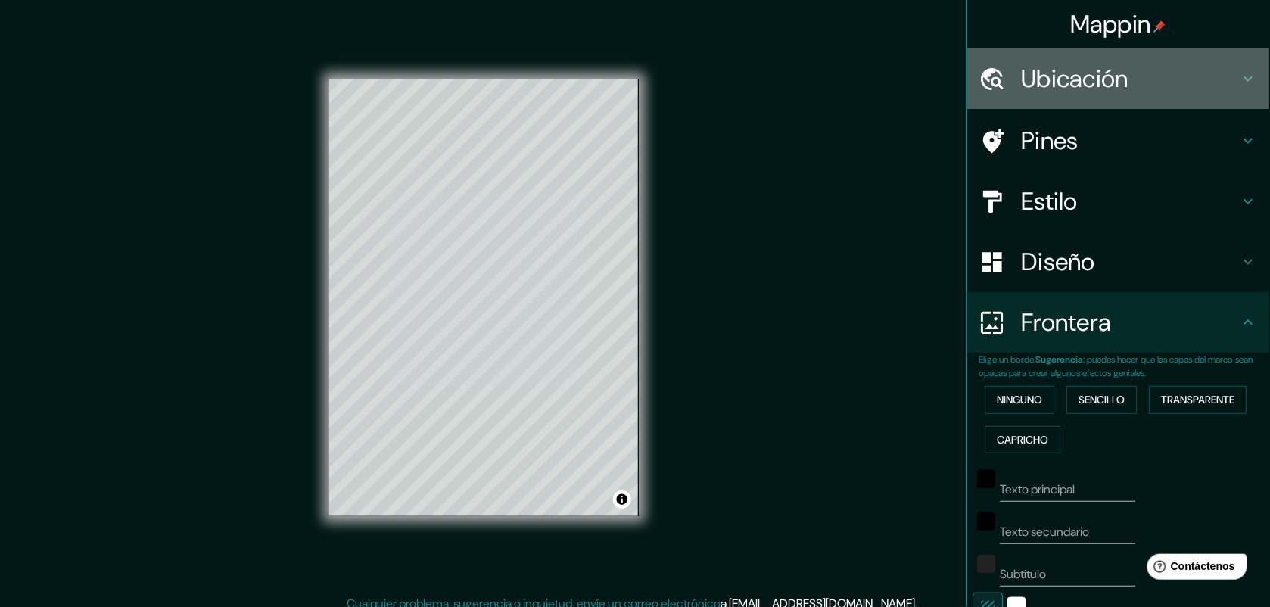
click at [1016, 76] on h4 "Ubicación" at bounding box center [1131, 79] width 218 height 30
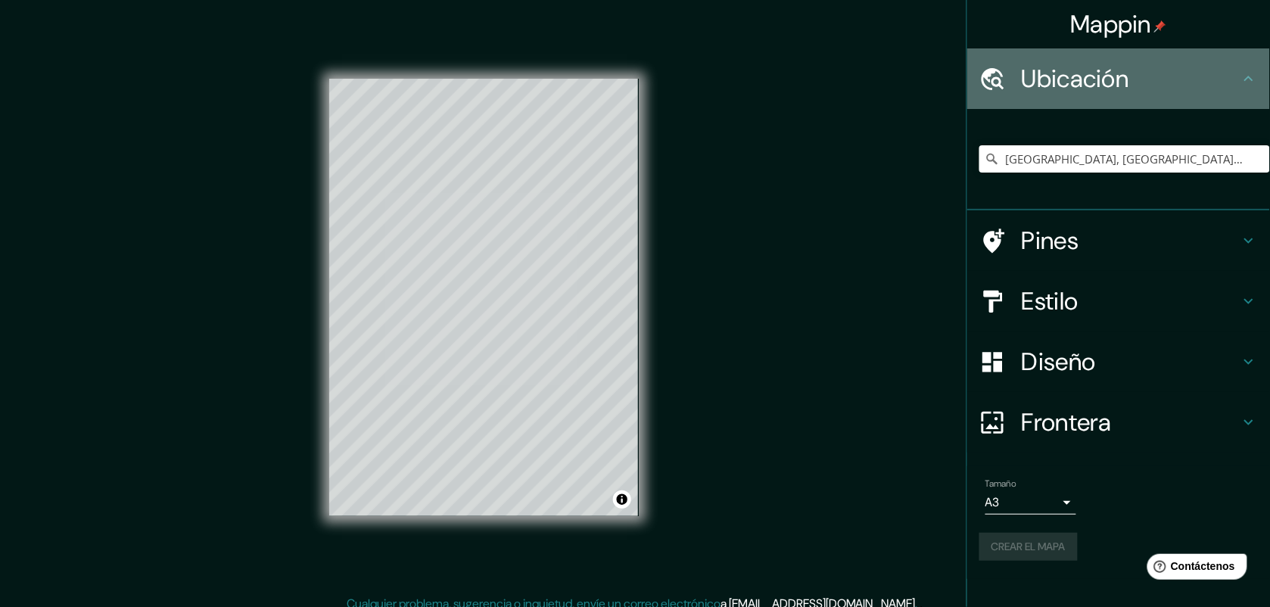
click at [1016, 70] on h4 "Ubicación" at bounding box center [1131, 79] width 218 height 30
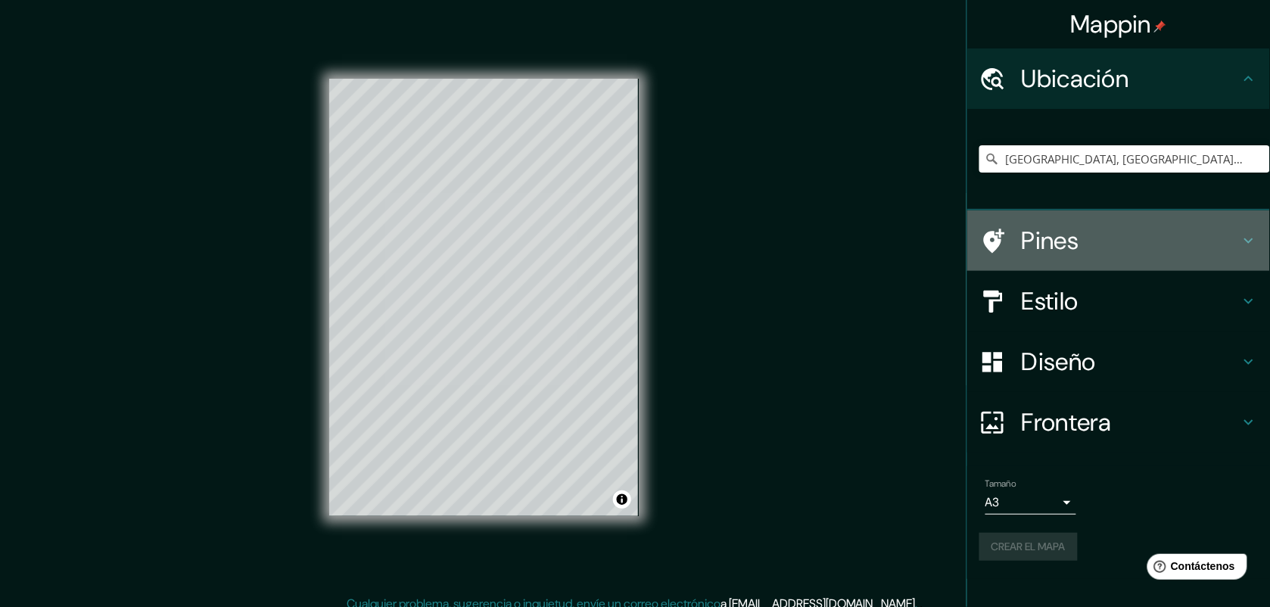
click at [1016, 236] on h4 "Pines" at bounding box center [1131, 241] width 218 height 30
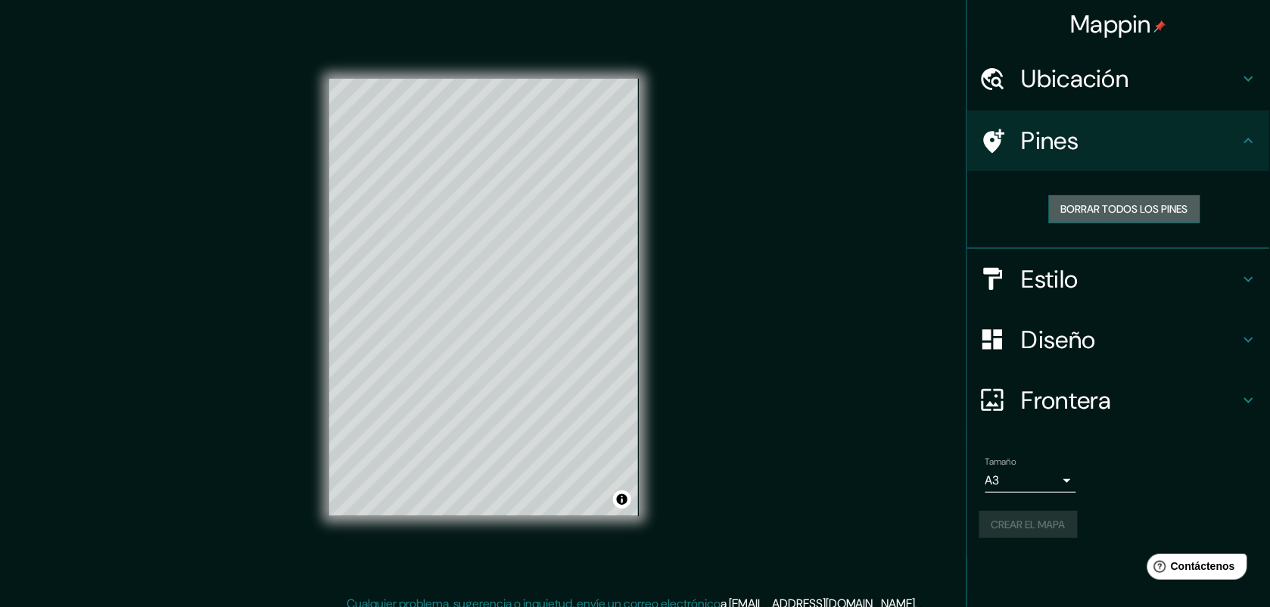
click at [1016, 210] on font "Borrar todos los pines" at bounding box center [1124, 209] width 127 height 19
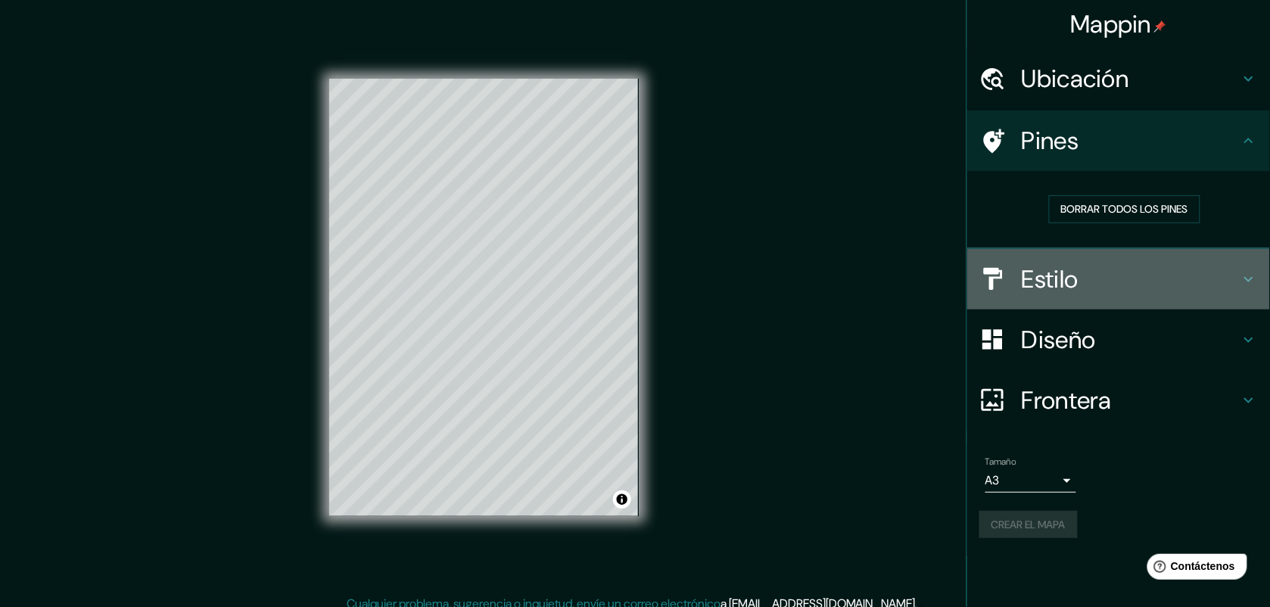
click at [1016, 270] on h4 "Estilo" at bounding box center [1131, 279] width 218 height 30
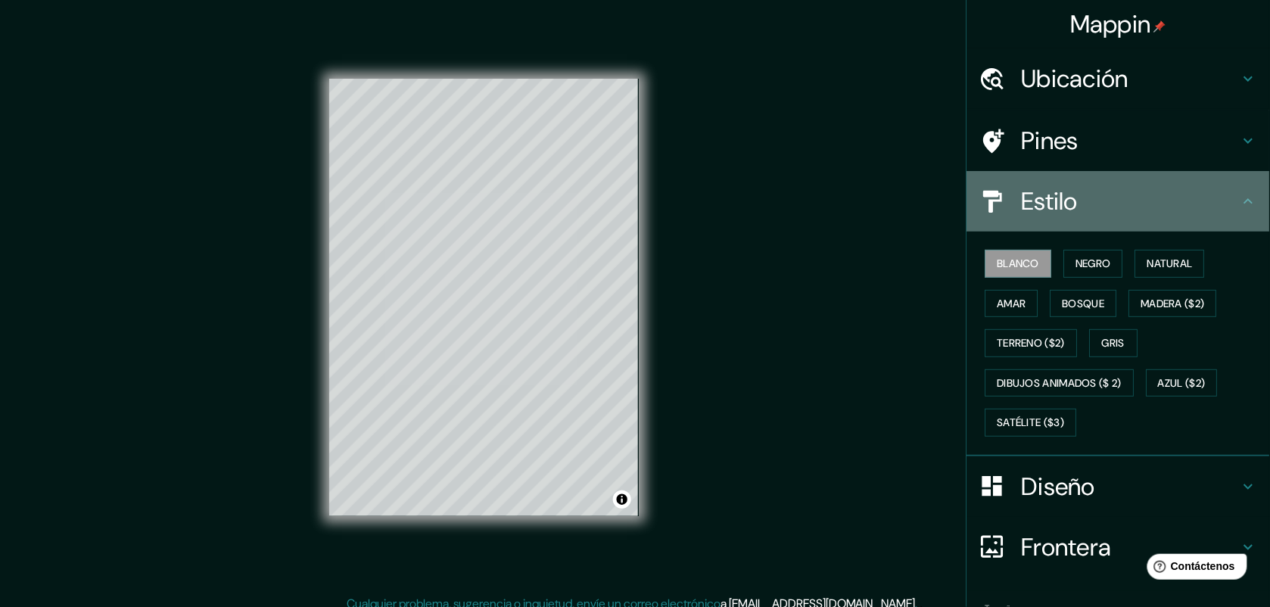
click at [1016, 193] on h4 "Estilo" at bounding box center [1131, 201] width 218 height 30
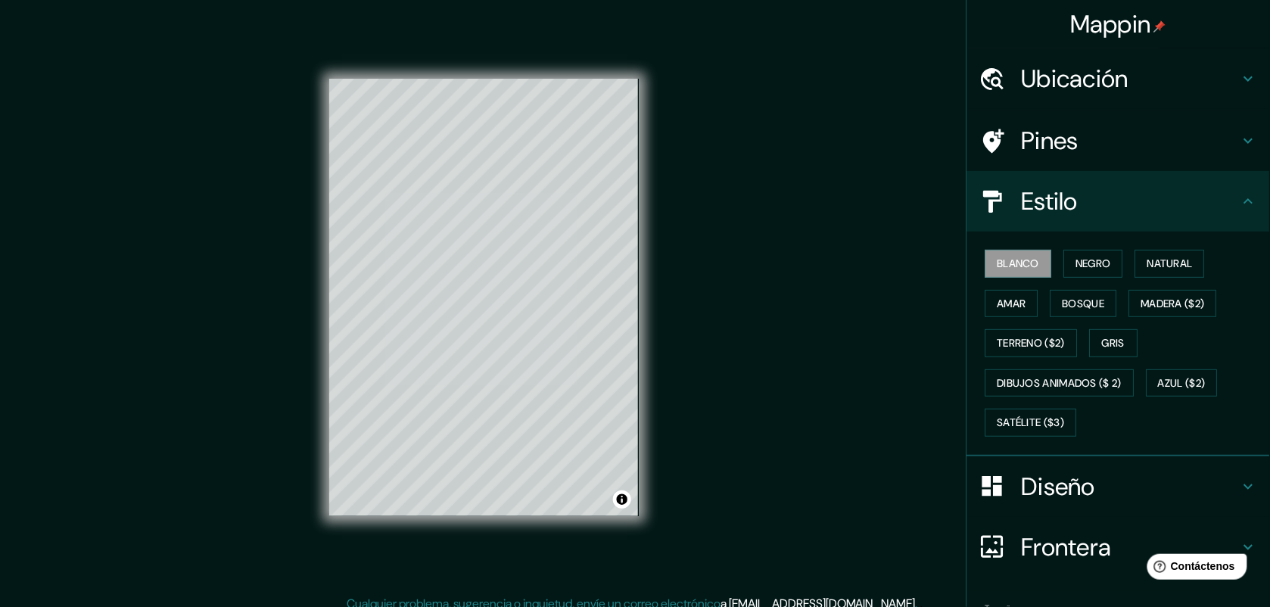
scroll to position [95, 0]
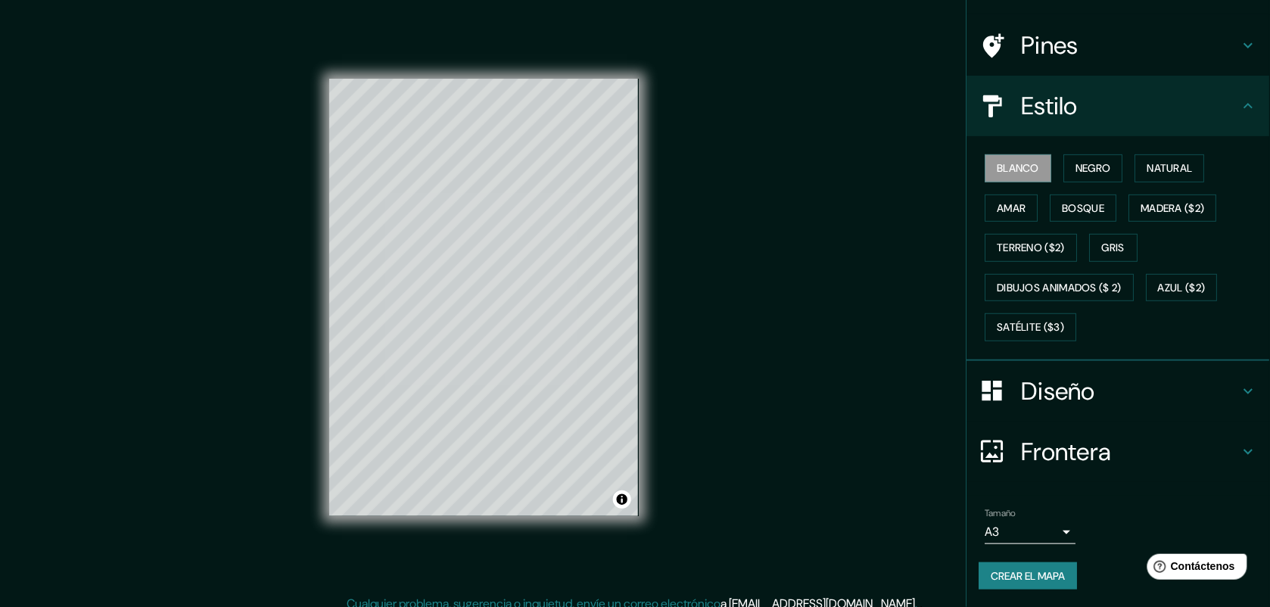
drag, startPoint x: 1023, startPoint y: 583, endPoint x: 797, endPoint y: 499, distance: 241.1
click at [797, 485] on div "Mappin Ubicación Villa Mercedes, Provincia de San Luis, Argentina Pines Estilo …" at bounding box center [635, 309] width 1270 height 619
click at [1008, 485] on font "Crear el mapa" at bounding box center [1028, 576] width 74 height 19
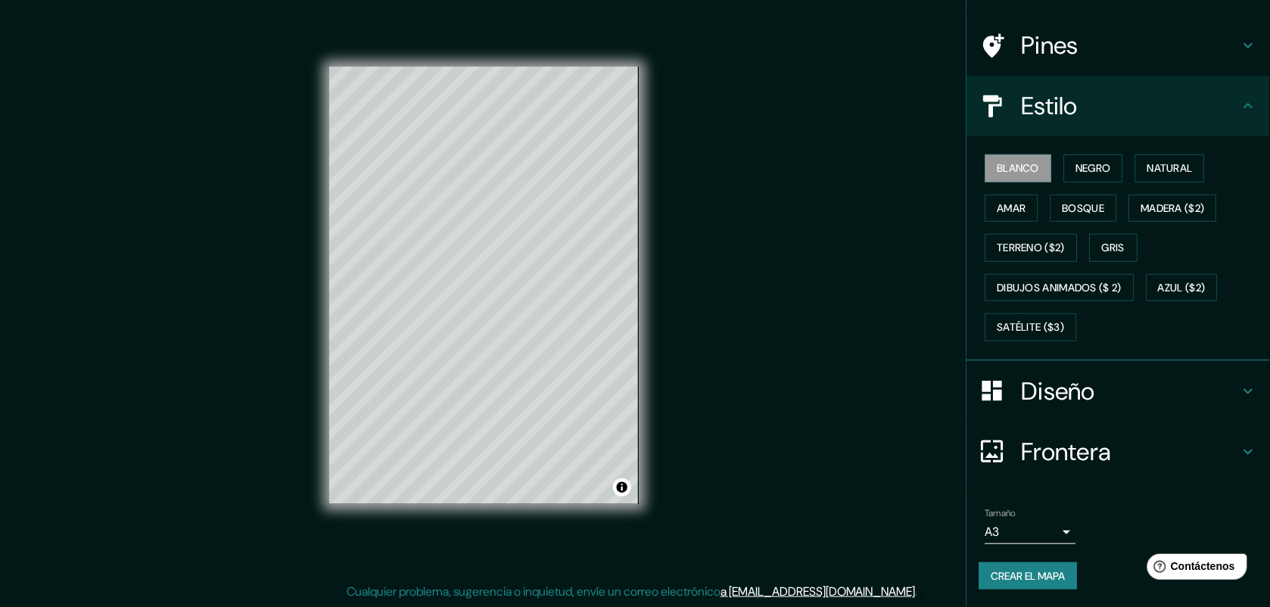
drag, startPoint x: 645, startPoint y: 300, endPoint x: 860, endPoint y: 247, distance: 221.2
click at [860, 247] on div "Mappin Ubicación Villa Mercedes, Provincia de San Luis, Argentina Pines Estilo …" at bounding box center [635, 297] width 1270 height 619
click at [1016, 485] on font "Crear el mapa" at bounding box center [1028, 576] width 74 height 19
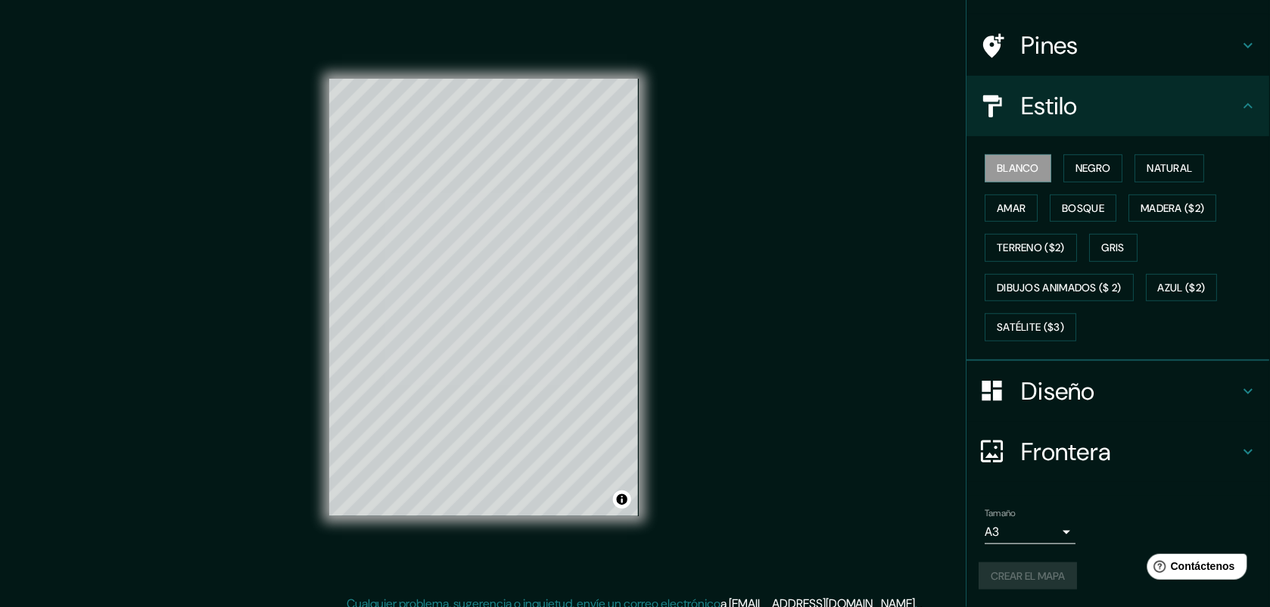
scroll to position [12, 0]
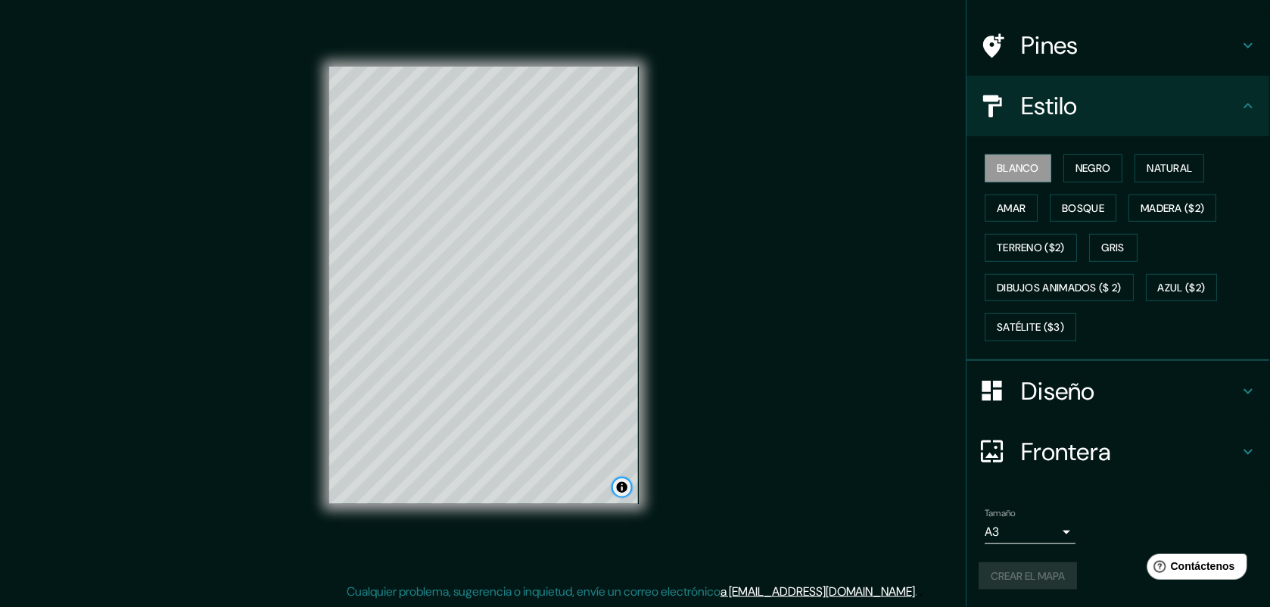
click at [621, 485] on button "Alternar atribución" at bounding box center [622, 487] width 18 height 18
drag, startPoint x: 573, startPoint y: 485, endPoint x: 702, endPoint y: 363, distance: 177.2
click at [702, 363] on div "Mappin Ubicación Villa Mercedes, Provincia de San Luis, Argentina Pines Estilo …" at bounding box center [635, 297] width 1270 height 619
click at [1016, 76] on div "Estilo" at bounding box center [1118, 106] width 303 height 61
click at [1016, 48] on h4 "Pines" at bounding box center [1131, 45] width 218 height 30
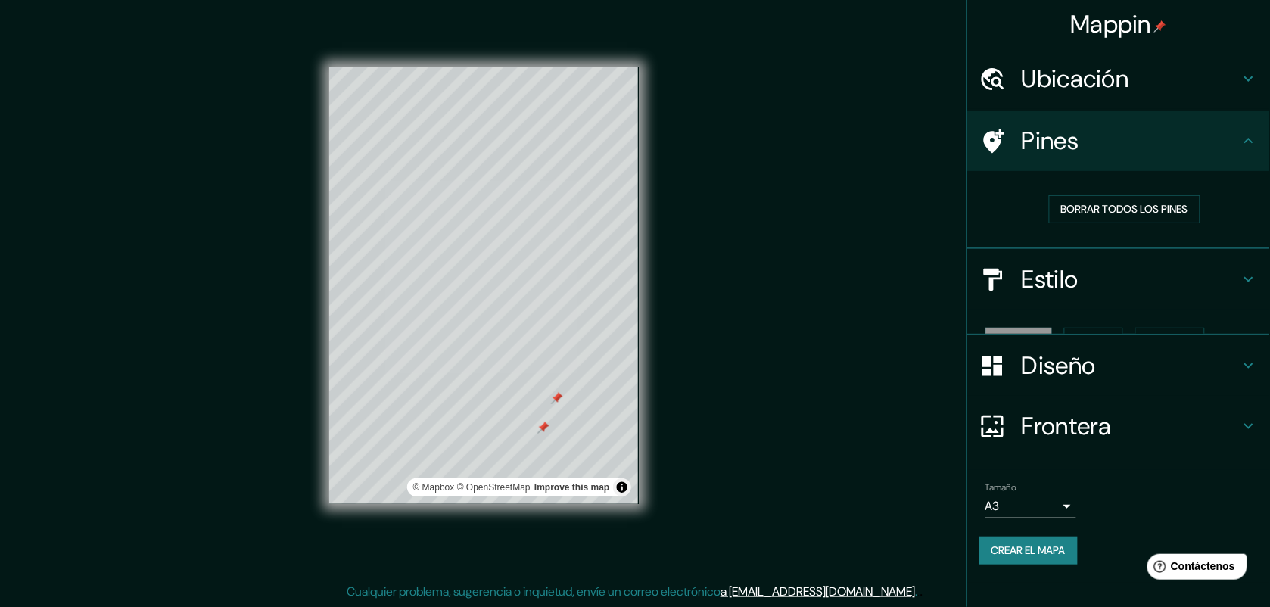
scroll to position [0, 0]
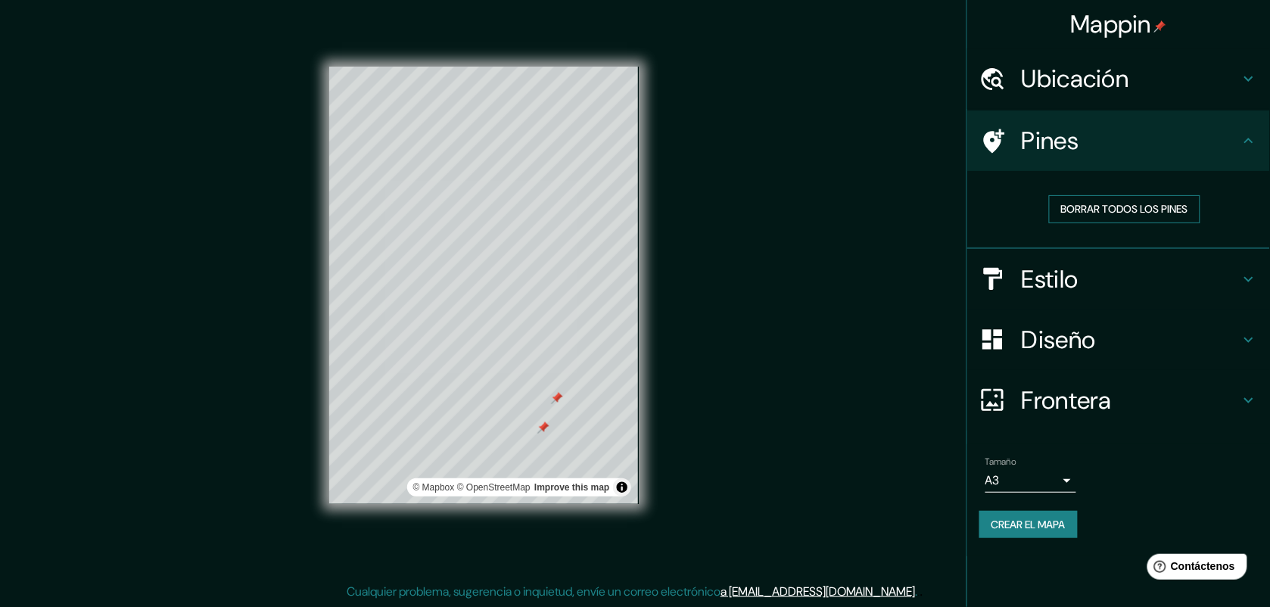
click at [1016, 201] on font "Borrar todos los pines" at bounding box center [1124, 209] width 127 height 19
click at [1016, 160] on div "Pines" at bounding box center [1118, 140] width 303 height 61
click at [1016, 198] on button "Borrar todos los pines" at bounding box center [1124, 209] width 151 height 28
click at [1016, 85] on h4 "Ubicación" at bounding box center [1131, 79] width 218 height 30
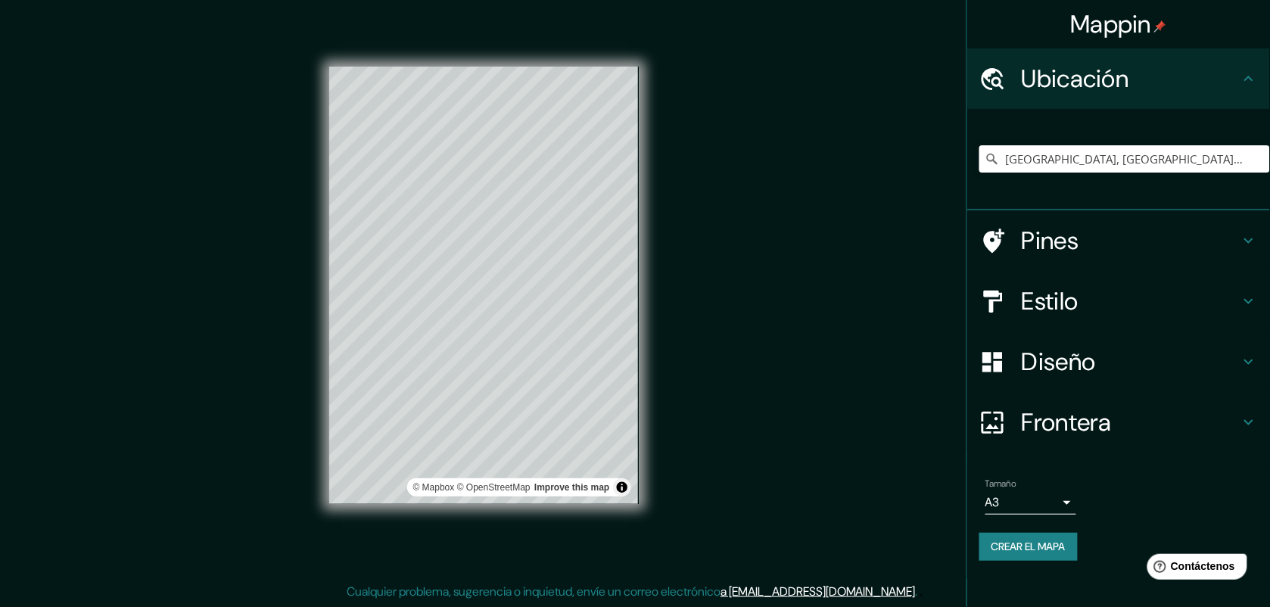
click at [899, 470] on div "Mappin Ubicación Villa Mercedes, Provincia de San Luis, Argentina Pines Estilo …" at bounding box center [635, 297] width 1270 height 619
click at [1016, 485] on font "Crear el mapa" at bounding box center [1028, 546] width 74 height 19
click at [1016, 0] on div "Mappin" at bounding box center [1118, 24] width 303 height 48
click at [1016, 61] on div "Ubicación" at bounding box center [1118, 78] width 303 height 61
click at [1016, 485] on button "Crear el mapa" at bounding box center [1028, 547] width 98 height 28
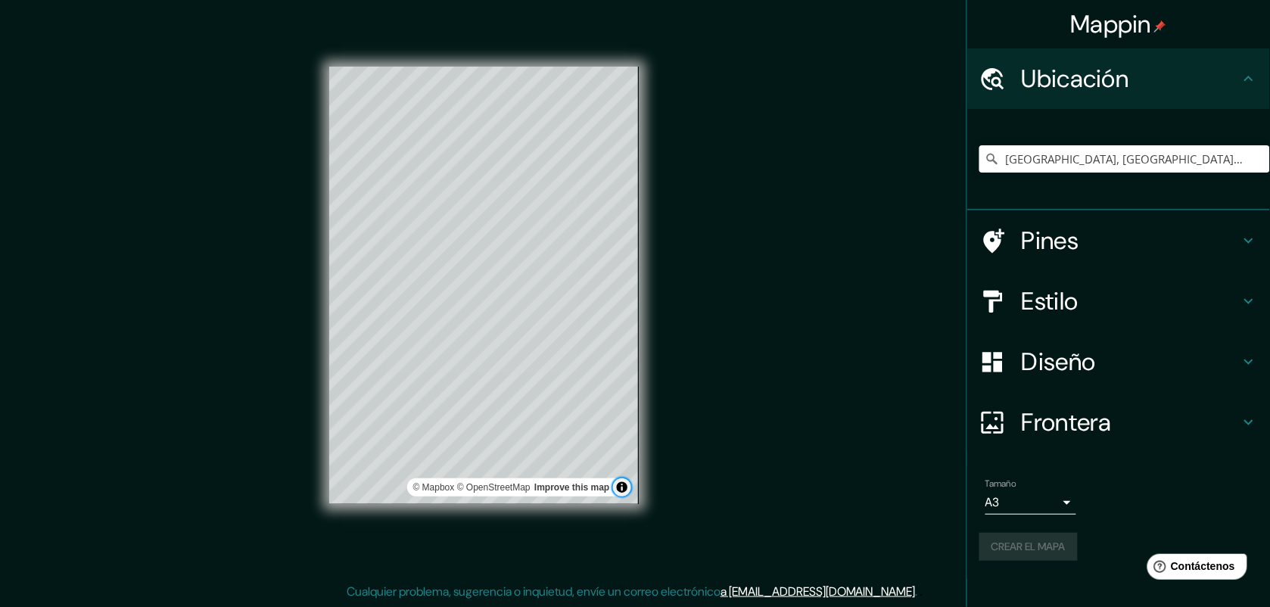
click at [621, 485] on button "Alternar atribución" at bounding box center [622, 487] width 18 height 18
click at [763, 459] on div "Mappin Ubicación Villa Mercedes, Provincia de San Luis, Argentina Pines Estilo …" at bounding box center [635, 297] width 1270 height 619
click at [1016, 485] on div "Crear el mapa" at bounding box center [1118, 547] width 278 height 28
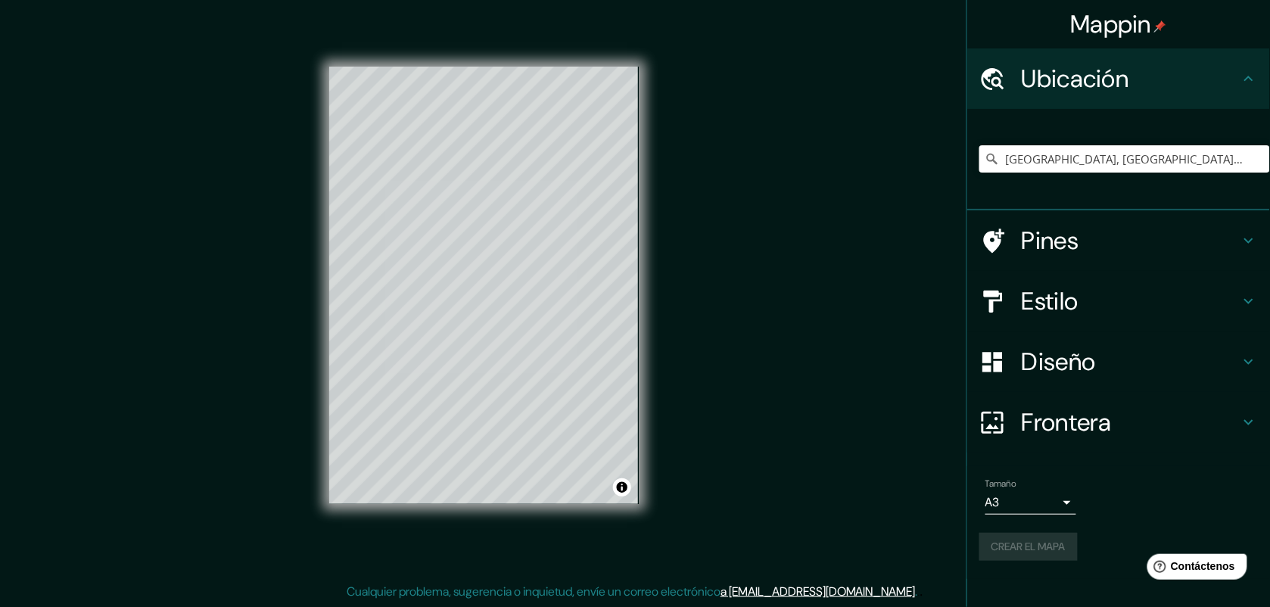
click at [1016, 485] on div "Crear el mapa" at bounding box center [1118, 547] width 278 height 28
click at [1016, 89] on div "Ubicación" at bounding box center [1118, 78] width 303 height 61
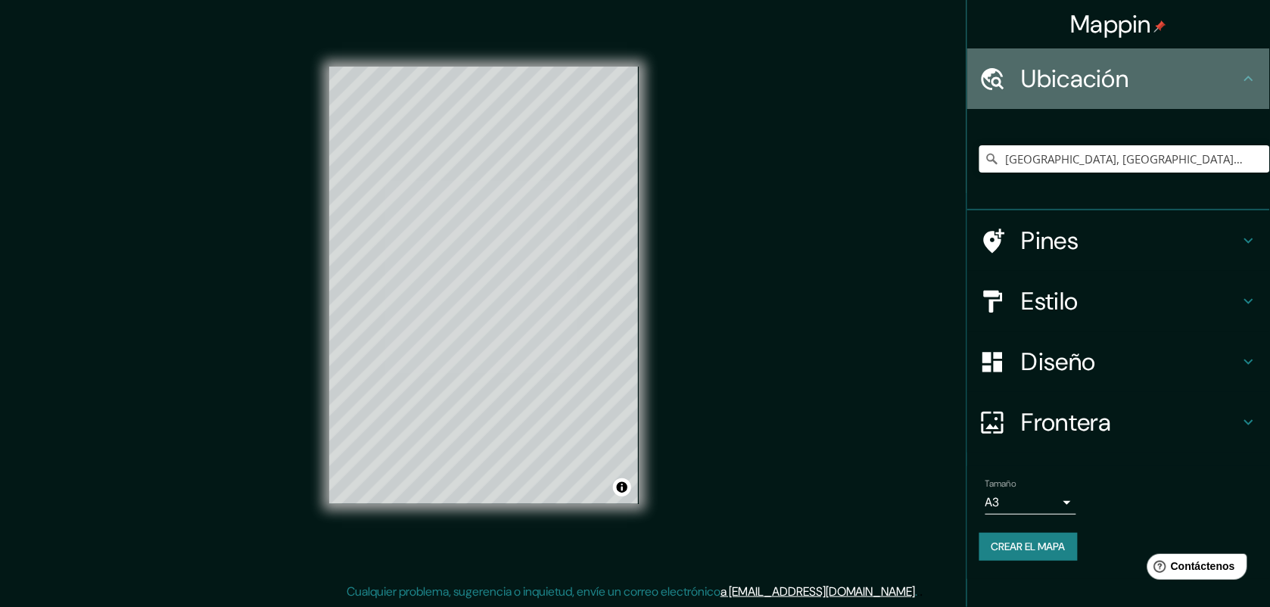
click at [1016, 89] on div "Ubicación" at bounding box center [1118, 78] width 303 height 61
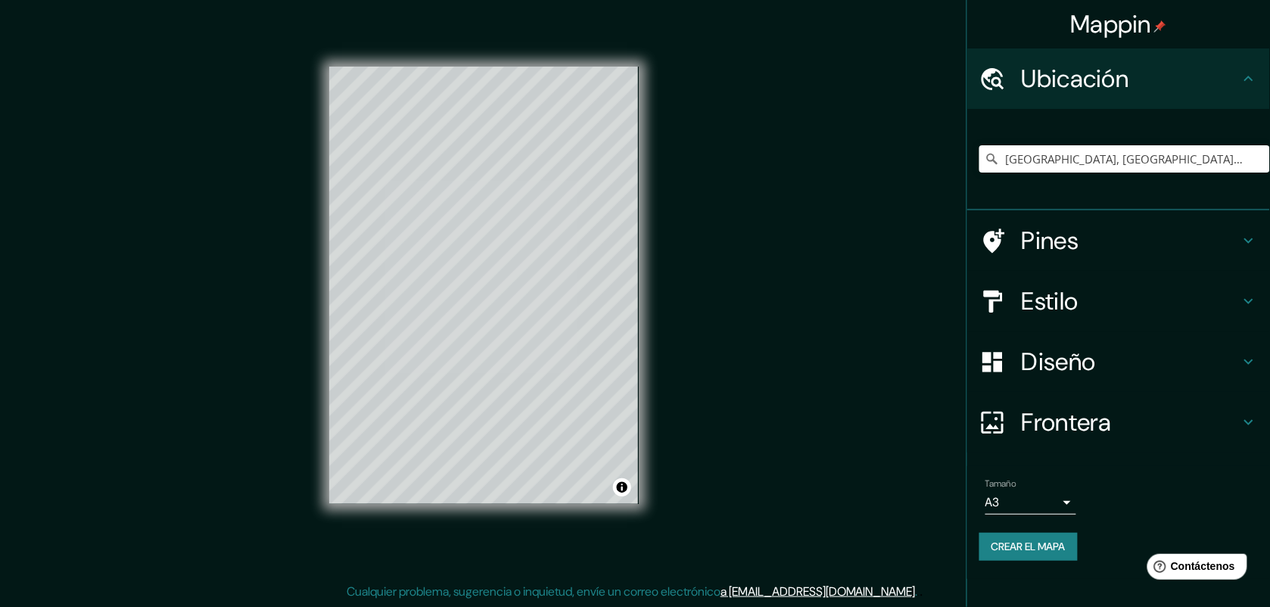
click at [1016, 74] on icon at bounding box center [1249, 79] width 18 height 18
click at [1004, 485] on font "Crear el mapa" at bounding box center [1028, 546] width 74 height 19
click at [1004, 485] on div "Crear el mapa" at bounding box center [1118, 547] width 278 height 28
drag, startPoint x: 1219, startPoint y: 175, endPoint x: 1209, endPoint y: 161, distance: 16.8
click at [1016, 161] on div "[PERSON_NAME], [GEOGRAPHIC_DATA][PERSON_NAME], [GEOGRAPHIC_DATA]" at bounding box center [1124, 159] width 291 height 76
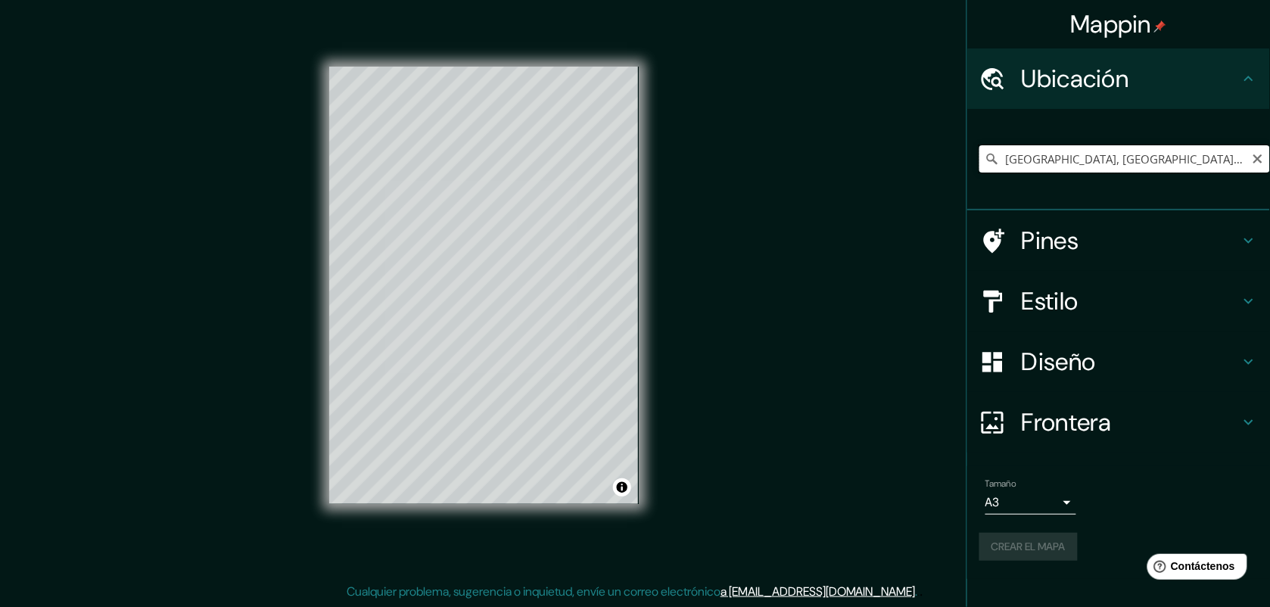
click at [1016, 161] on input "[PERSON_NAME], [GEOGRAPHIC_DATA][PERSON_NAME], [GEOGRAPHIC_DATA]" at bounding box center [1124, 158] width 291 height 27
click at [1016, 485] on div "Crear el mapa" at bounding box center [1118, 547] width 278 height 28
drag, startPoint x: 1031, startPoint y: 540, endPoint x: 763, endPoint y: 487, distance: 273.8
click at [763, 485] on div "Mappin Ubicación Villa Mercedes, Provincia de San Luis, Argentina Pines Estilo …" at bounding box center [635, 297] width 1270 height 619
click at [1016, 201] on div "[PERSON_NAME], [GEOGRAPHIC_DATA][PERSON_NAME], [GEOGRAPHIC_DATA]" at bounding box center [1118, 159] width 303 height 101
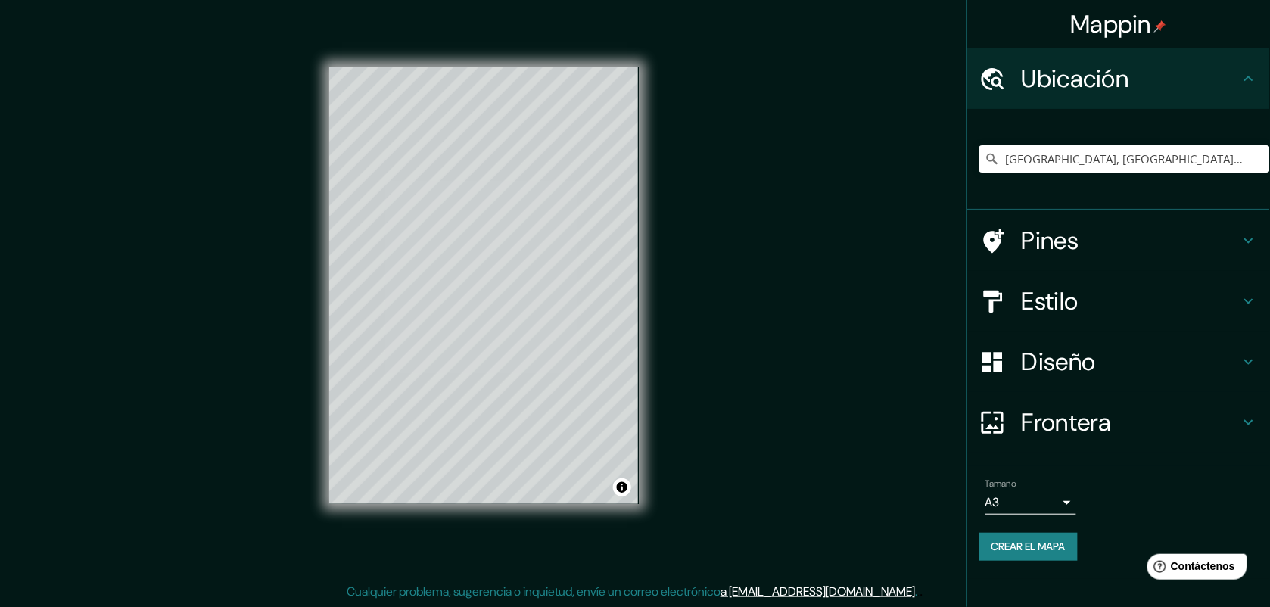
click at [1016, 390] on div "Diseño" at bounding box center [1118, 361] width 303 height 61
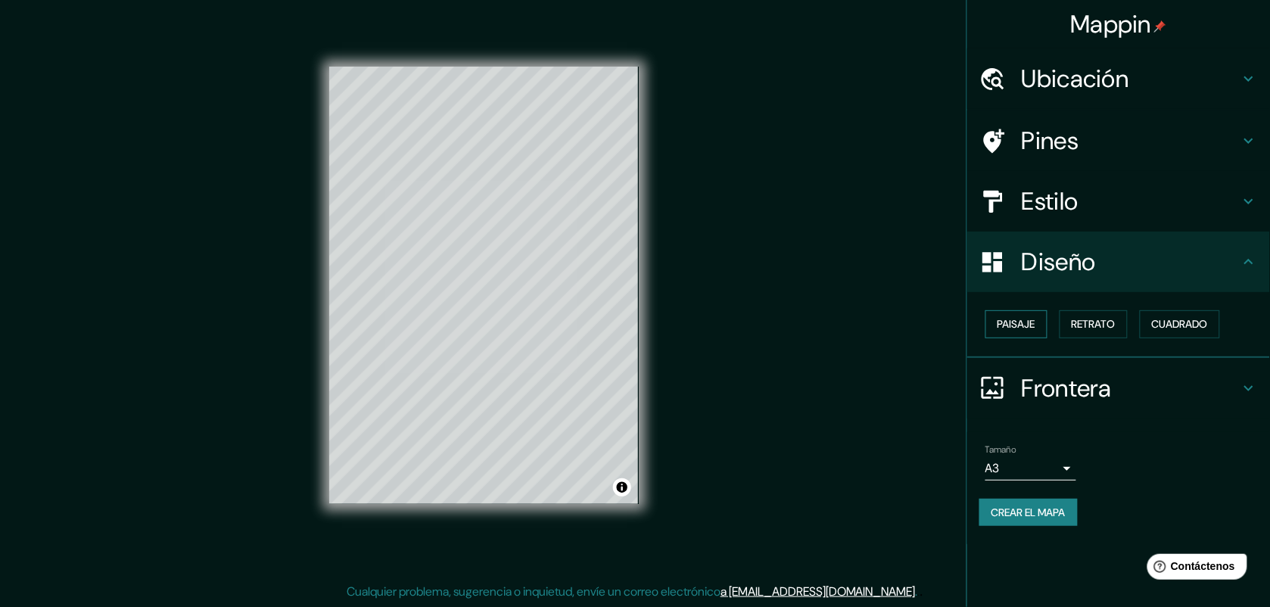
click at [1016, 331] on font "Paisaje" at bounding box center [1016, 324] width 38 height 19
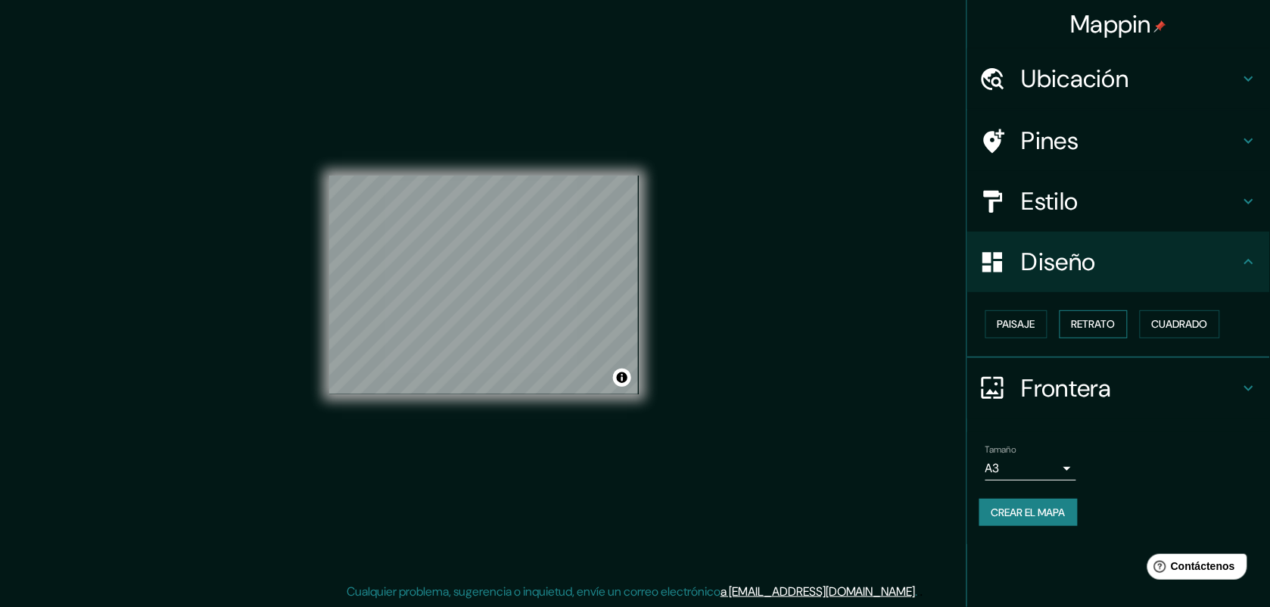
click at [1016, 328] on font "Retrato" at bounding box center [1094, 324] width 44 height 19
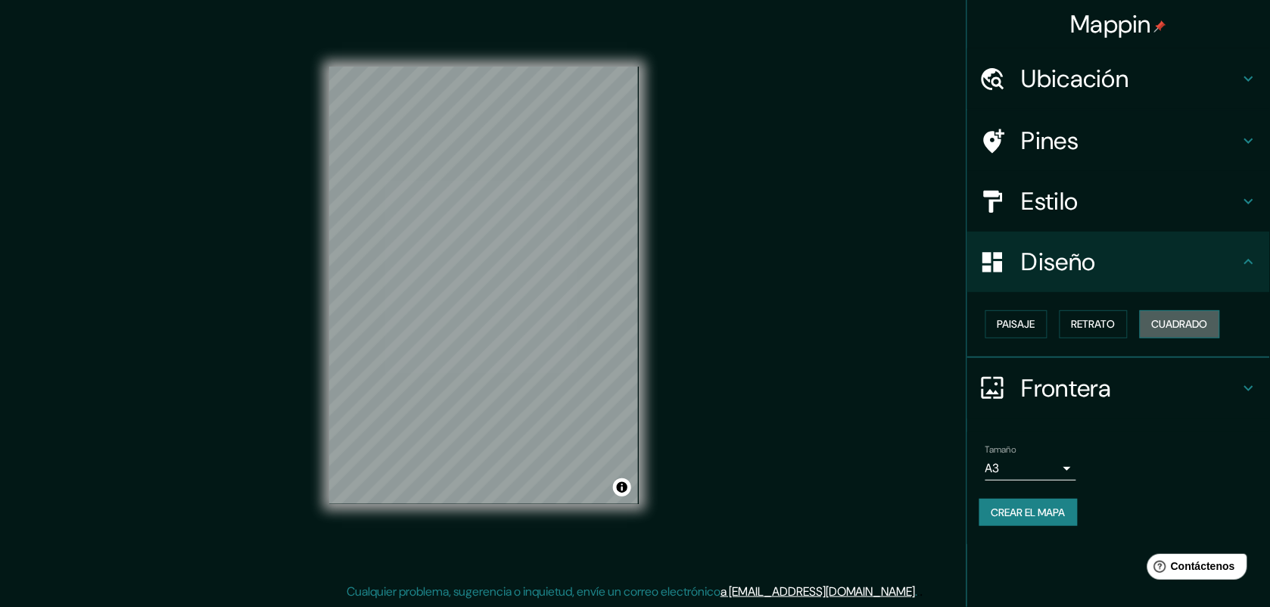
click at [1016, 315] on font "Cuadrado" at bounding box center [1180, 324] width 56 height 19
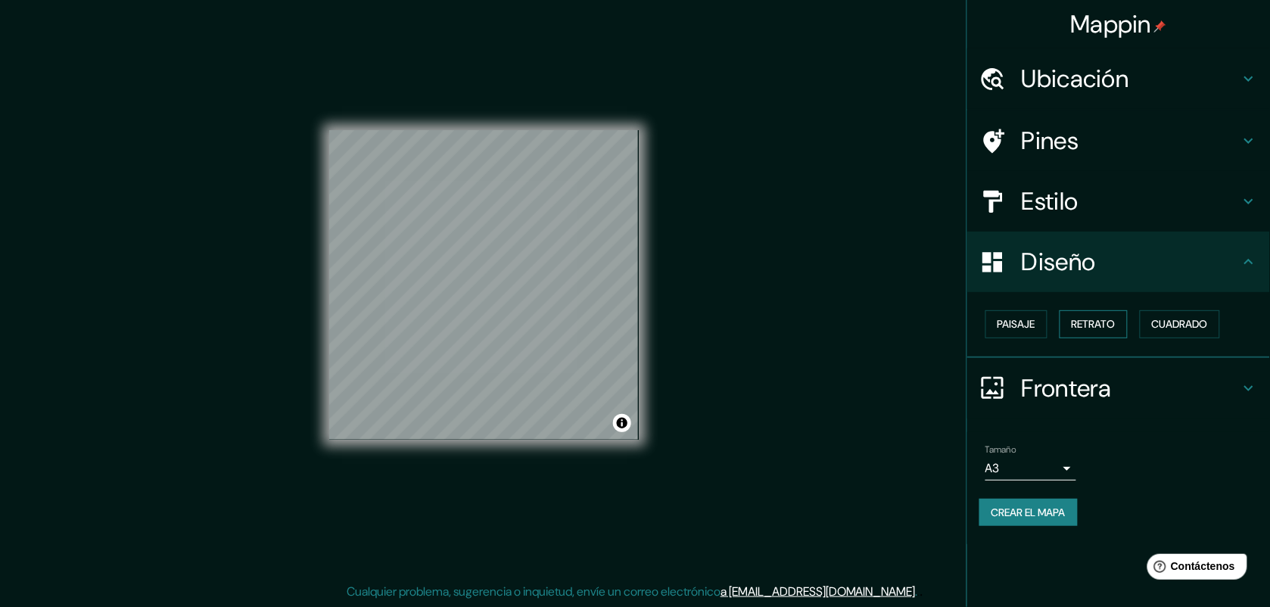
click at [1016, 334] on button "Retrato" at bounding box center [1093, 324] width 68 height 28
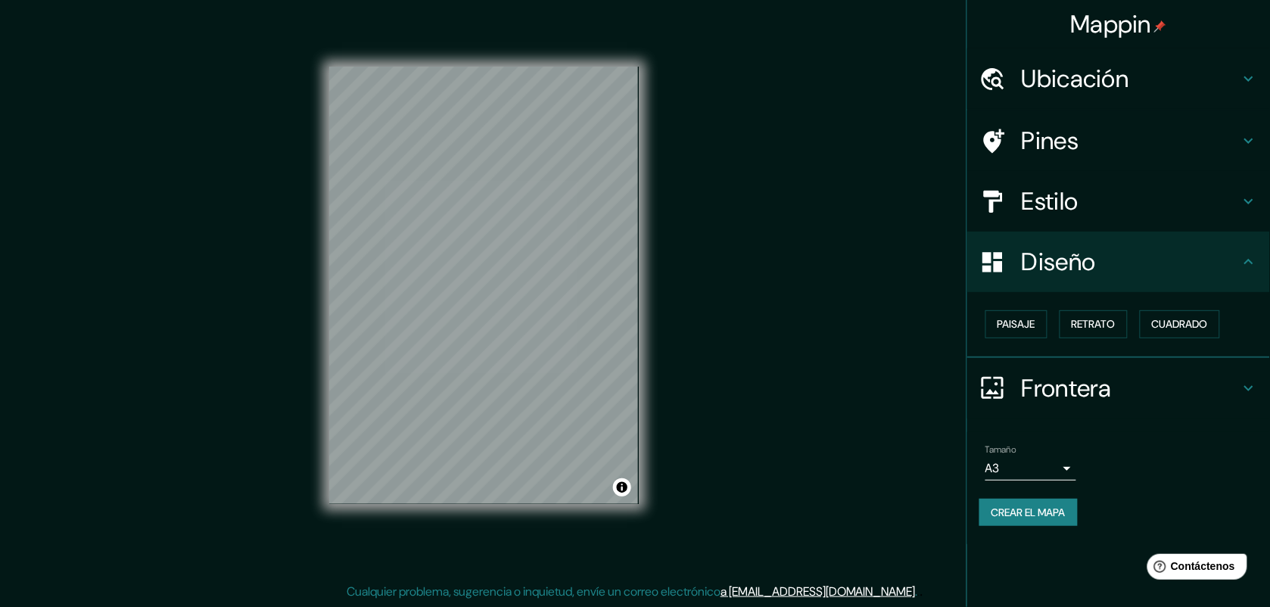
click at [1016, 377] on h4 "Frontera" at bounding box center [1131, 388] width 218 height 30
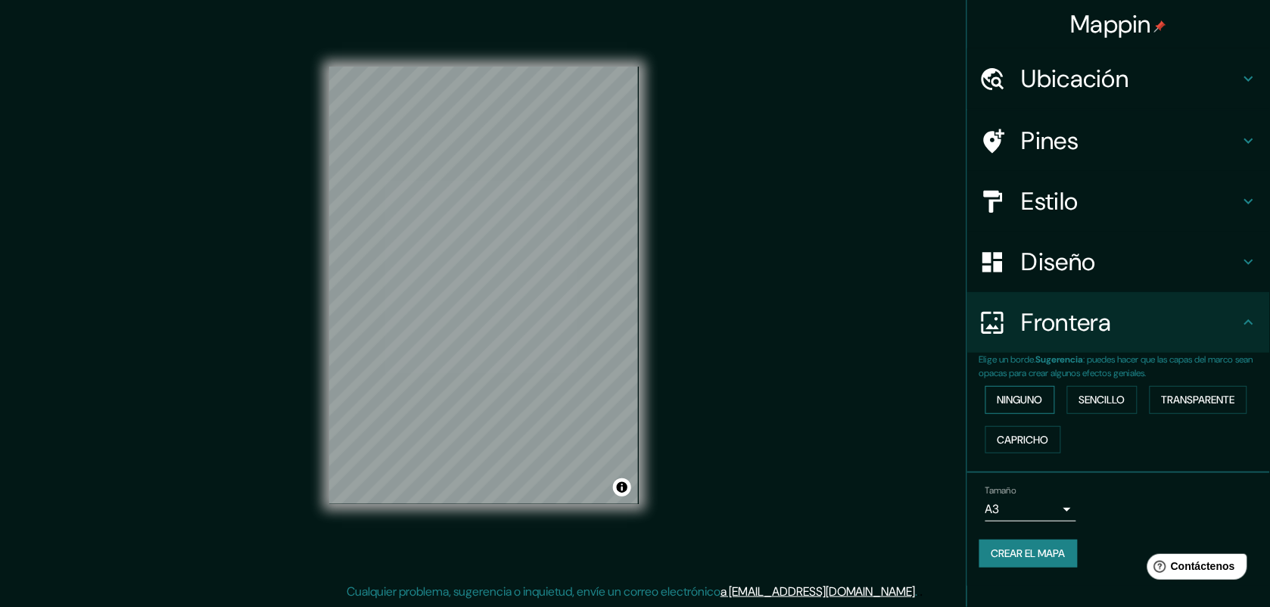
click at [1016, 405] on font "Ninguno" at bounding box center [1019, 400] width 45 height 19
click at [765, 299] on div "Mappin Ubicación Villa Mercedes, Provincia de San Luis, Argentina Pines Estilo …" at bounding box center [635, 297] width 1270 height 619
click at [730, 303] on div "Mappin Ubicación Villa Mercedes, Provincia de San Luis, Argentina Pines Estilo …" at bounding box center [635, 297] width 1270 height 619
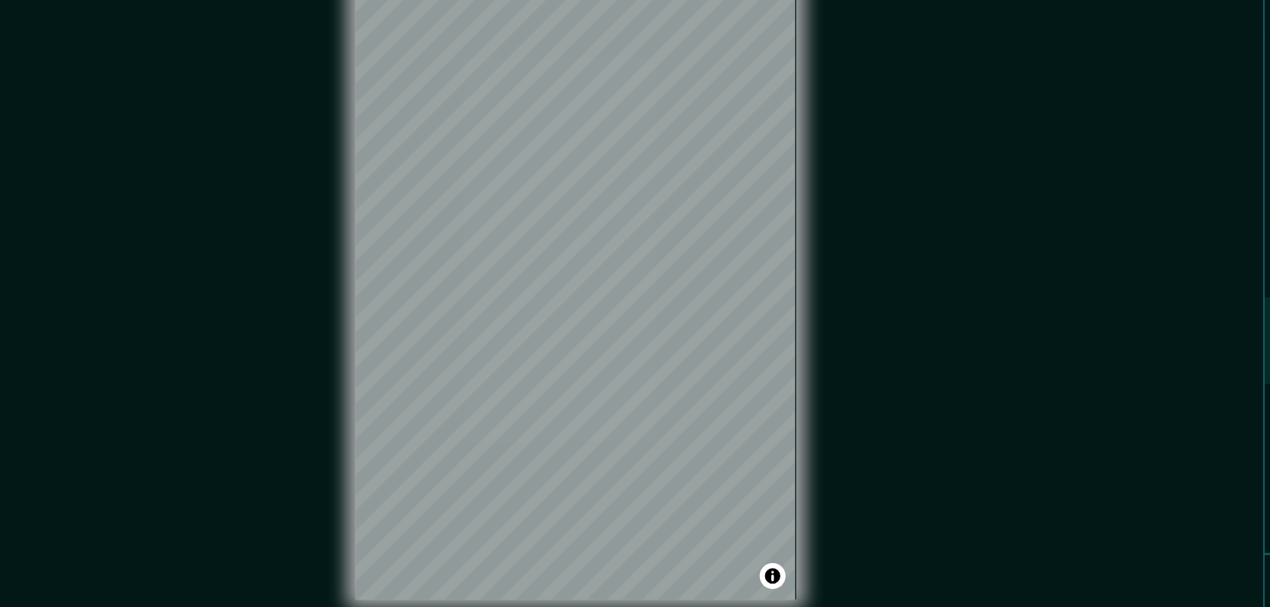
click at [686, 304] on div "Mappin Ubicación Villa Mercedes, Provincia de San Luis, Argentina Pines Estilo …" at bounding box center [635, 297] width 1270 height 619
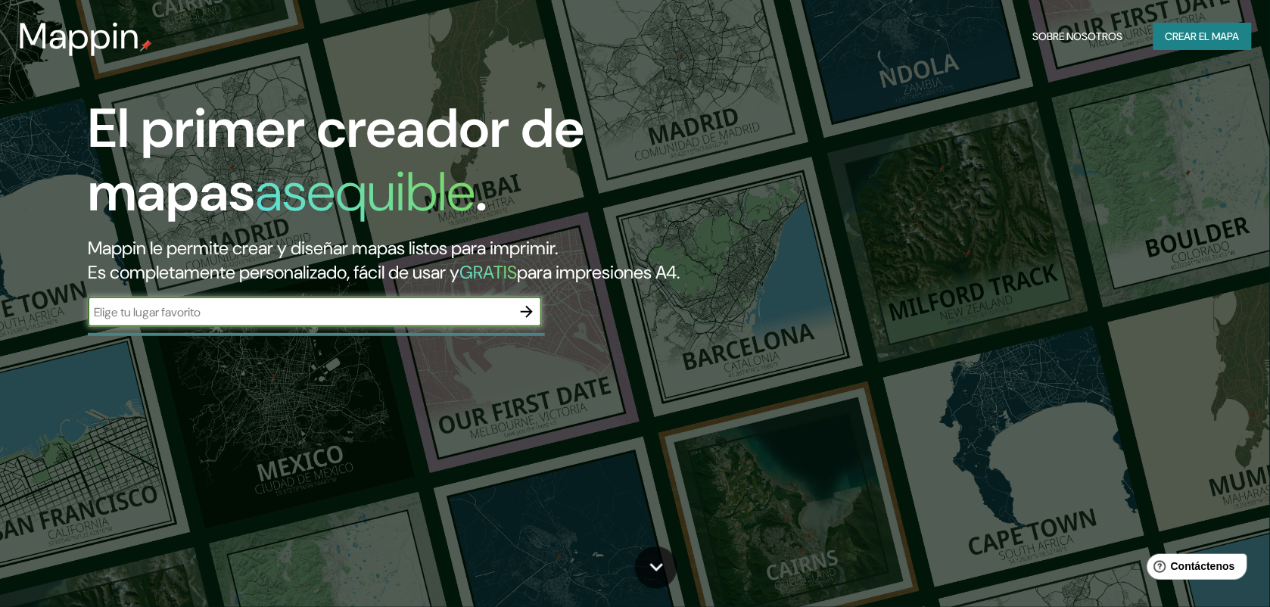
click at [331, 321] on input "text" at bounding box center [300, 311] width 424 height 17
type input "[GEOGRAPHIC_DATA]"
click at [517, 327] on button "button" at bounding box center [527, 312] width 30 height 30
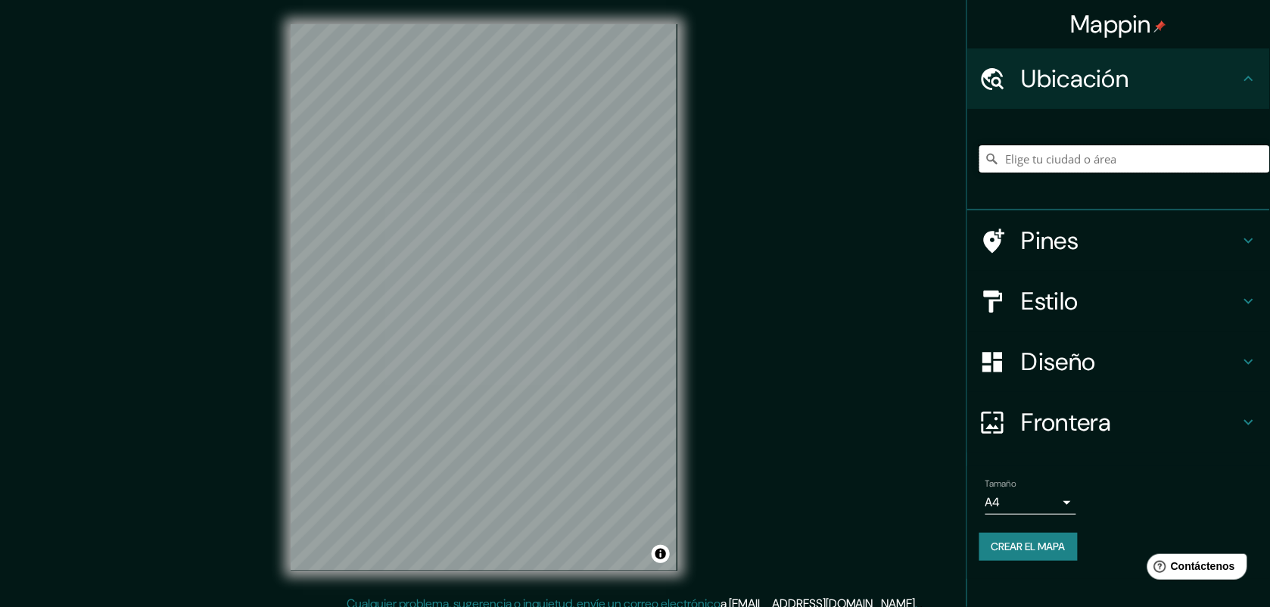
click at [1026, 160] on input "Elige tu ciudad o área" at bounding box center [1124, 158] width 291 height 27
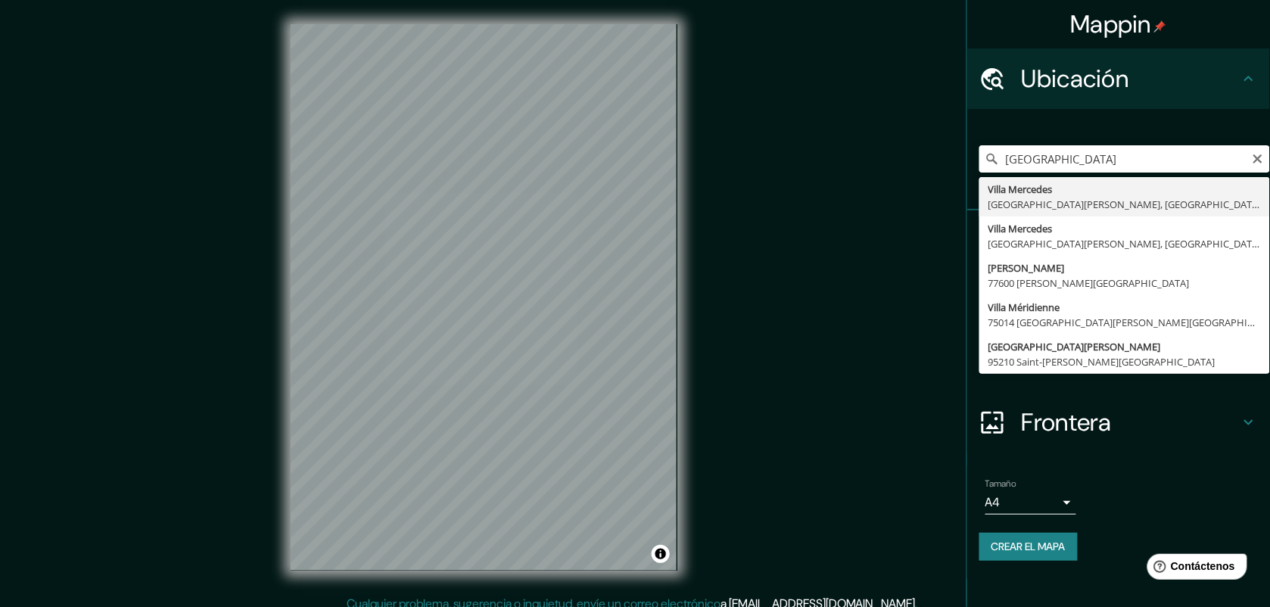
type input "[PERSON_NAME], [GEOGRAPHIC_DATA][PERSON_NAME], [GEOGRAPHIC_DATA]"
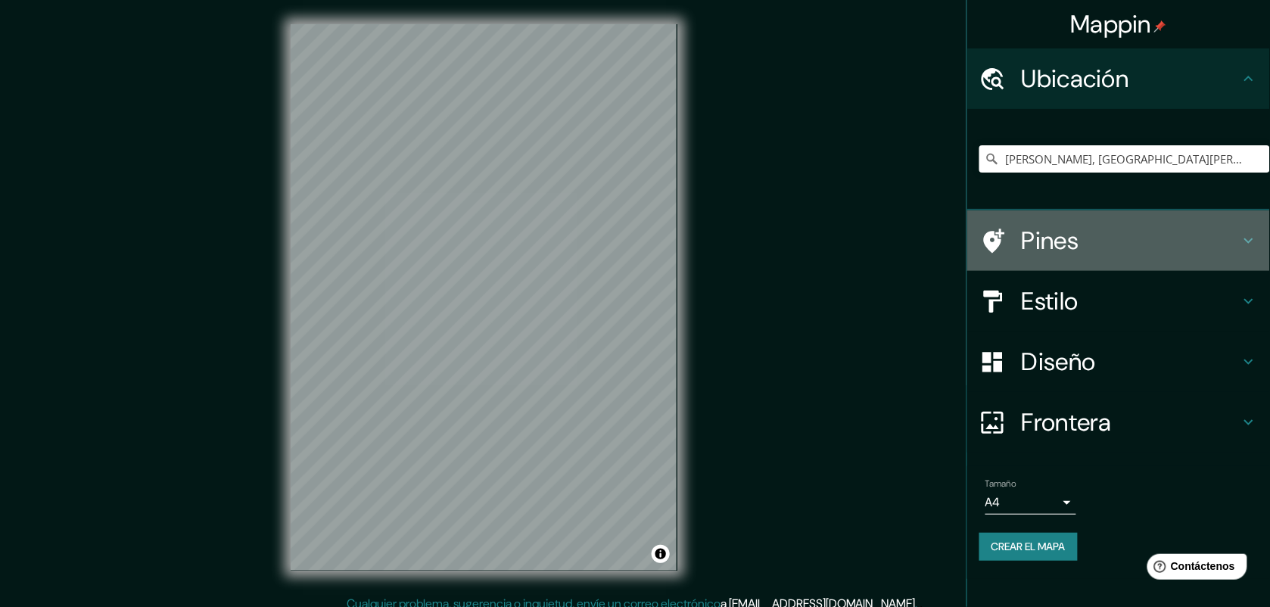
click at [1058, 241] on h4 "Pines" at bounding box center [1131, 241] width 218 height 30
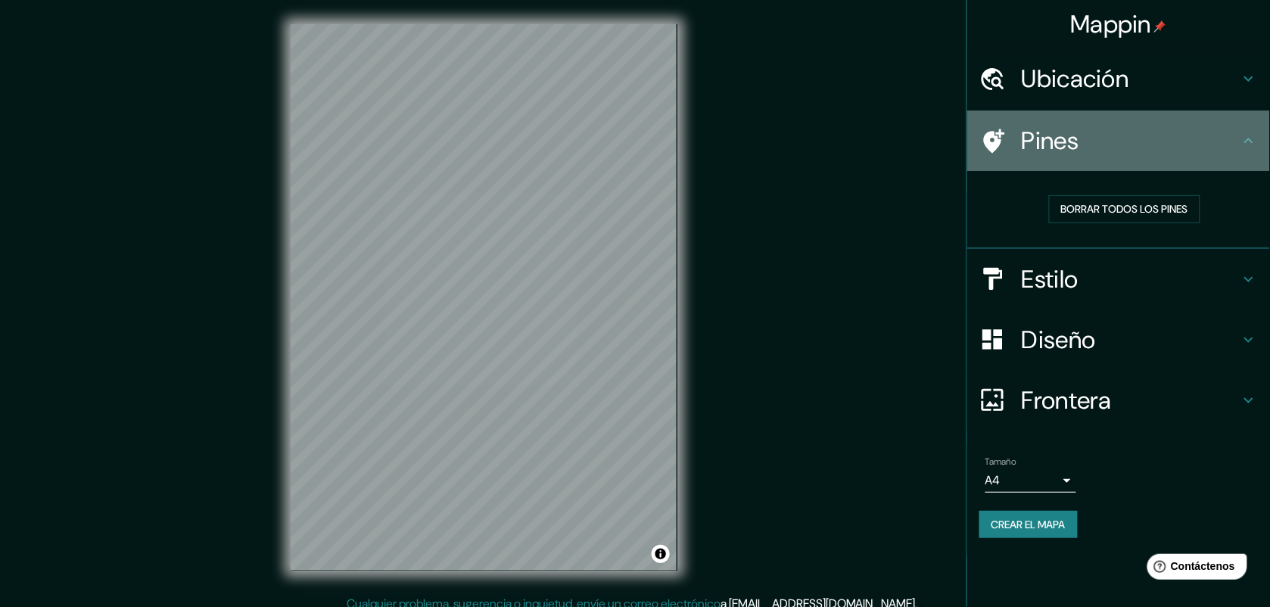
click at [1122, 163] on div "Pines" at bounding box center [1118, 140] width 303 height 61
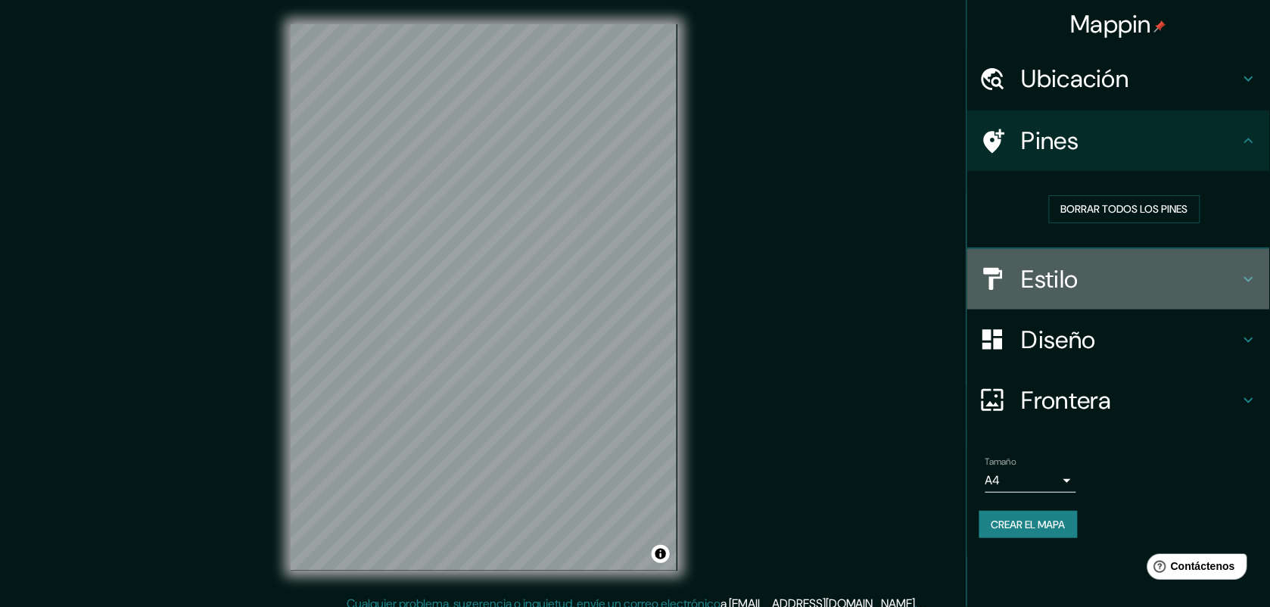
click at [1088, 273] on h4 "Estilo" at bounding box center [1131, 279] width 218 height 30
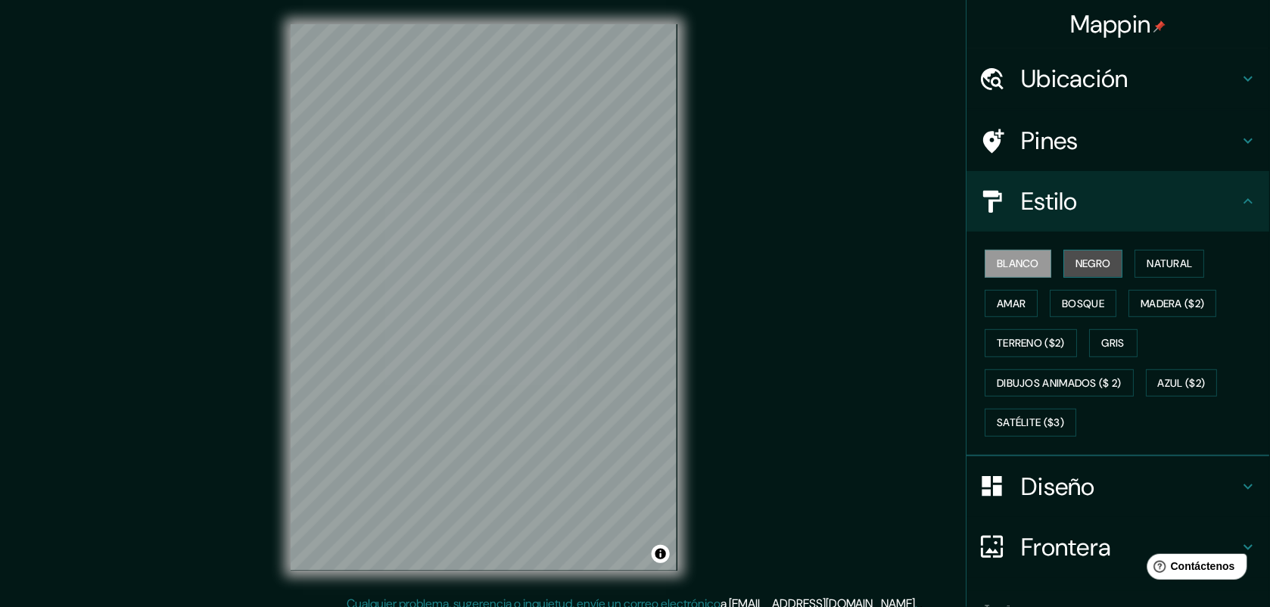
click at [1100, 254] on font "Negro" at bounding box center [1094, 263] width 36 height 19
click at [1037, 260] on button "Blanco" at bounding box center [1018, 264] width 67 height 28
click at [1106, 261] on button "Negro" at bounding box center [1094, 264] width 60 height 28
click at [1150, 260] on font "Natural" at bounding box center [1169, 263] width 45 height 19
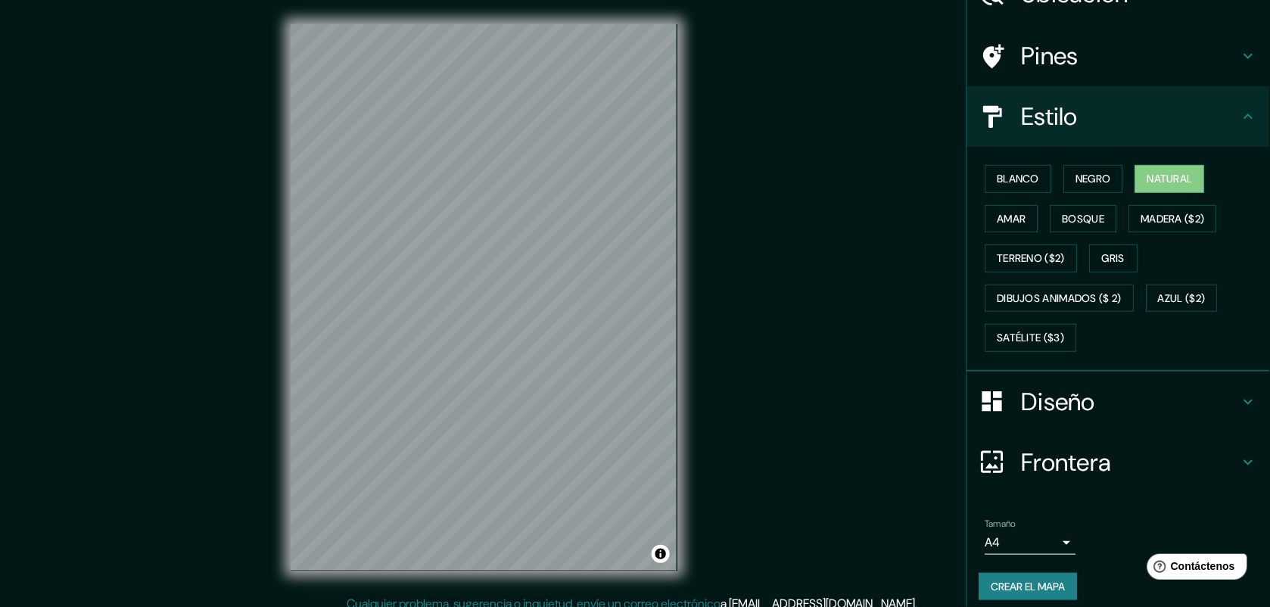
scroll to position [95, 0]
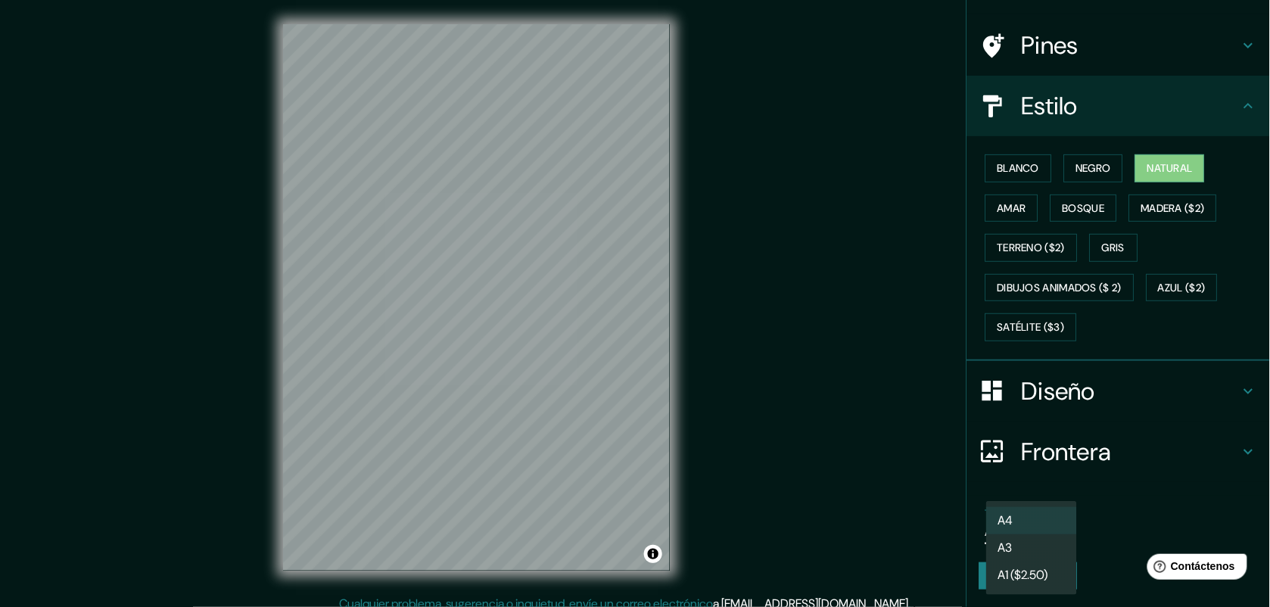
click at [1034, 537] on body "Mappin Ubicación [PERSON_NAME], [GEOGRAPHIC_DATA][PERSON_NAME], [GEOGRAPHIC_DAT…" at bounding box center [635, 303] width 1270 height 607
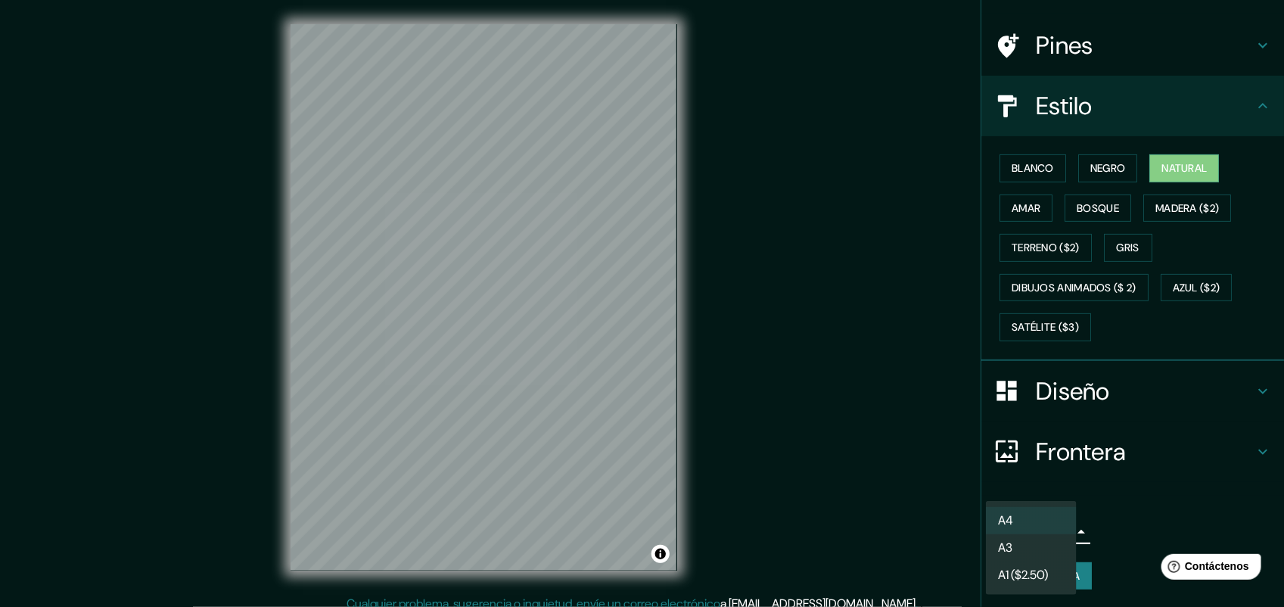
click at [1126, 518] on div at bounding box center [642, 303] width 1284 height 607
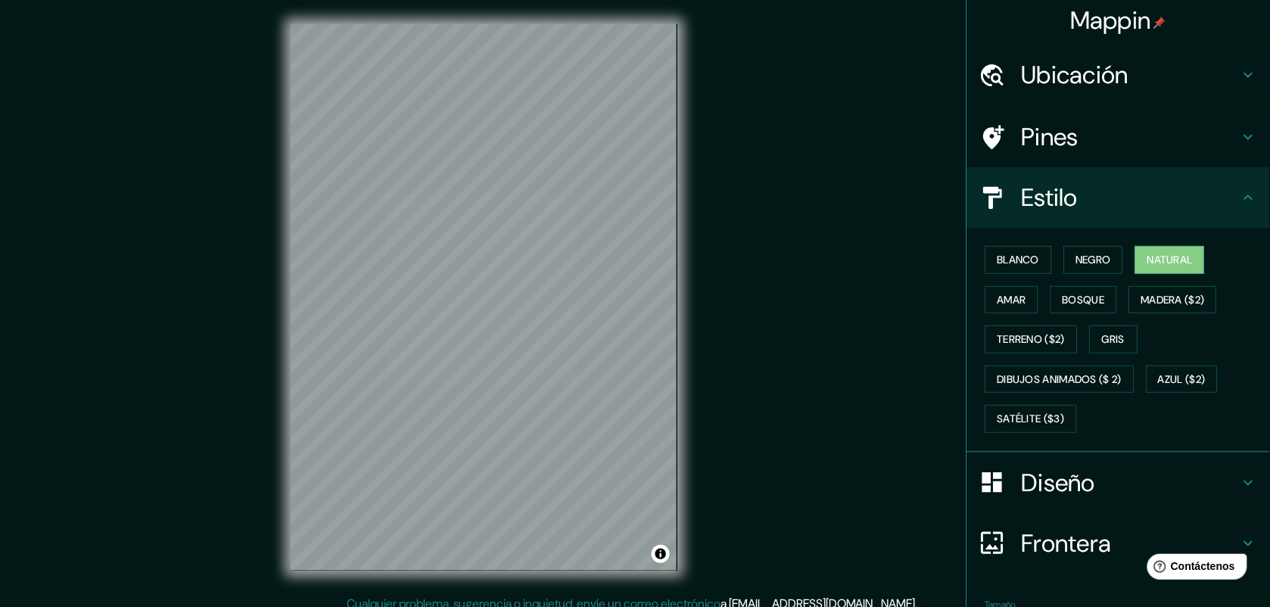
scroll to position [1, 0]
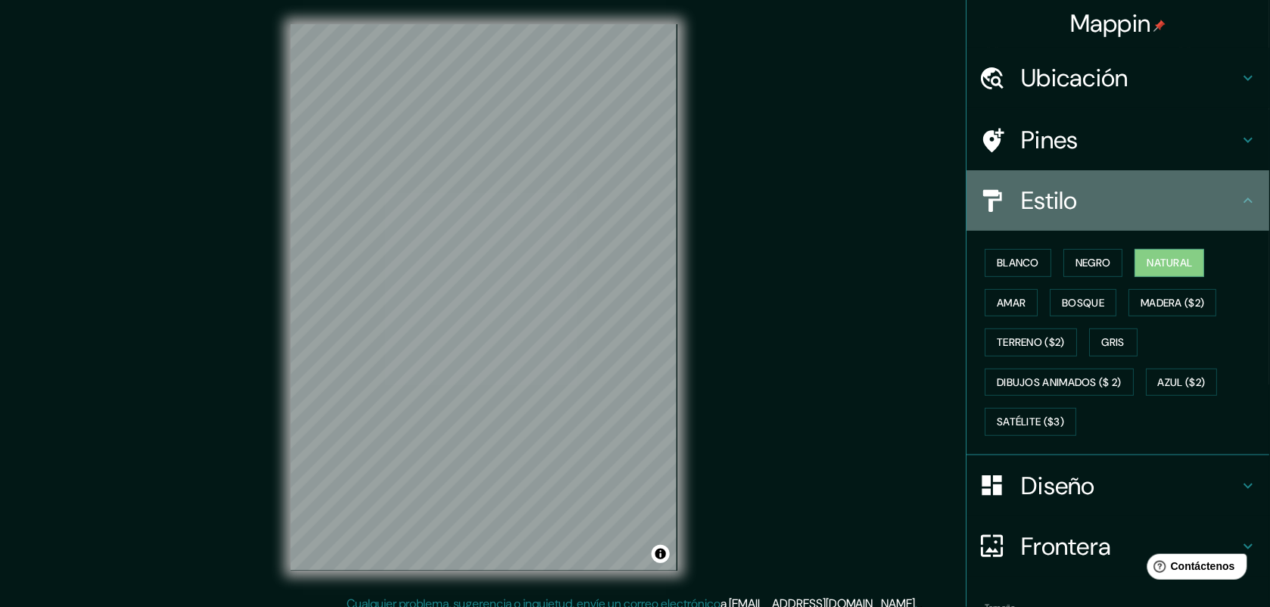
click at [1139, 209] on h4 "Estilo" at bounding box center [1131, 200] width 218 height 30
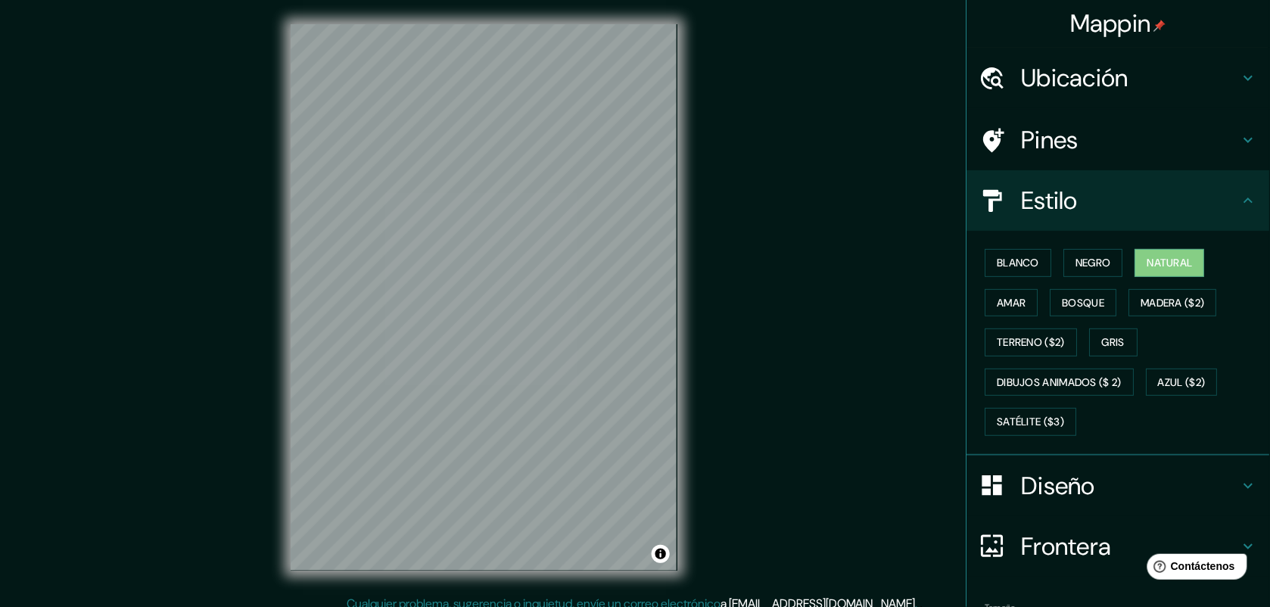
click at [1240, 198] on icon at bounding box center [1249, 200] width 18 height 18
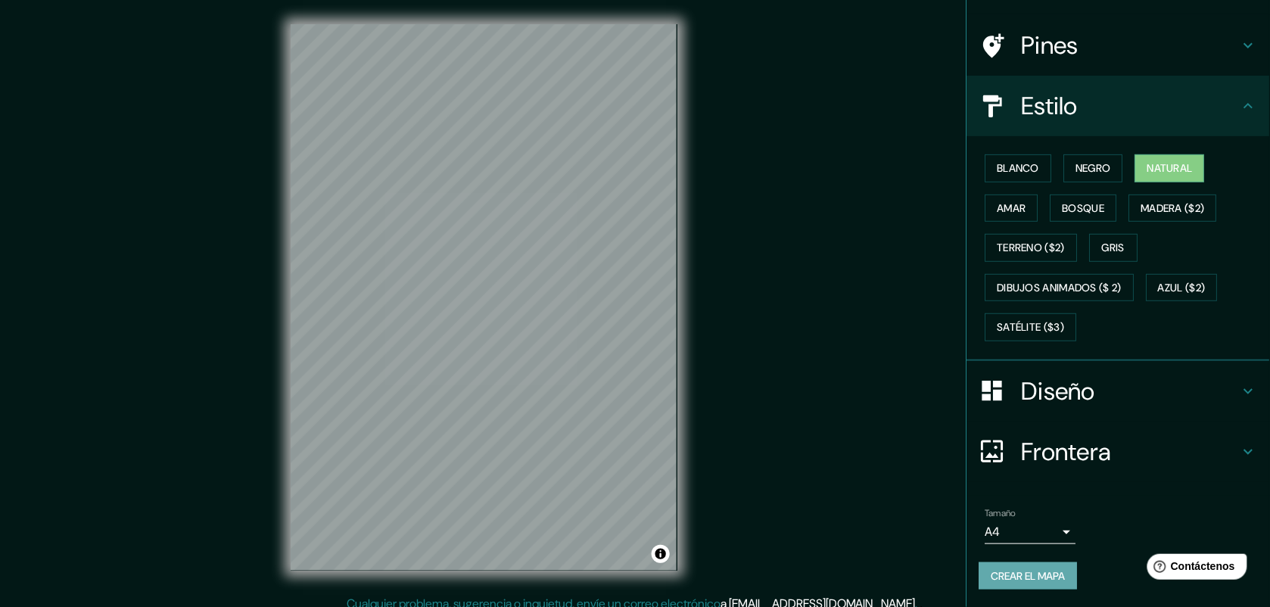
click at [1035, 573] on font "Crear el mapa" at bounding box center [1028, 576] width 74 height 19
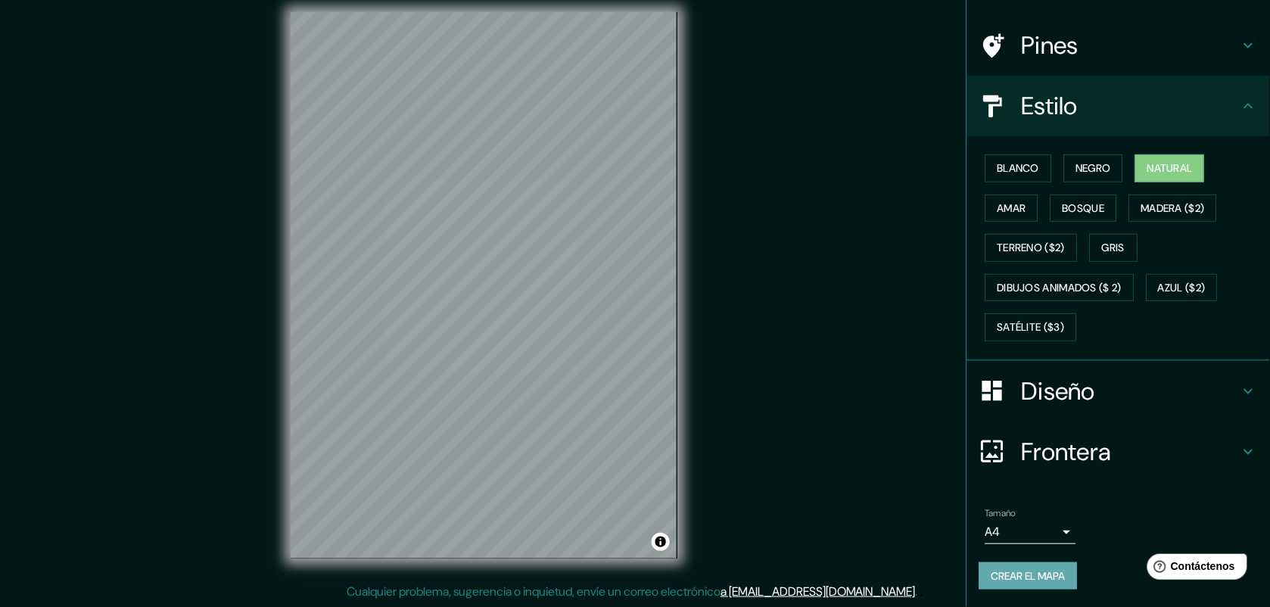
click at [1029, 580] on font "Crear el mapa" at bounding box center [1028, 576] width 74 height 19
